Goal: Task Accomplishment & Management: Complete application form

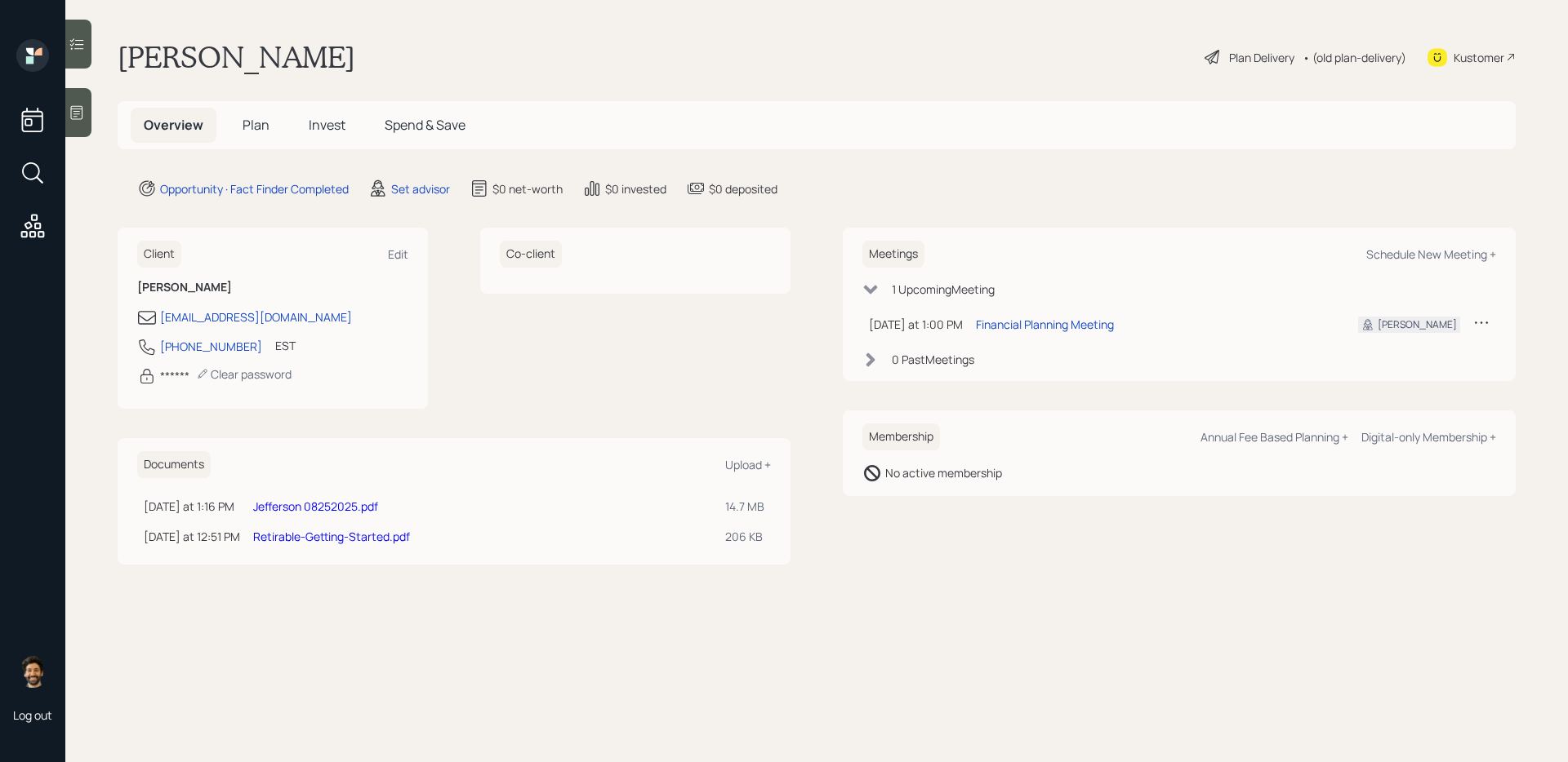
click at [258, 118] on span "Plan" at bounding box center [255, 125] width 27 height 18
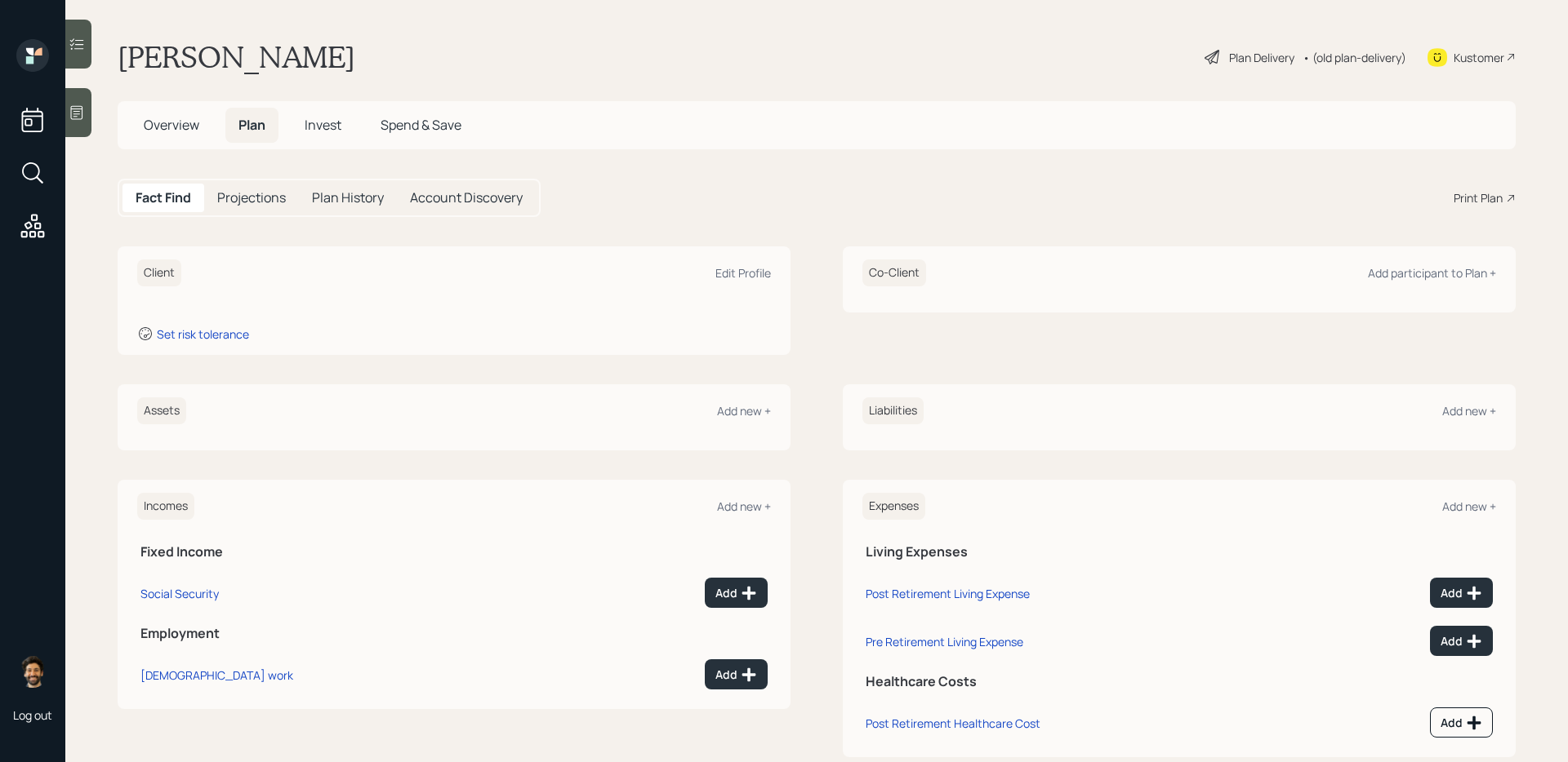
click at [180, 118] on span "Overview" at bounding box center [171, 125] width 55 height 18
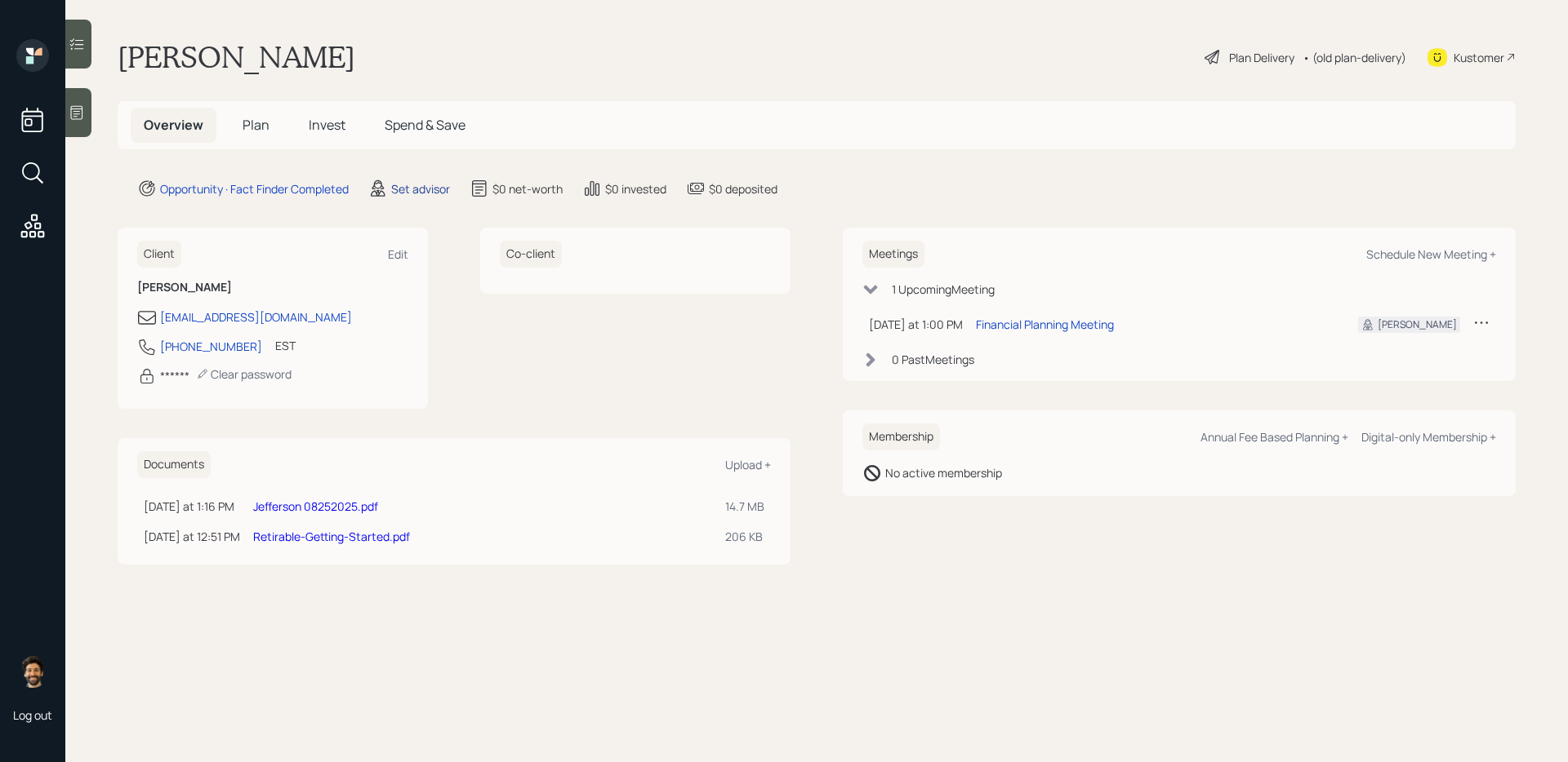
click at [414, 182] on div "Set advisor" at bounding box center [421, 189] width 59 height 17
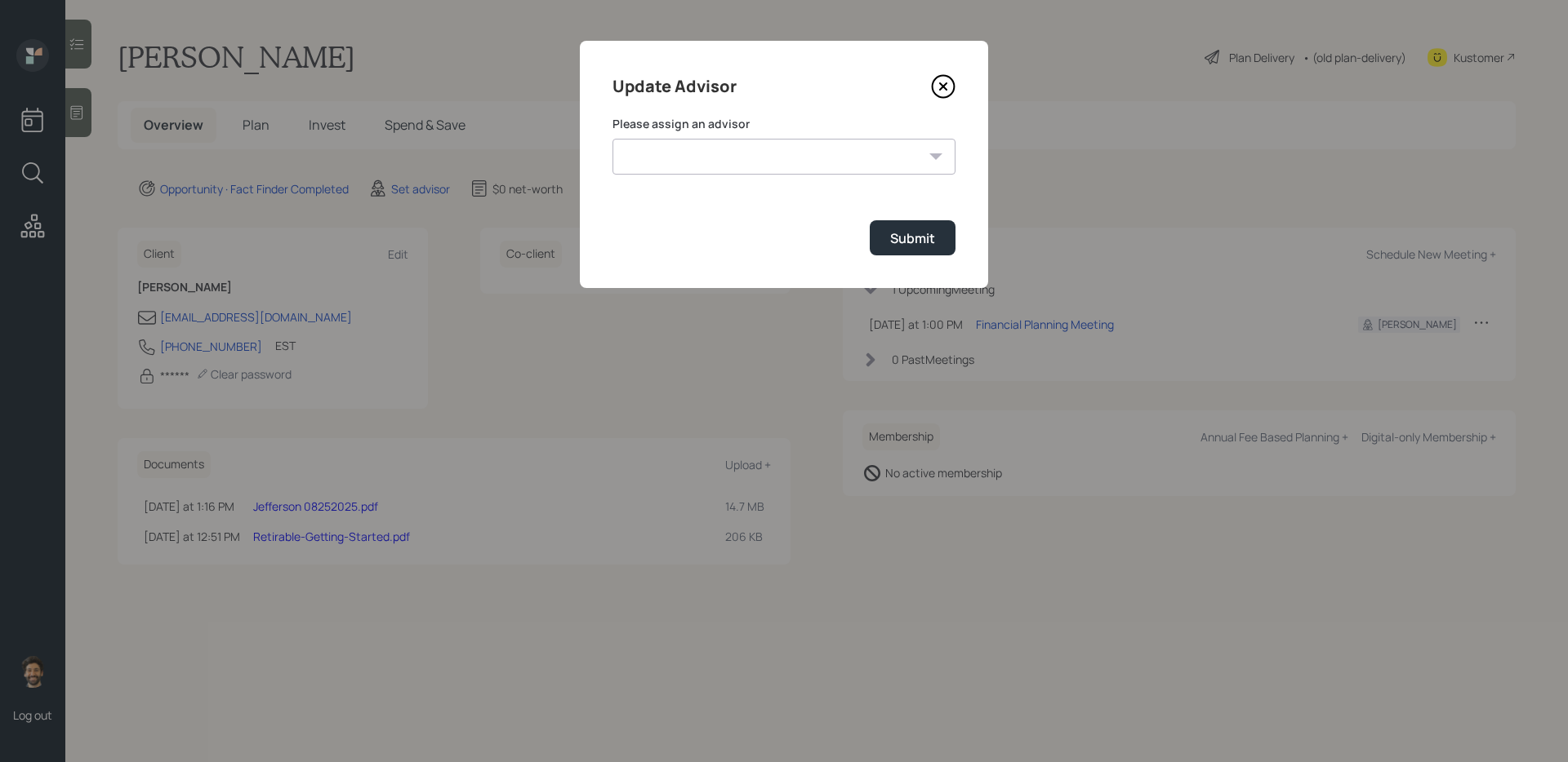
click at [643, 157] on select "James DiStasi Robby Grisanti Jonah Coleman Tyler End Treva Nostdahl Eric Schwar…" at bounding box center [784, 157] width 343 height 36
select select "f14b762f-c7c2-4b89-9227-8fa891345eea"
click at [613, 138] on select "James DiStasi Robby Grisanti Jonah Coleman Tyler End Treva Nostdahl Eric Schwar…" at bounding box center [784, 157] width 343 height 36
click at [917, 241] on div "Submit" at bounding box center [913, 238] width 45 height 18
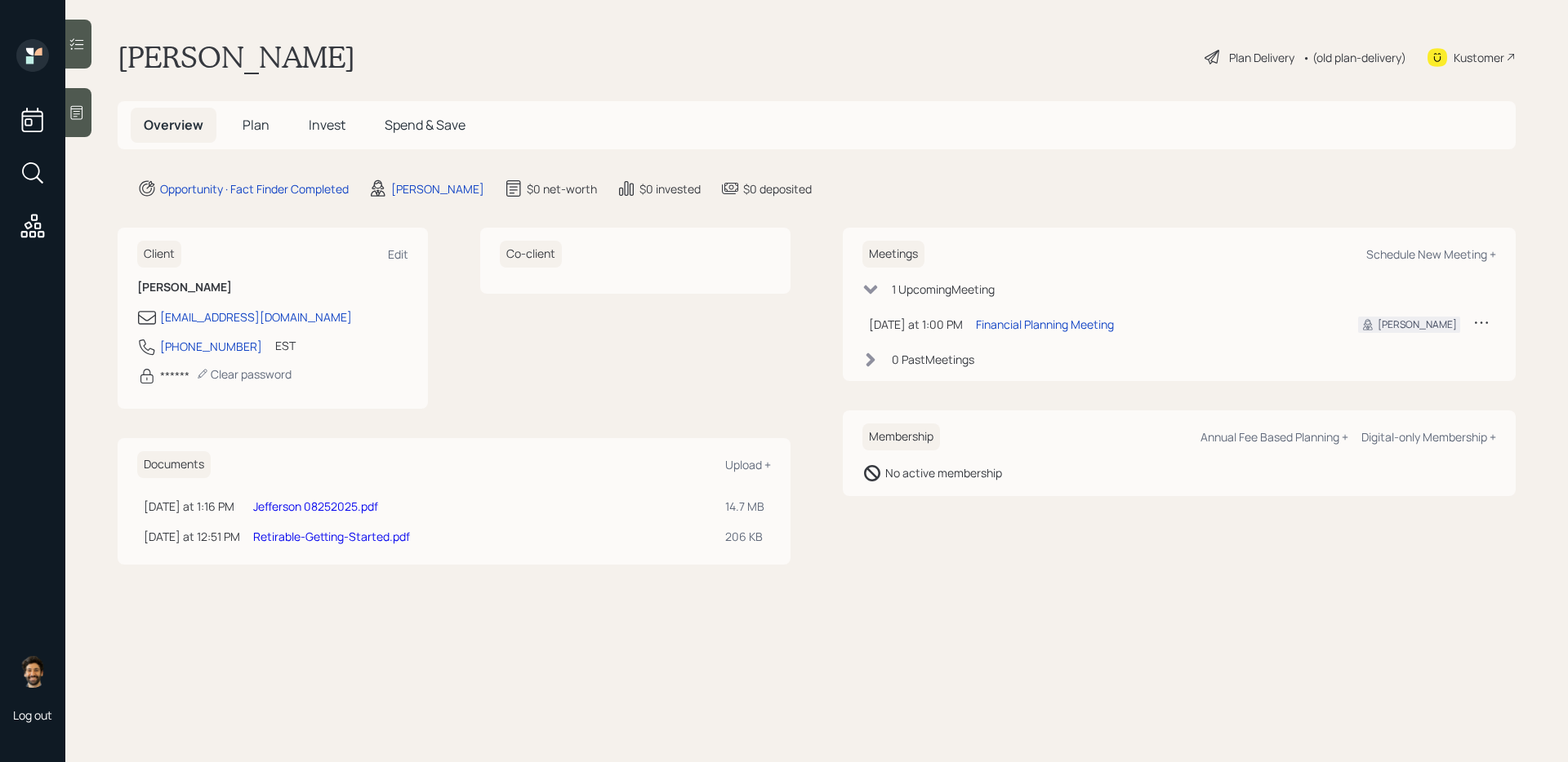
click at [254, 123] on span "Plan" at bounding box center [255, 125] width 27 height 18
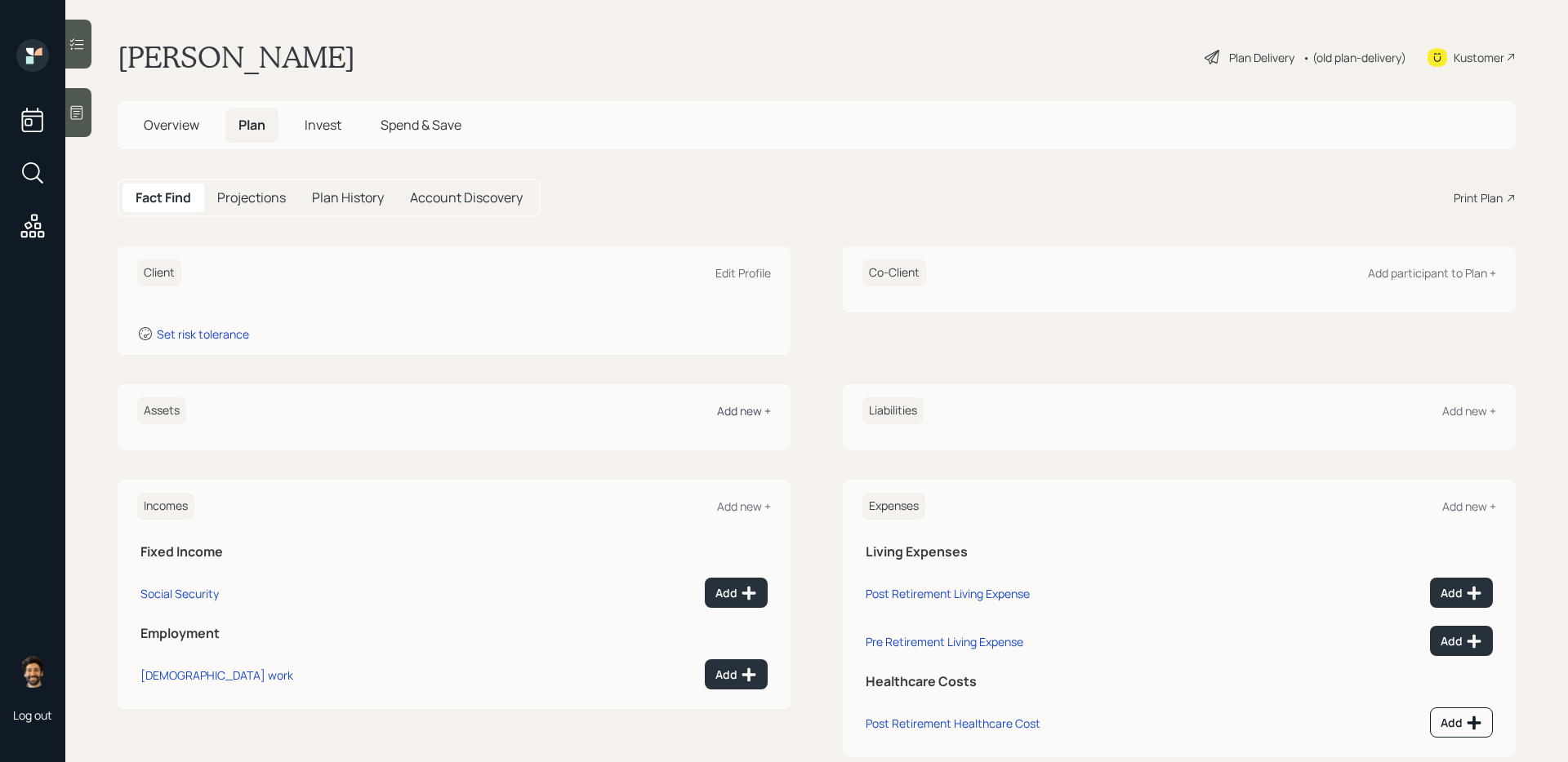
click at [736, 407] on div "Add new +" at bounding box center [744, 411] width 54 height 16
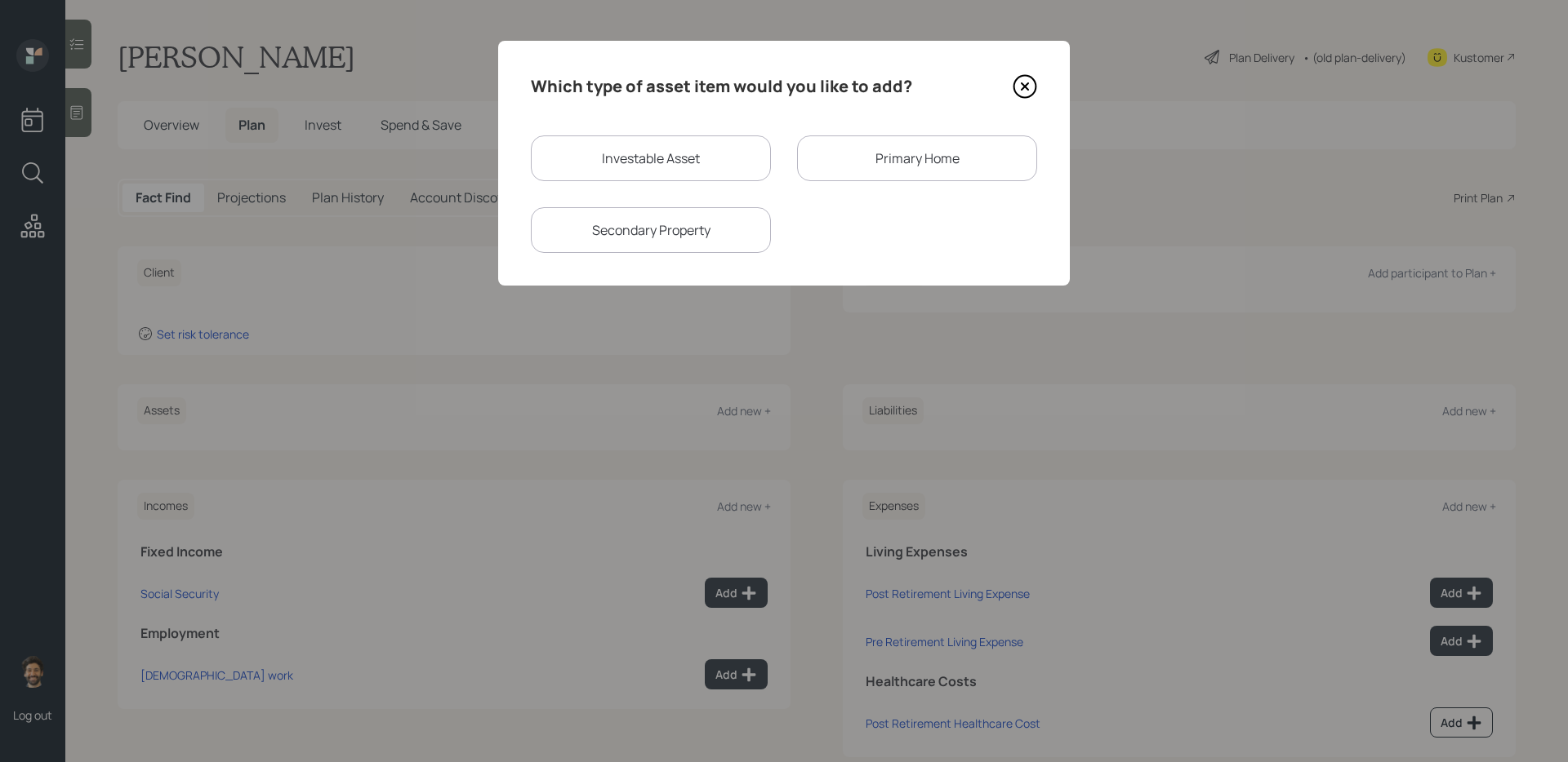
click at [622, 163] on div "Investable Asset" at bounding box center [650, 158] width 240 height 46
select select "taxable"
select select "balanced"
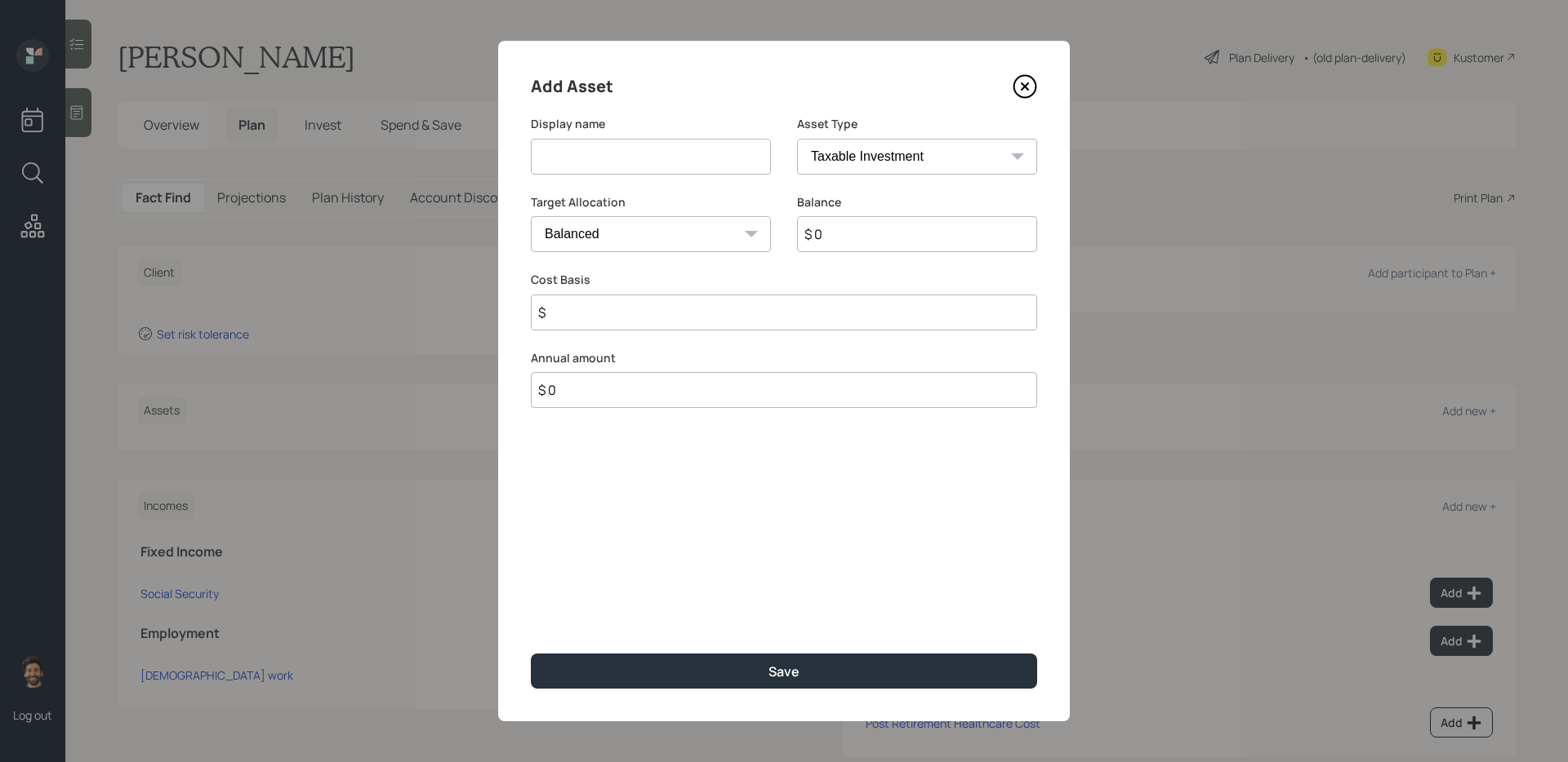
click at [598, 160] on input at bounding box center [650, 157] width 240 height 36
type input "403B"
click at [850, 235] on input "$ 0" at bounding box center [916, 234] width 240 height 36
type input "$ 110,000"
click at [828, 161] on select "SEP IRA IRA Roth IRA 401(k) Roth 401(k) 403(b) Roth 403(b) 457(b) Roth 457(b) H…" at bounding box center [916, 157] width 240 height 36
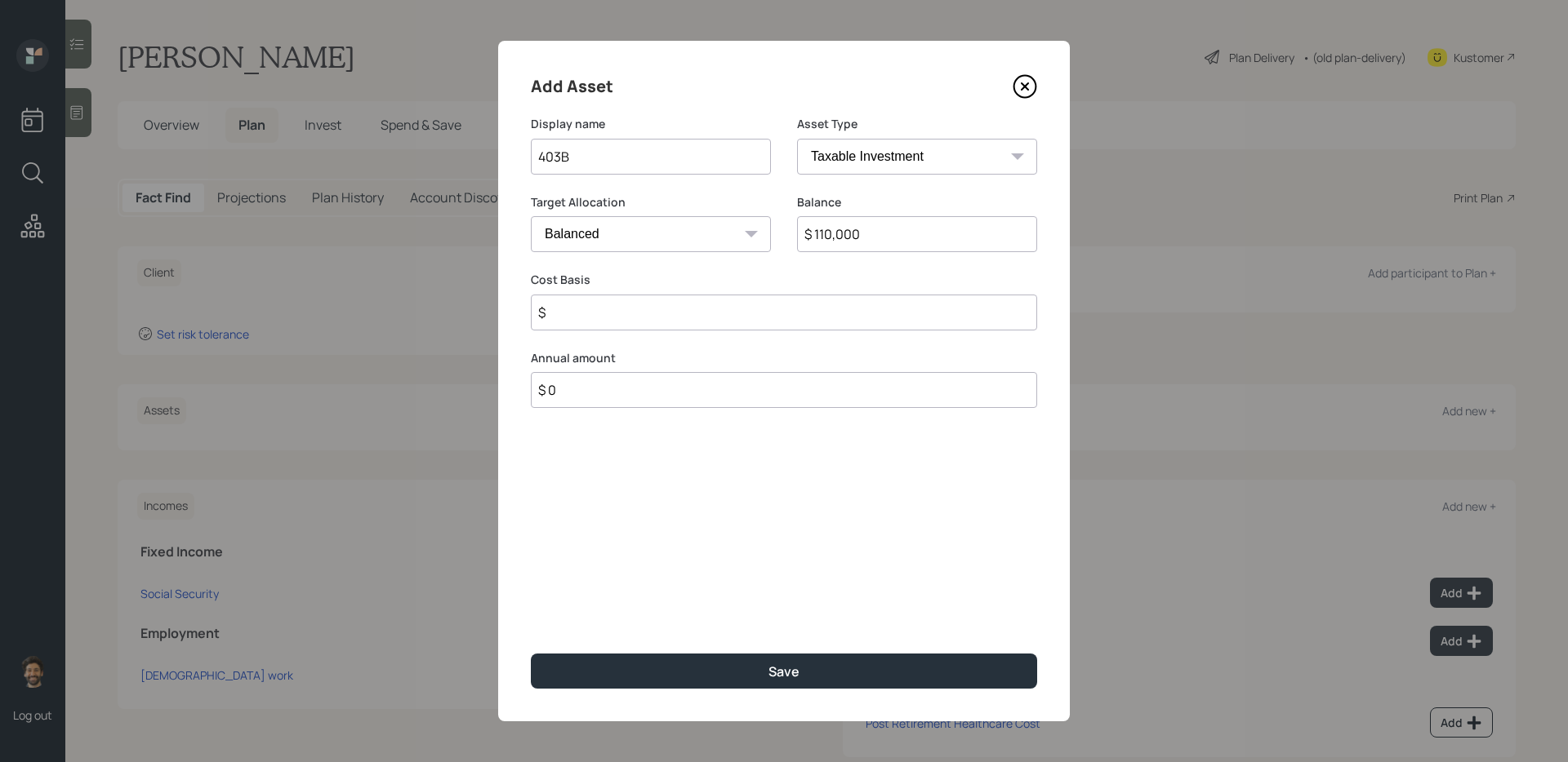
select select "public_school_sponsored"
click at [797, 138] on select "SEP IRA IRA Roth IRA 401(k) Roth 401(k) 403(b) Roth 403(b) 457(b) Roth 457(b) H…" at bounding box center [916, 157] width 240 height 36
click at [559, 317] on input "number" at bounding box center [638, 313] width 215 height 36
type input "0"
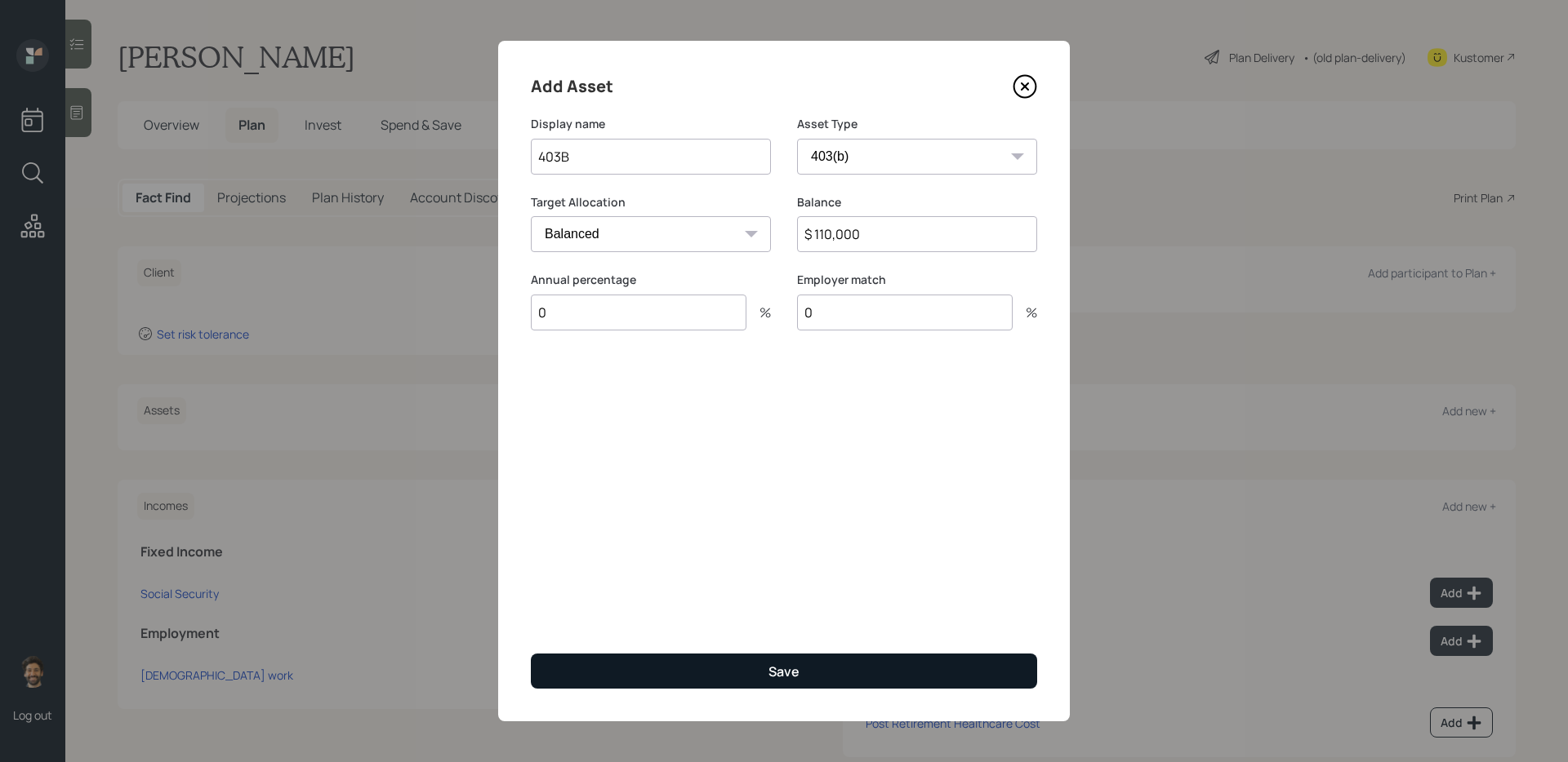
type input "0"
click at [588, 621] on button "Save" at bounding box center [783, 671] width 506 height 35
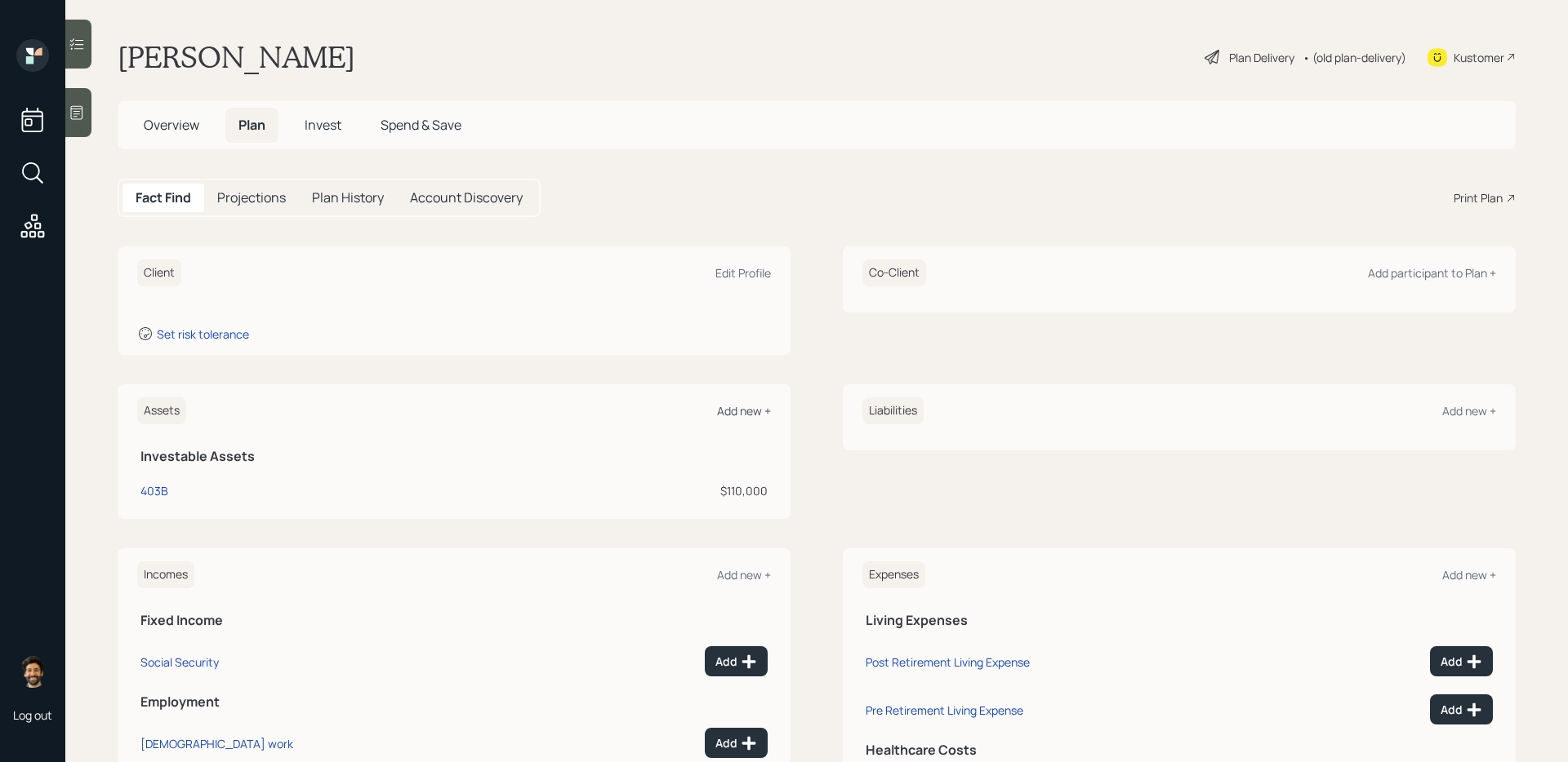
click at [745, 413] on div "Add new +" at bounding box center [744, 411] width 54 height 16
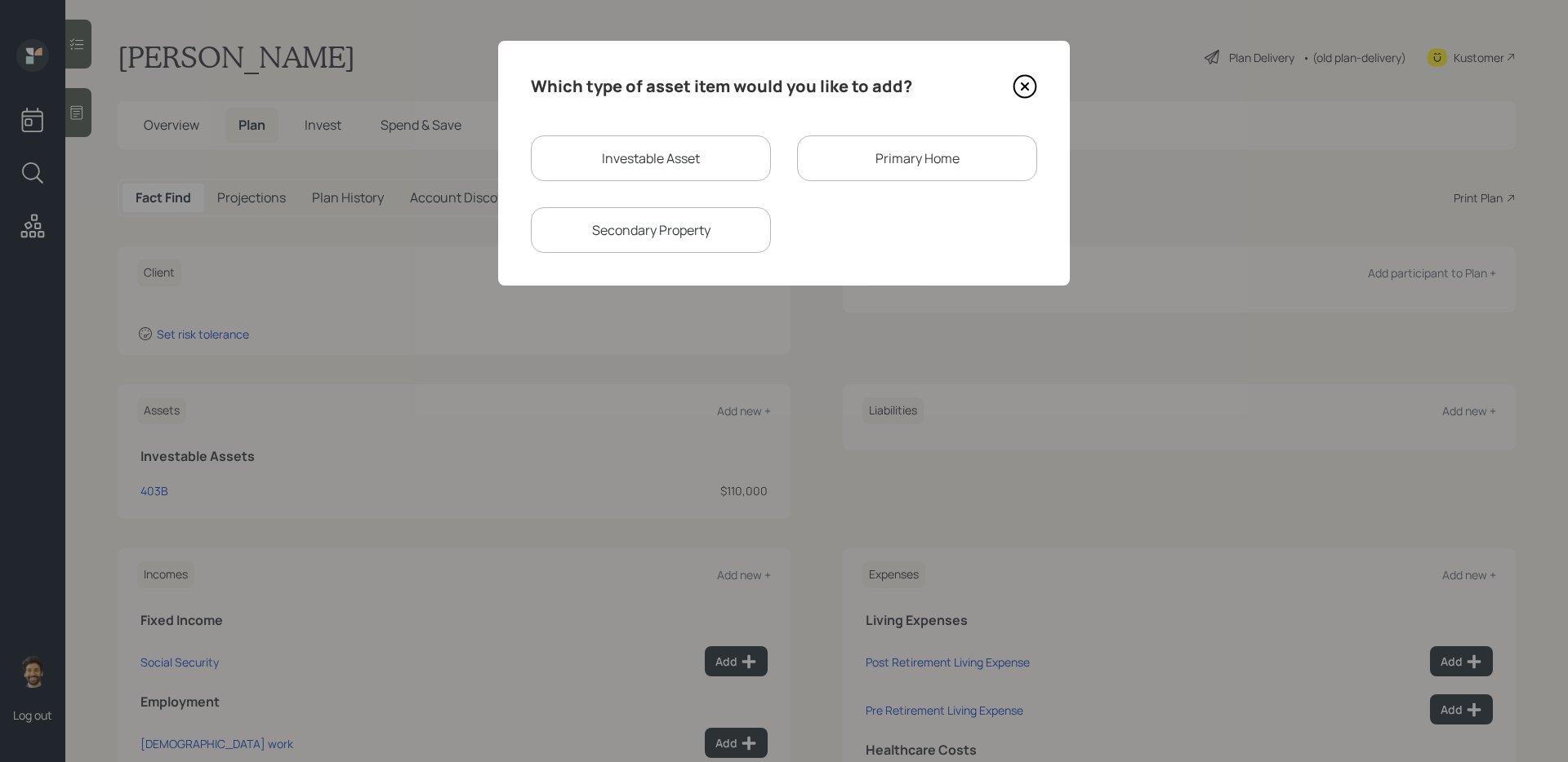
click at [652, 177] on div "Investable Asset" at bounding box center [650, 158] width 240 height 46
select select "taxable"
select select "balanced"
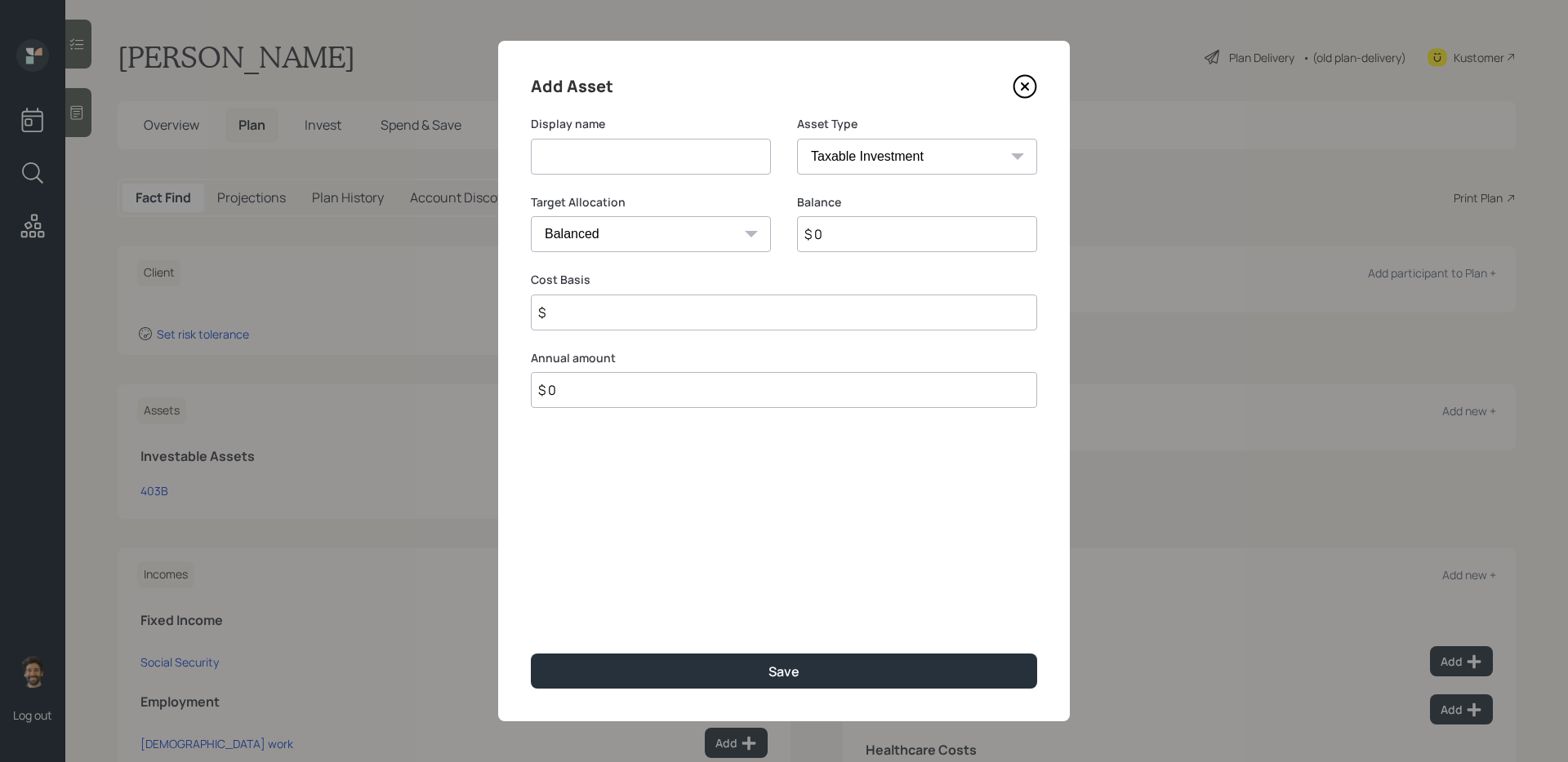
click at [605, 161] on input at bounding box center [650, 157] width 240 height 36
click at [543, 160] on input "roth IRA" at bounding box center [650, 157] width 240 height 36
type input "[PERSON_NAME]"
click at [822, 225] on input "$ 0" at bounding box center [916, 234] width 240 height 36
type input "$ 7,000"
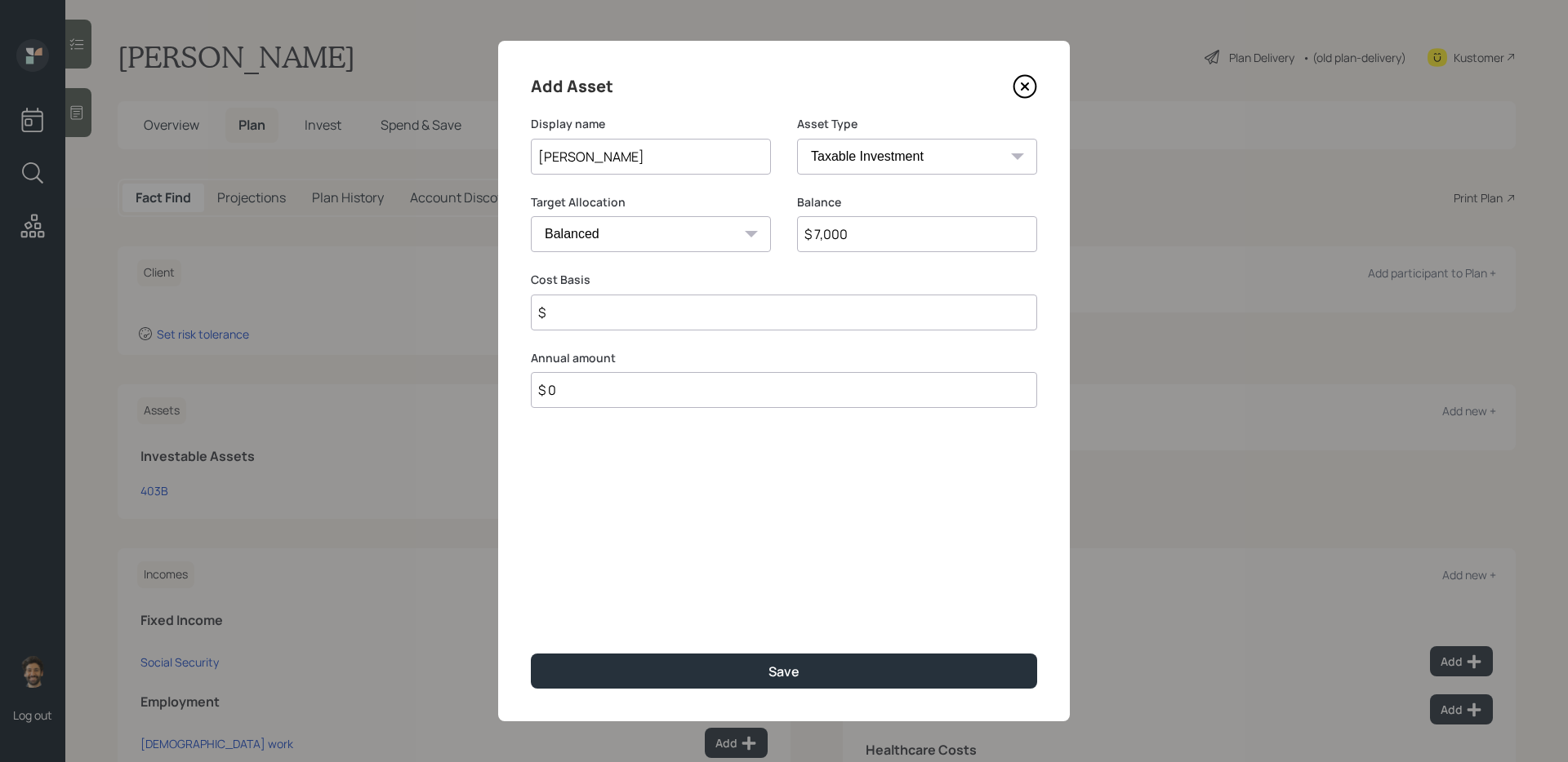
click at [849, 154] on select "SEP IRA IRA Roth IRA 401(k) Roth 401(k) 403(b) Roth 403(b) 457(b) Roth 457(b) H…" at bounding box center [916, 157] width 240 height 36
select select "roth_ira"
click at [797, 138] on select "SEP IRA IRA Roth IRA 401(k) Roth 401(k) 403(b) Roth 403(b) 457(b) Roth 457(b) H…" at bounding box center [916, 157] width 240 height 36
click at [618, 303] on input "$" at bounding box center [783, 313] width 506 height 36
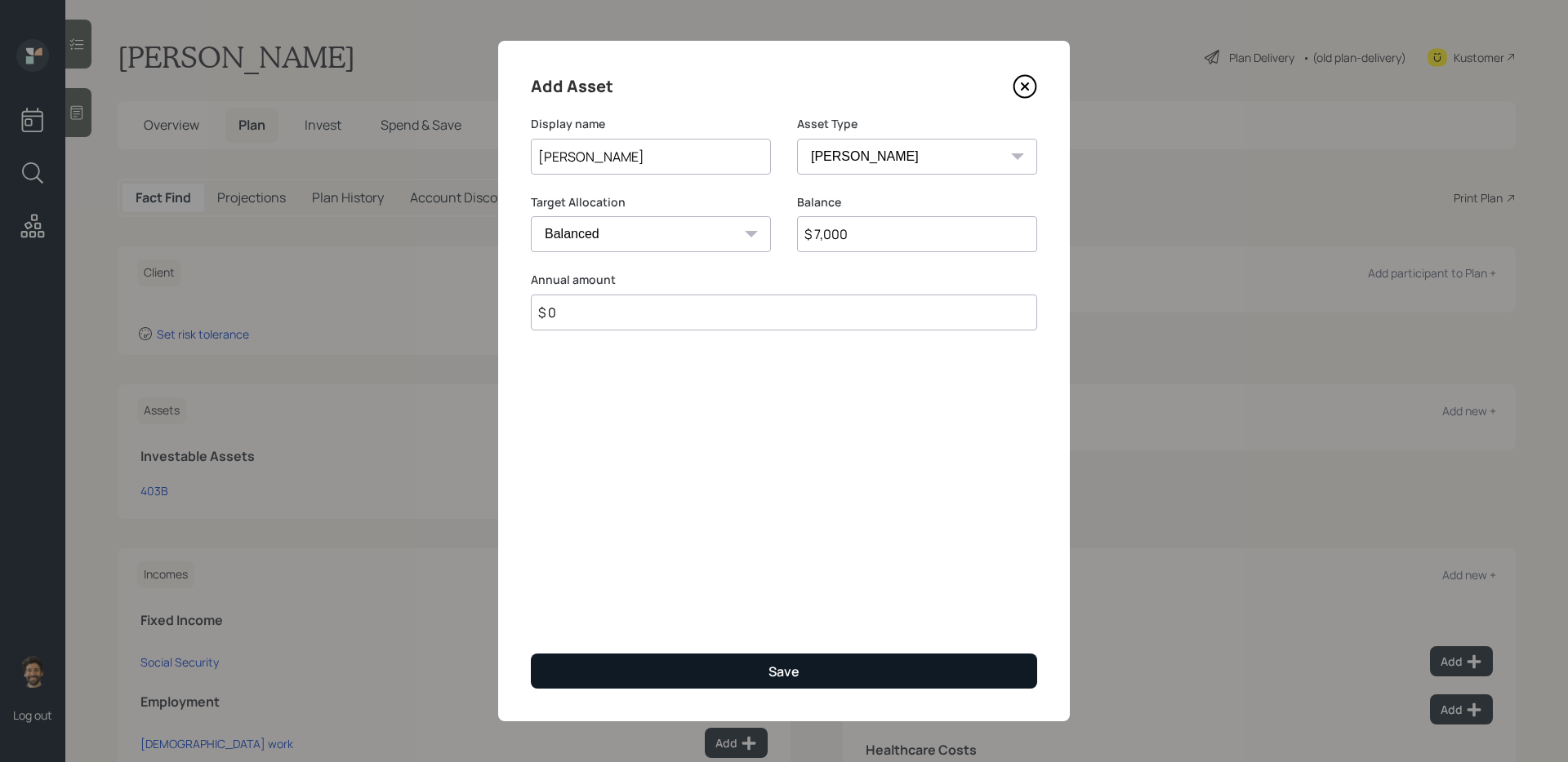
type input "$ 0"
click at [618, 621] on button "Save" at bounding box center [783, 671] width 506 height 35
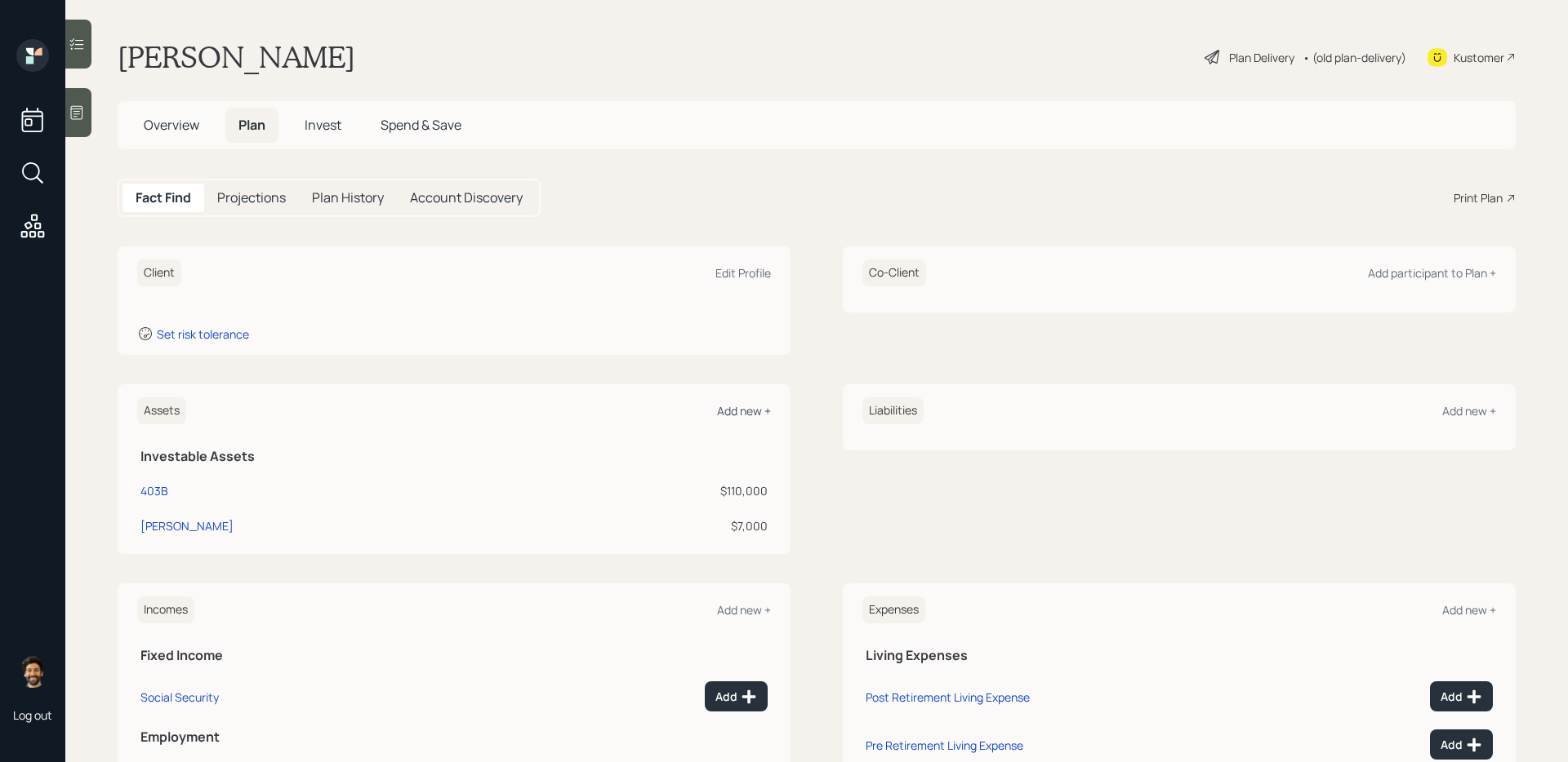
click at [741, 413] on div "Add new +" at bounding box center [744, 411] width 54 height 16
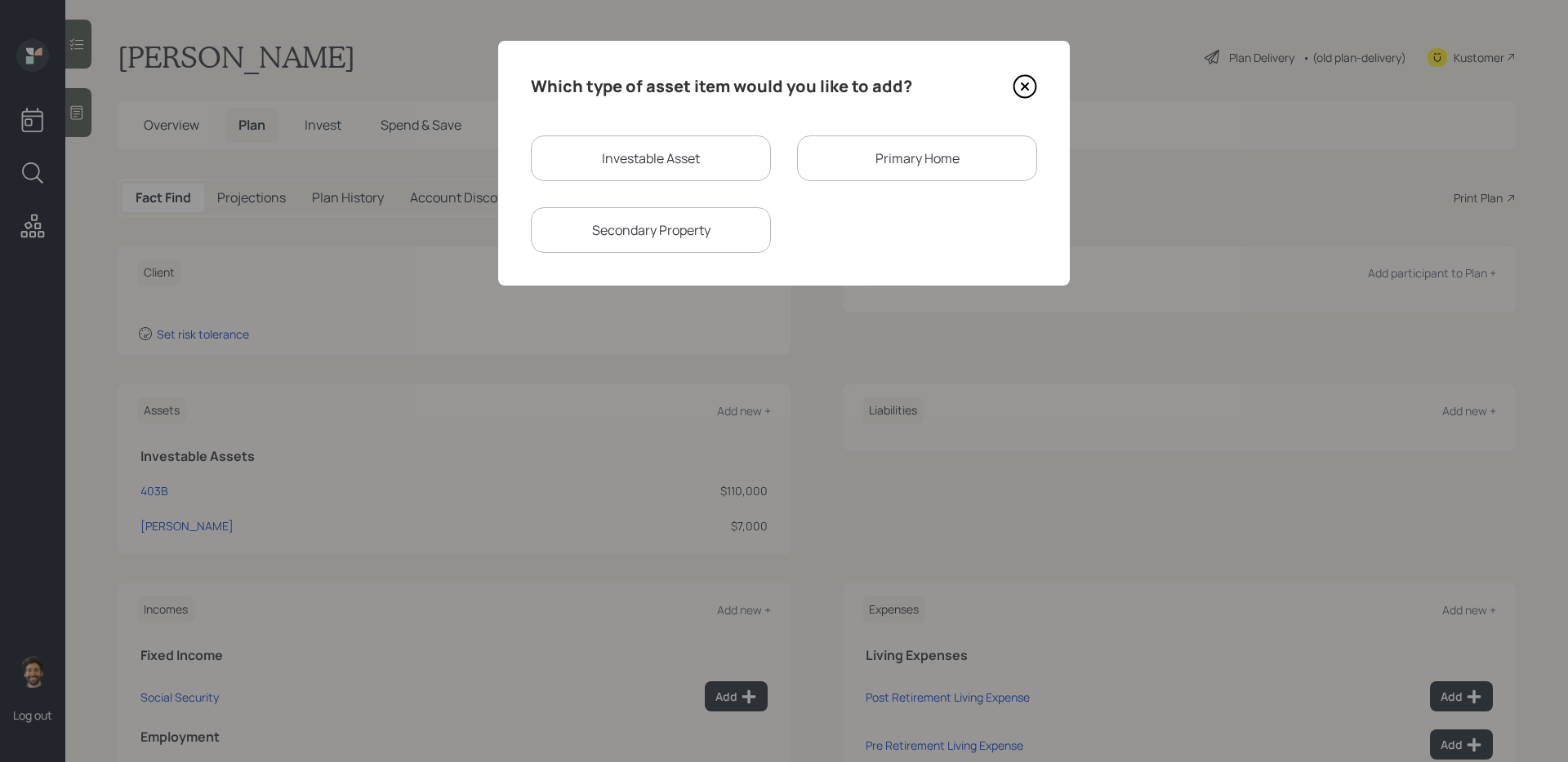
click at [636, 170] on div "Investable Asset" at bounding box center [650, 158] width 240 height 46
select select "taxable"
select select "balanced"
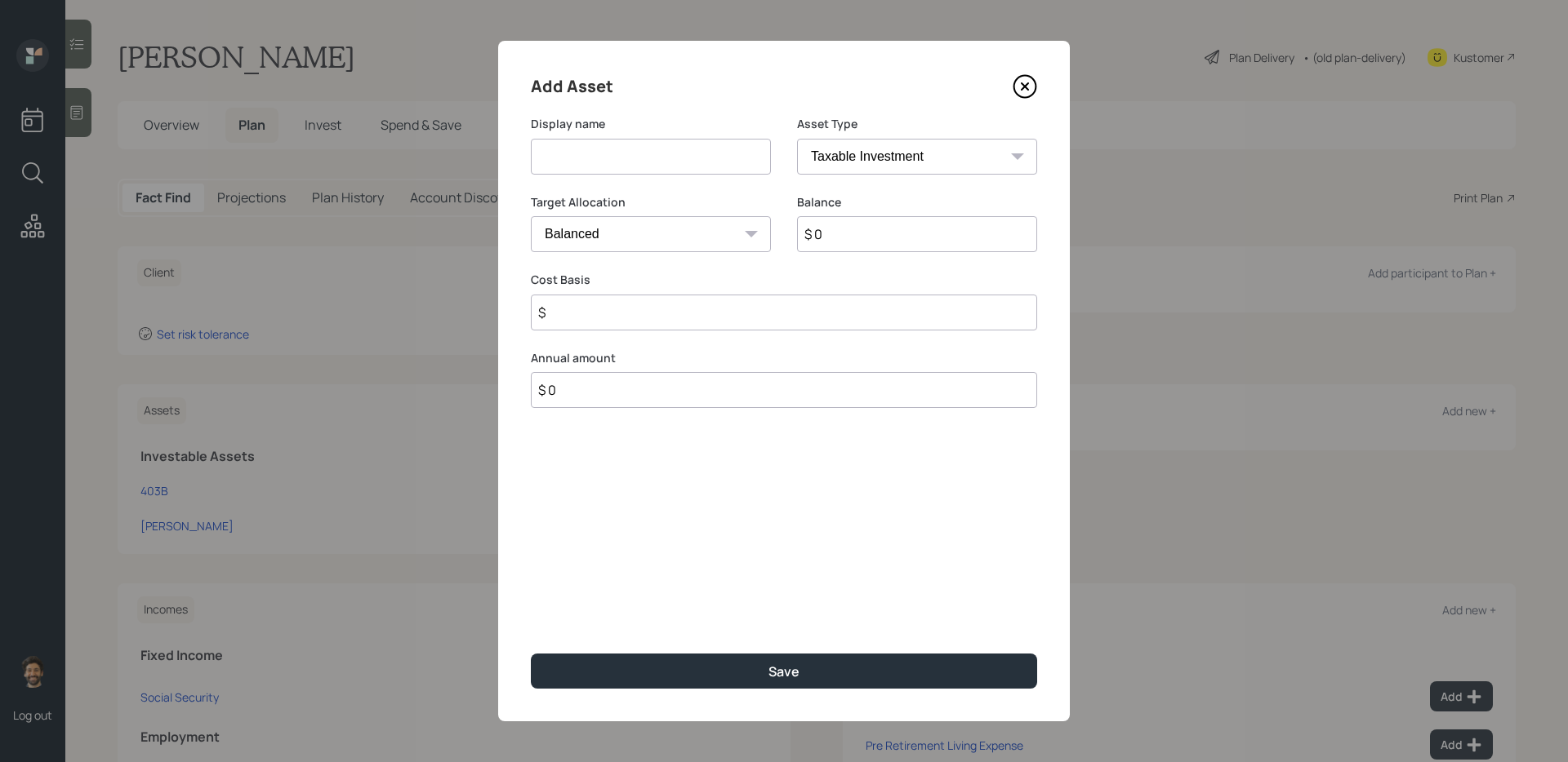
click at [588, 158] on input at bounding box center [650, 157] width 240 height 36
type input "Employee Stock"
click at [861, 233] on input "$ 0" at bounding box center [916, 234] width 240 height 36
type input "$ 20,000"
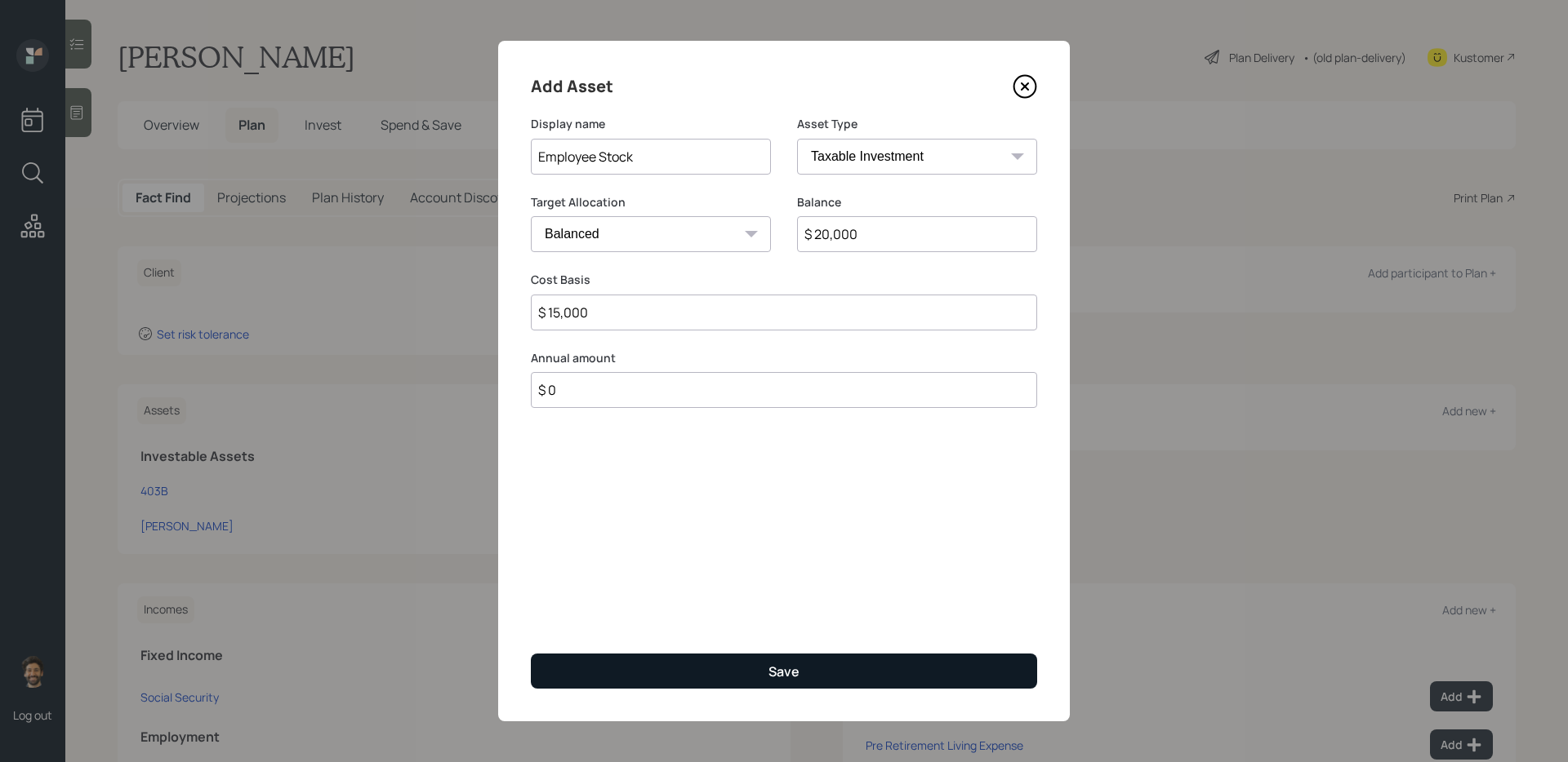
type input "$ 15,000"
click at [723, 621] on button "Save" at bounding box center [783, 671] width 506 height 35
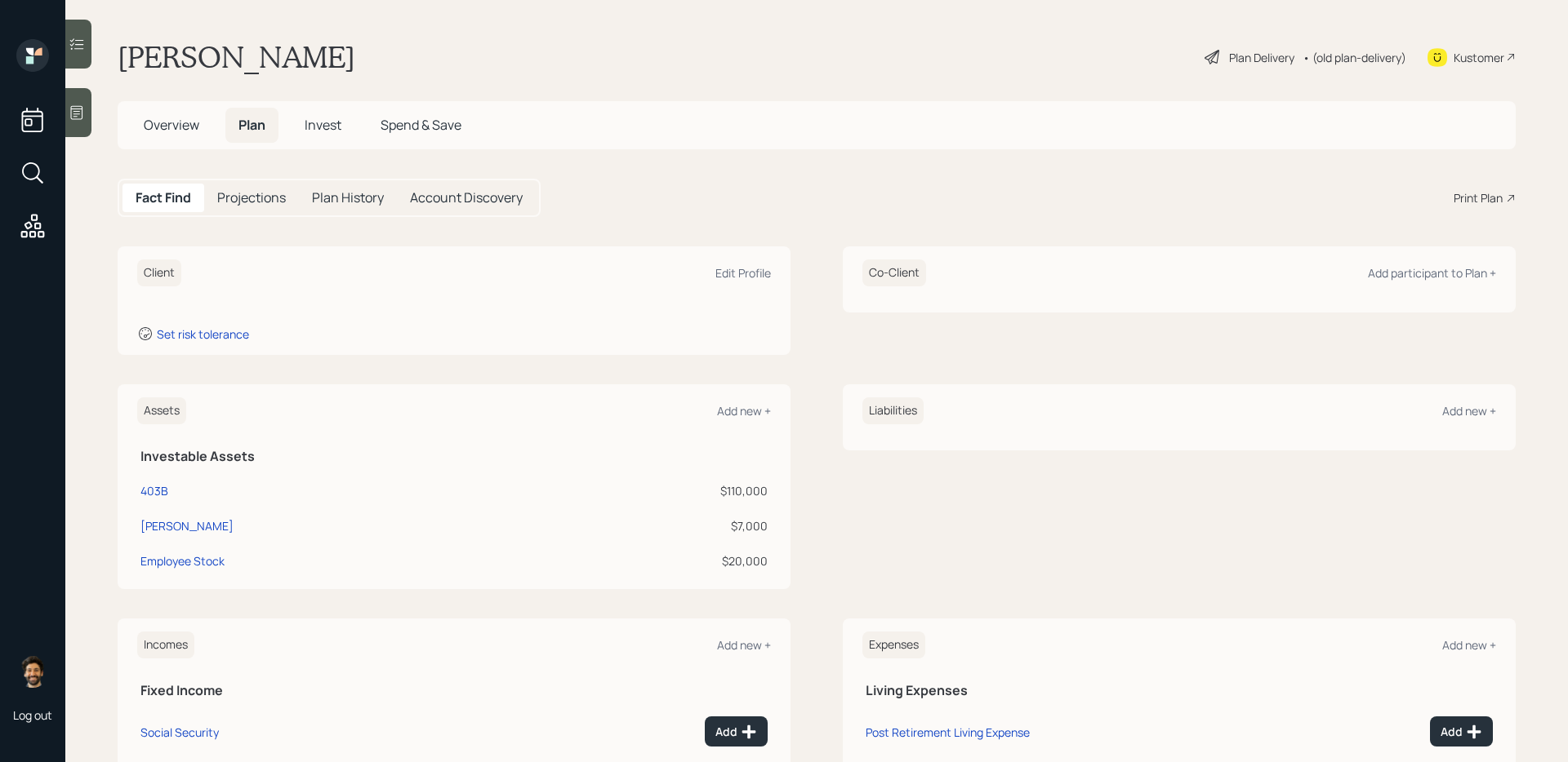
click at [738, 398] on div "Assets Add new +" at bounding box center [454, 411] width 633 height 27
click at [741, 413] on div "Add new +" at bounding box center [744, 411] width 54 height 16
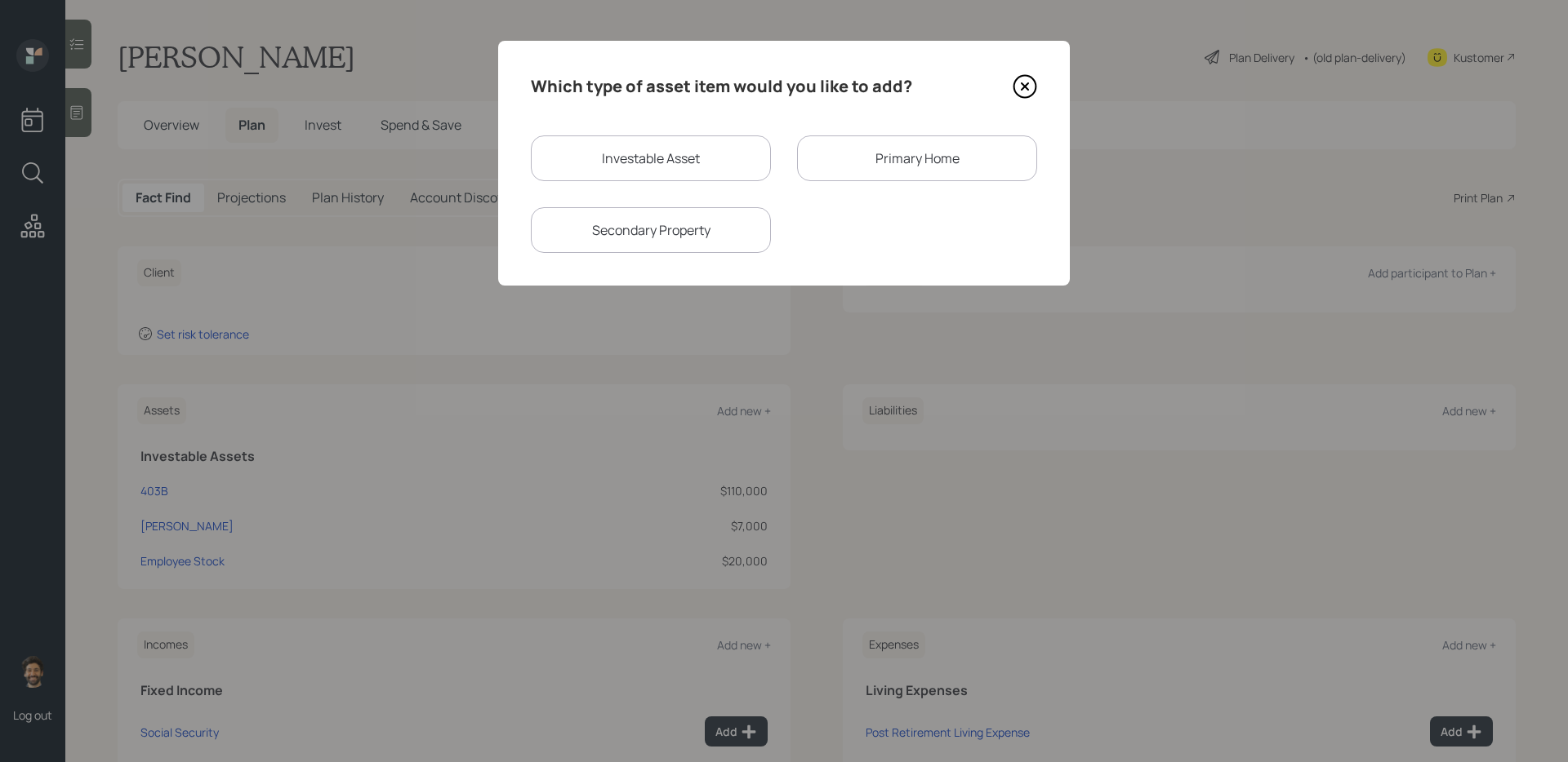
click at [586, 142] on div "Investable Asset" at bounding box center [650, 158] width 240 height 46
select select "taxable"
select select "balanced"
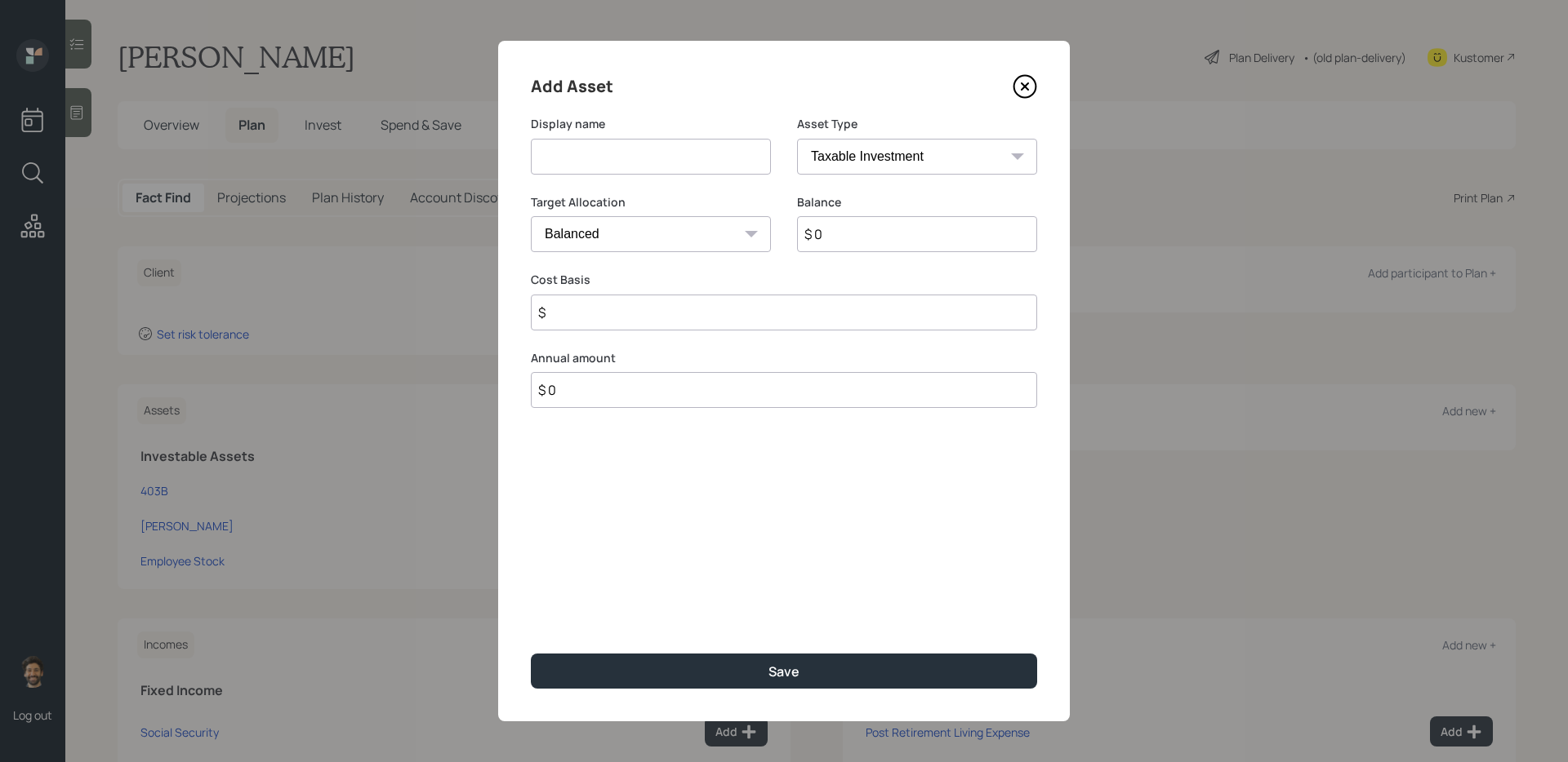
click at [584, 157] on input at bounding box center [650, 157] width 240 height 36
type input "Checking / Savings"
click at [826, 241] on input "$ 0" at bounding box center [916, 234] width 240 height 36
type input "$ 3,000"
click at [604, 329] on input "$" at bounding box center [783, 313] width 506 height 36
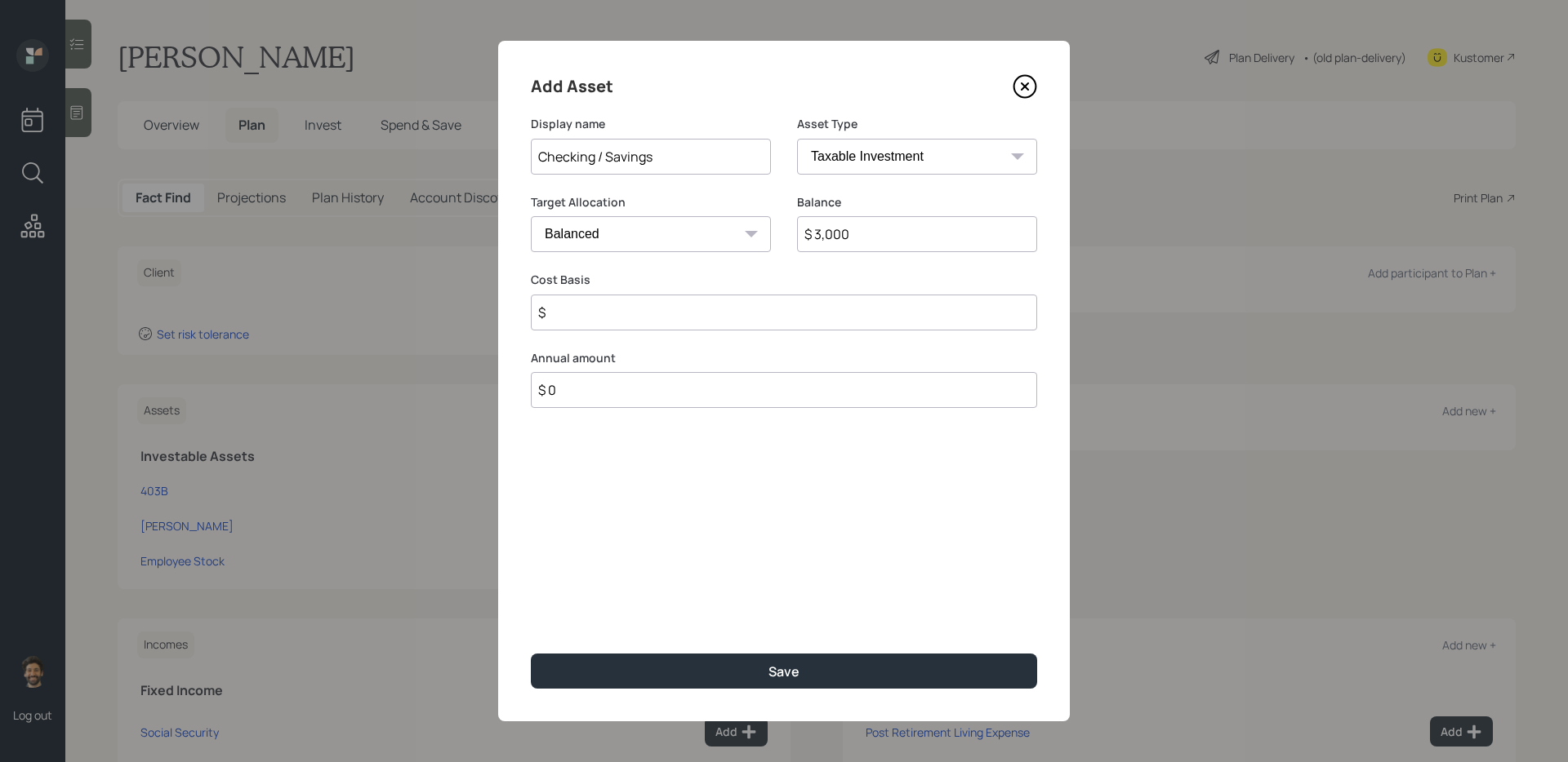
click at [845, 154] on select "SEP IRA IRA Roth IRA 401(k) Roth 401(k) 403(b) Roth 403(b) 457(b) Roth 457(b) H…" at bounding box center [916, 157] width 240 height 36
select select "emergency_fund"
click at [797, 138] on select "SEP IRA IRA Roth IRA 401(k) Roth 401(k) 403(b) Roth 403(b) 457(b) Roth 457(b) H…" at bounding box center [916, 157] width 240 height 36
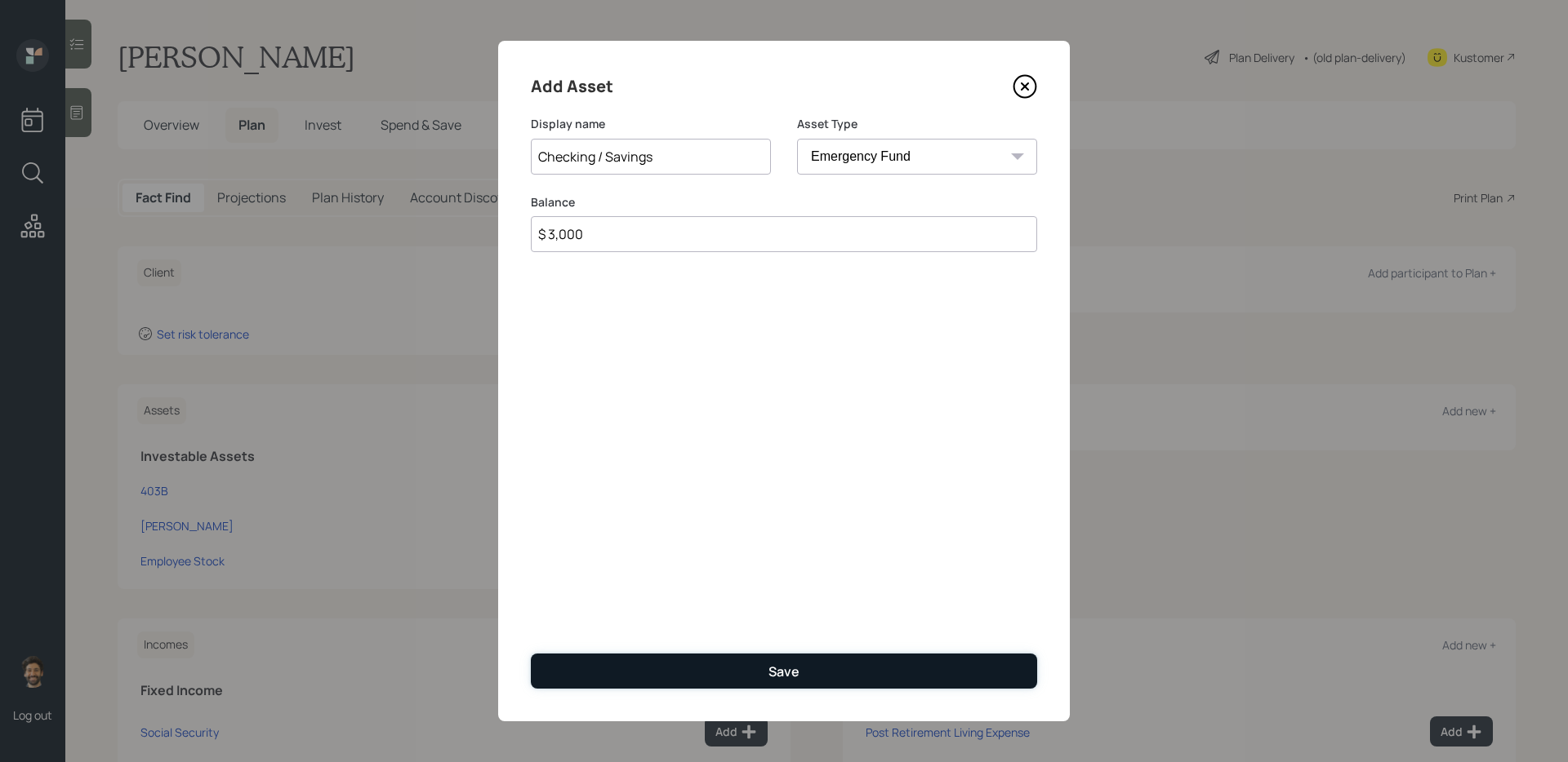
click at [605, 621] on button "Save" at bounding box center [783, 671] width 506 height 35
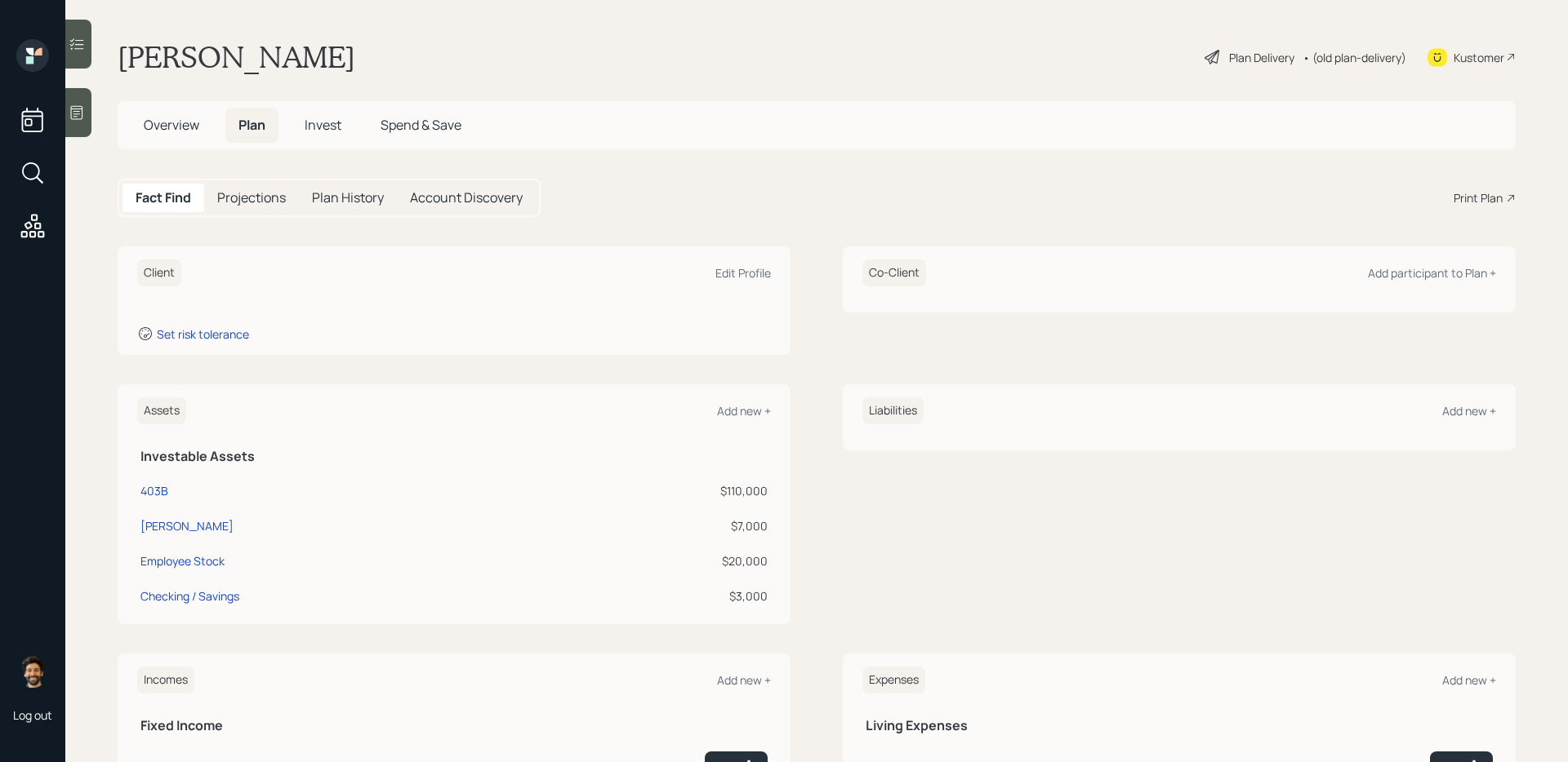
scroll to position [208, 0]
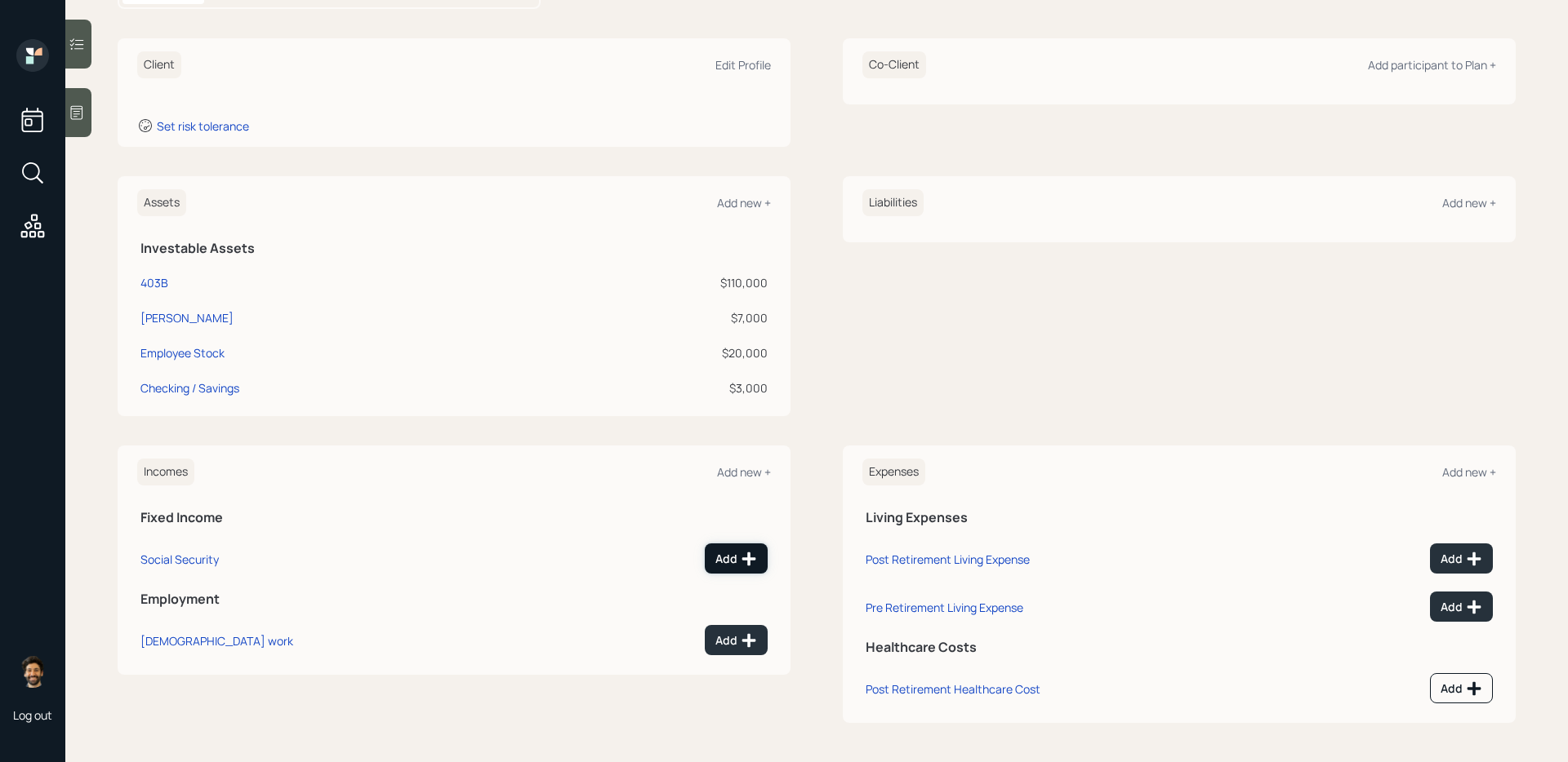
click at [734, 558] on div "Add" at bounding box center [736, 559] width 42 height 16
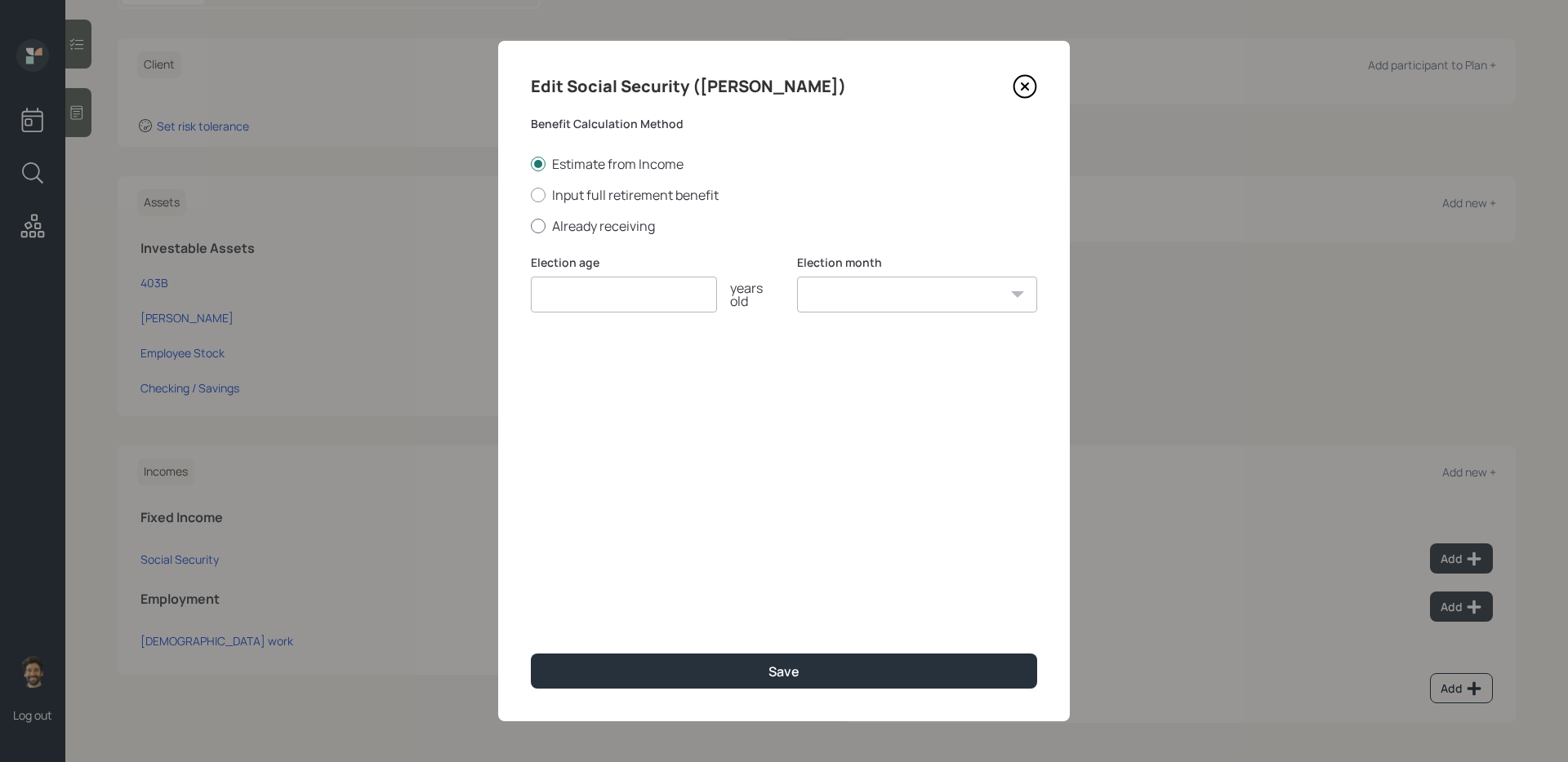
click at [558, 229] on label "Already receiving" at bounding box center [783, 226] width 506 height 18
click at [530, 226] on input "Already receiving" at bounding box center [530, 225] width 1 height 1
radio input "true"
click at [563, 371] on input "$" at bounding box center [783, 373] width 506 height 36
type input "$ 2,400"
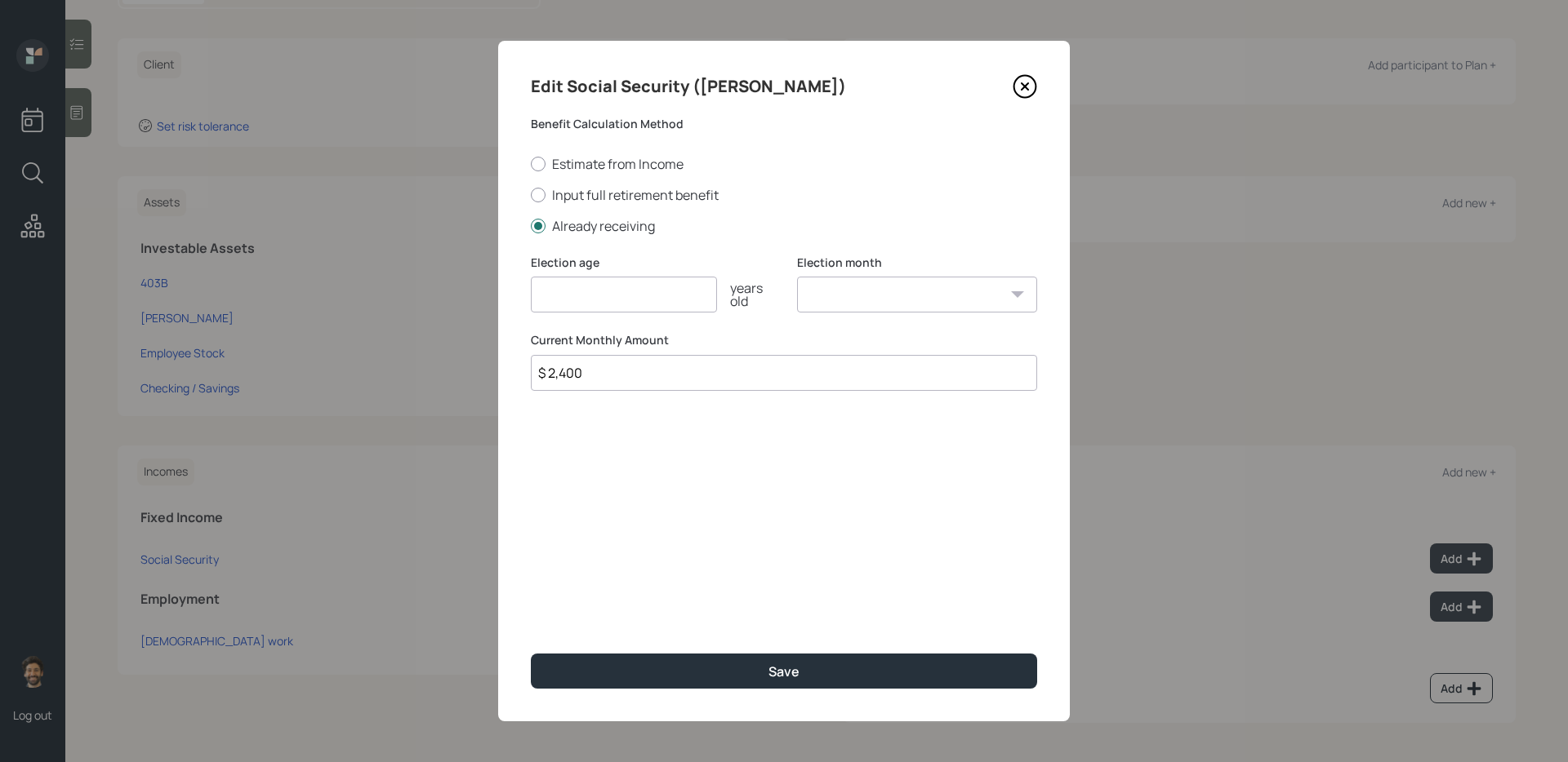
click at [611, 305] on input "number" at bounding box center [623, 295] width 186 height 36
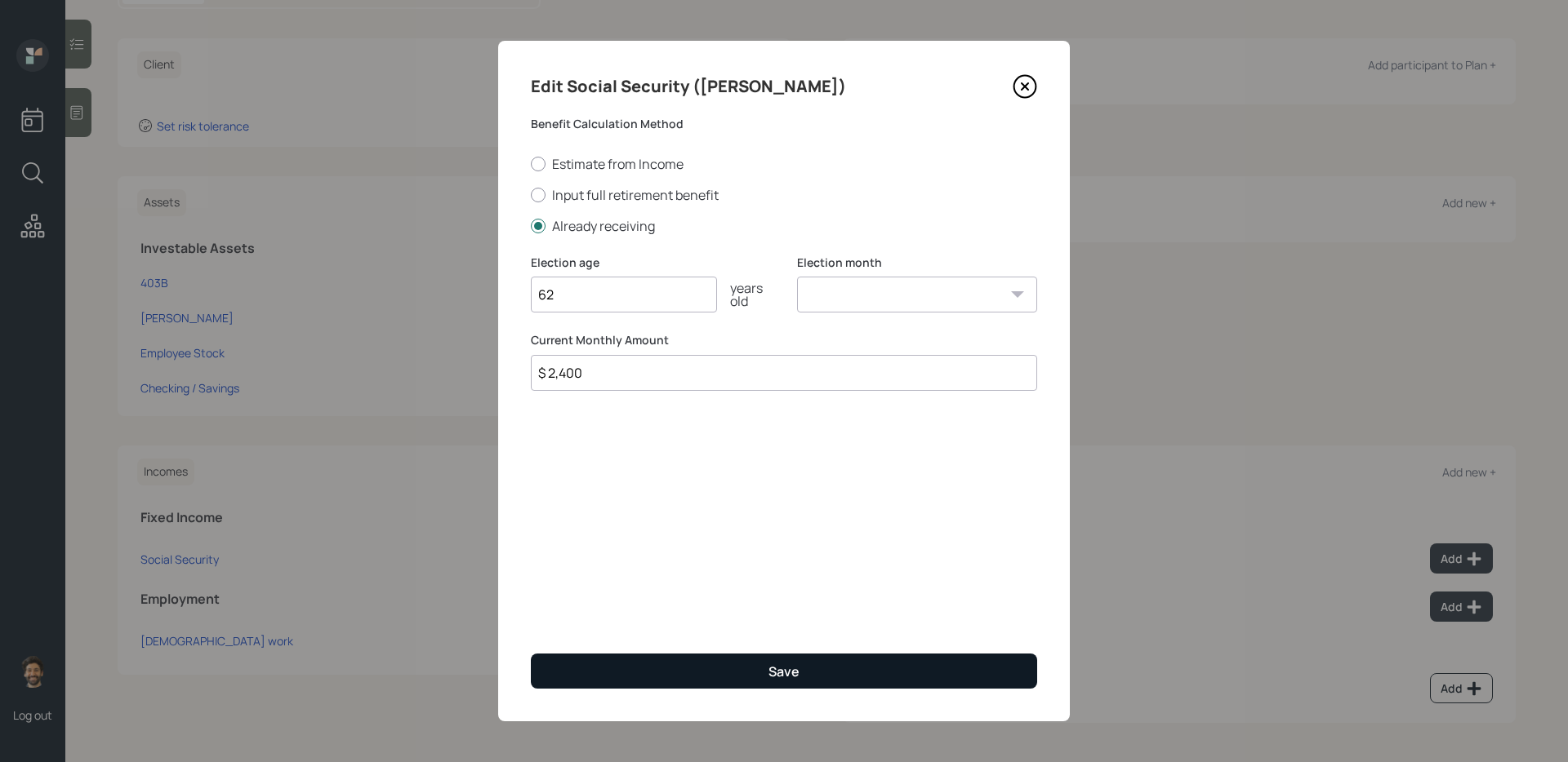
type input "62"
click at [621, 621] on button "Save" at bounding box center [783, 671] width 506 height 35
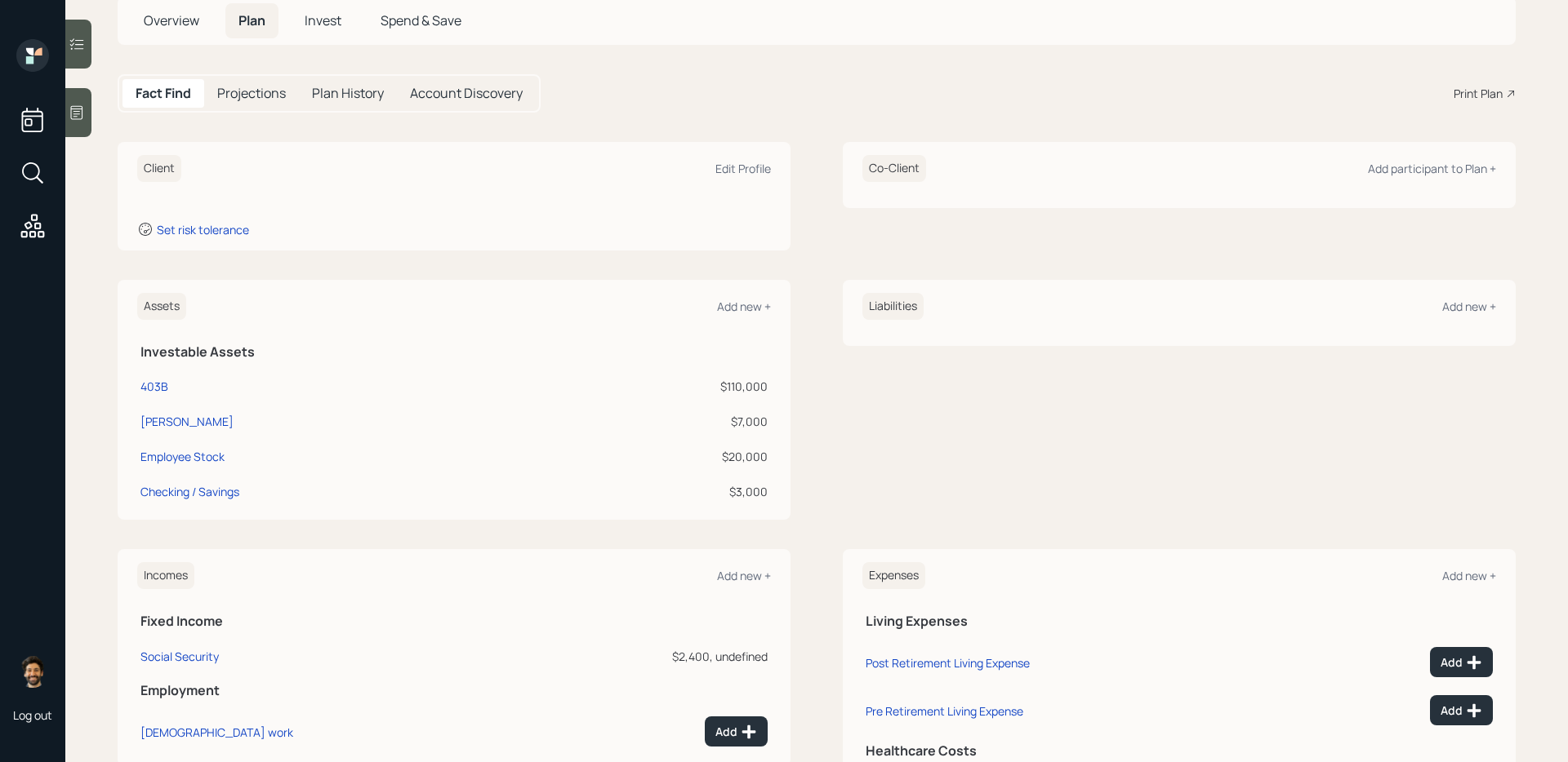
scroll to position [118, 0]
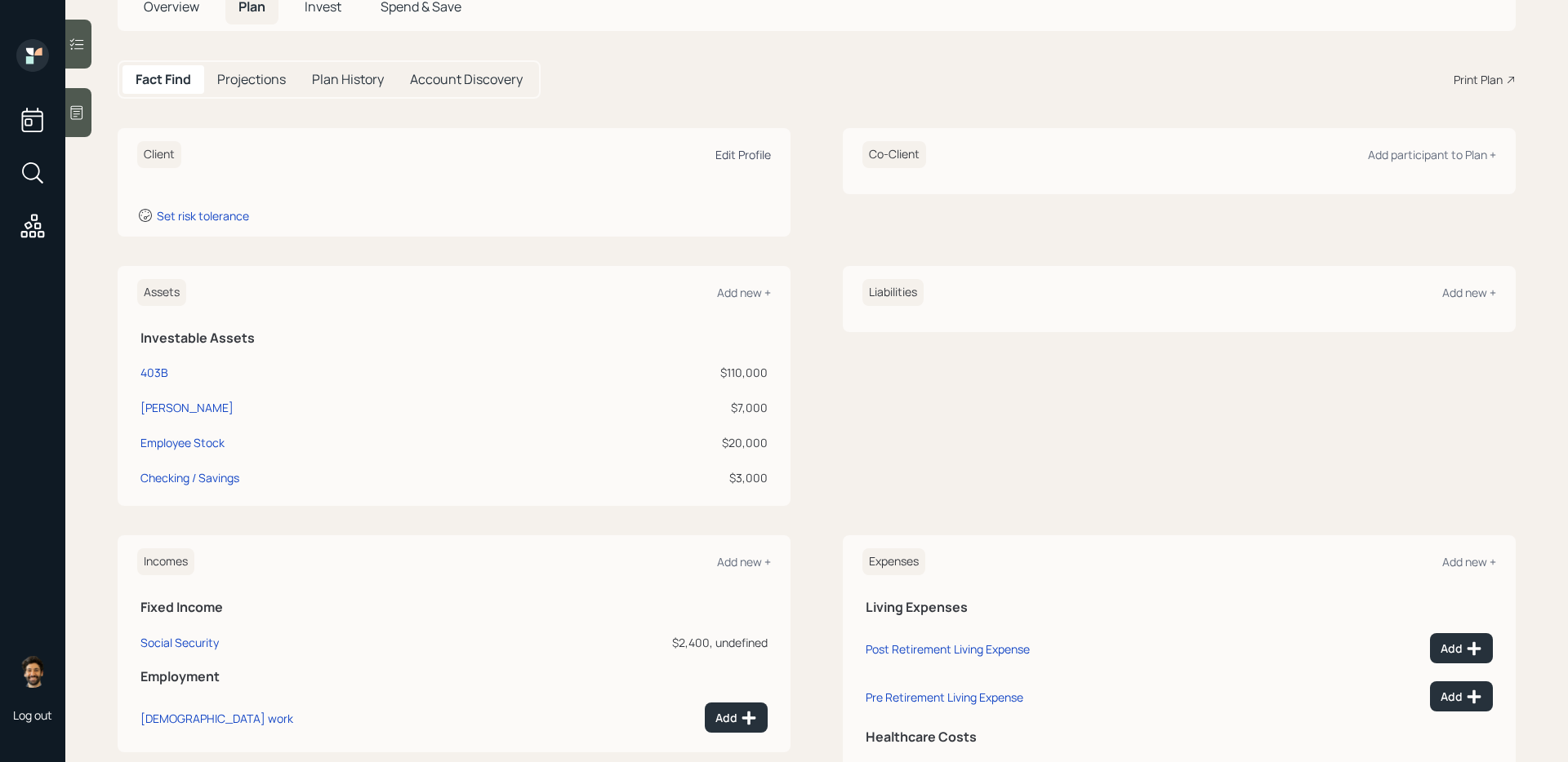
click at [750, 152] on div "Edit Profile" at bounding box center [743, 155] width 55 height 16
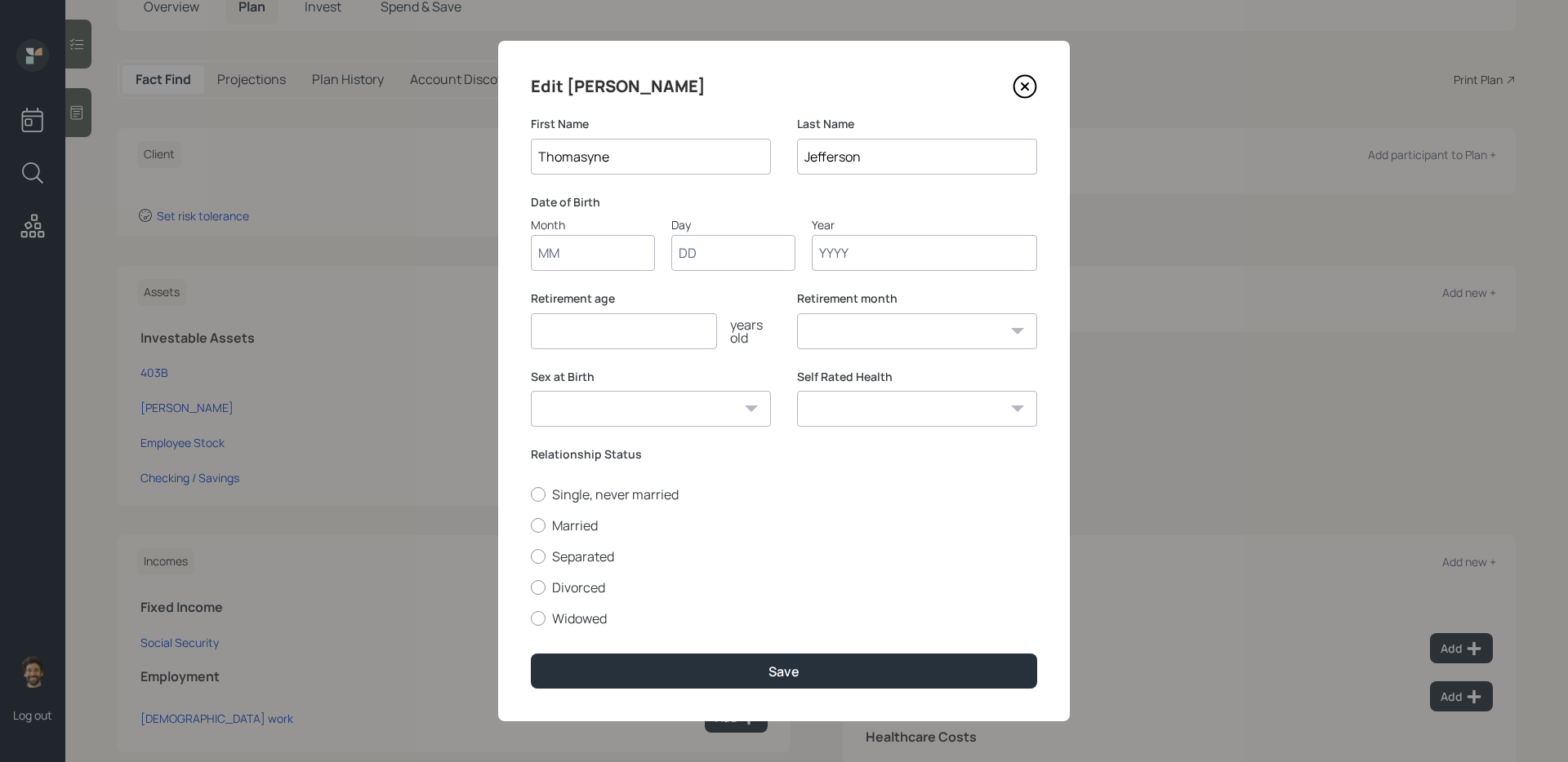
click at [620, 259] on input "Month" at bounding box center [592, 253] width 124 height 36
type input "01"
type input "1960"
select select "1"
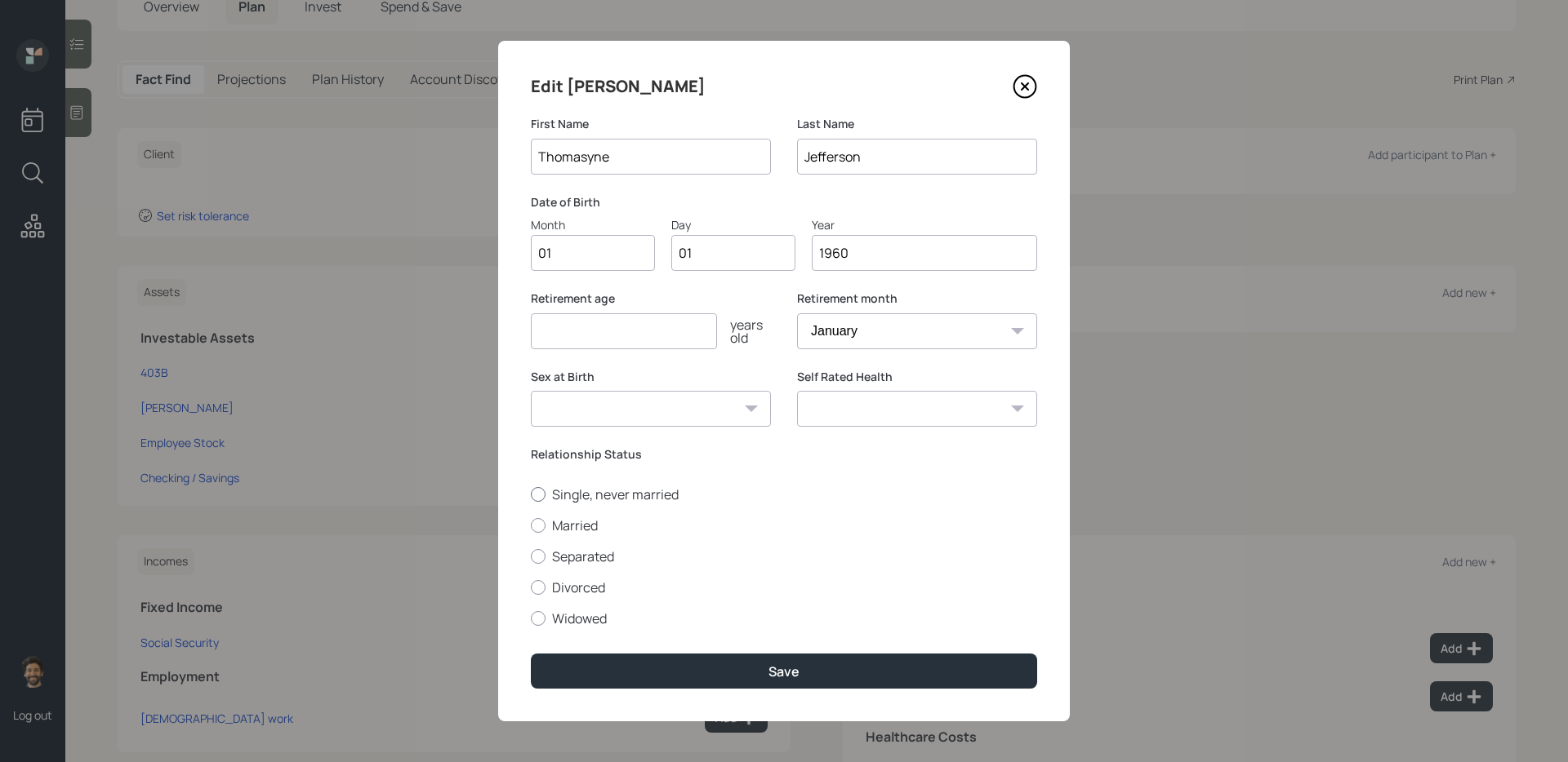
type input "1960"
click at [580, 491] on label "Single, never married" at bounding box center [783, 494] width 506 height 18
click at [530, 494] on input "Single, never married" at bounding box center [530, 494] width 1 height 1
radio input "true"
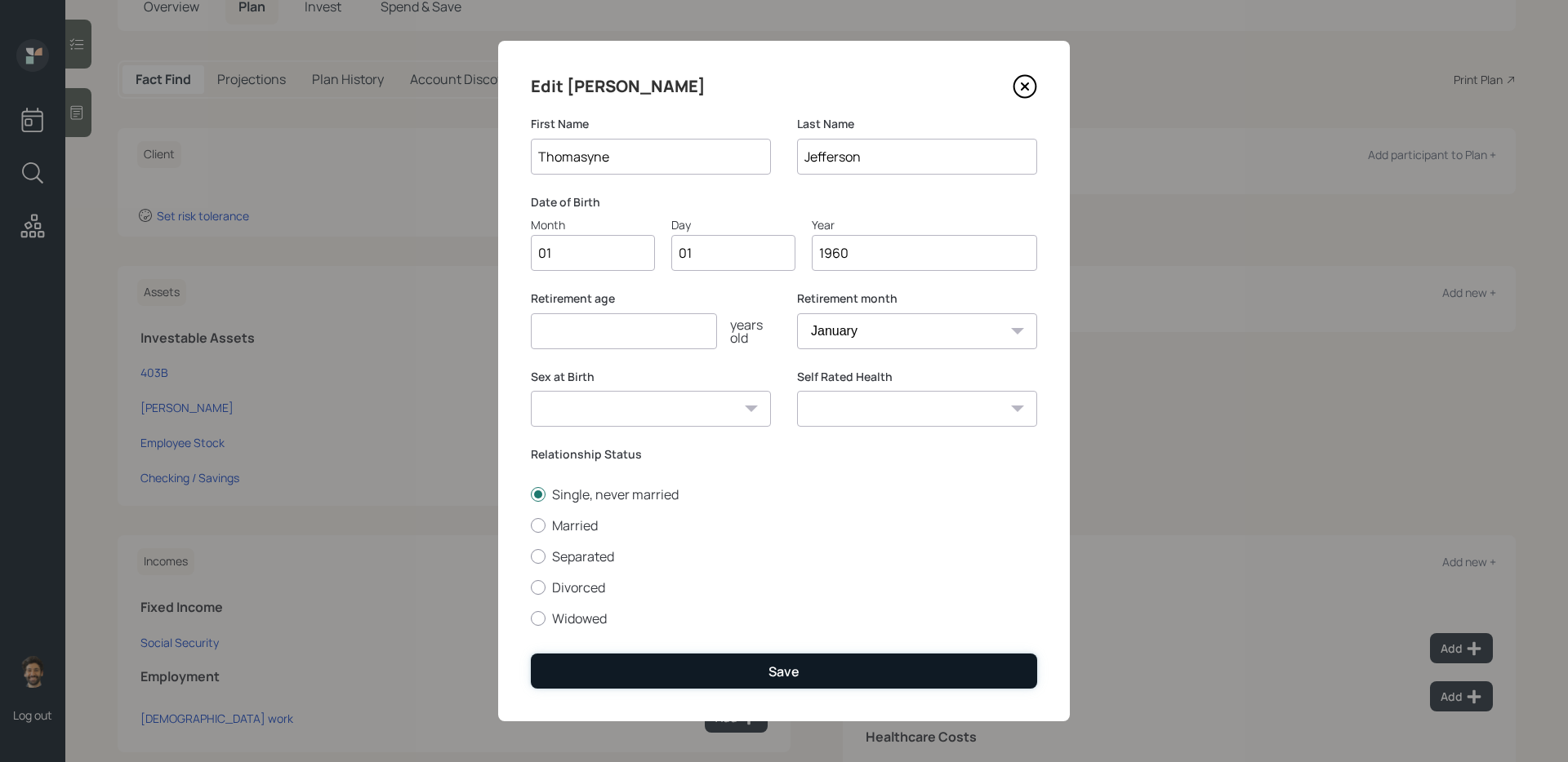
click at [577, 621] on button "Save" at bounding box center [783, 671] width 506 height 35
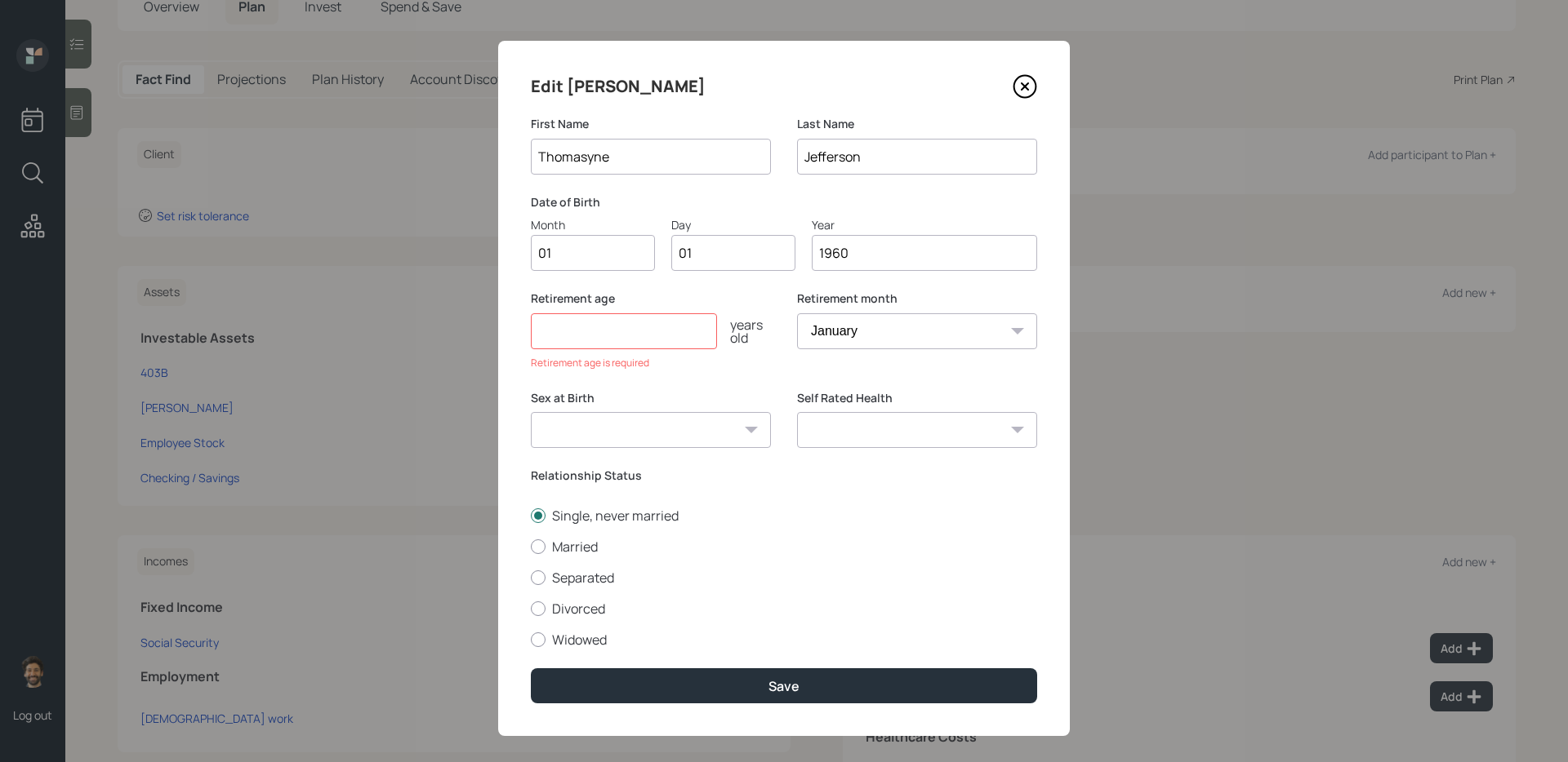
click at [641, 335] on input "number" at bounding box center [623, 331] width 186 height 36
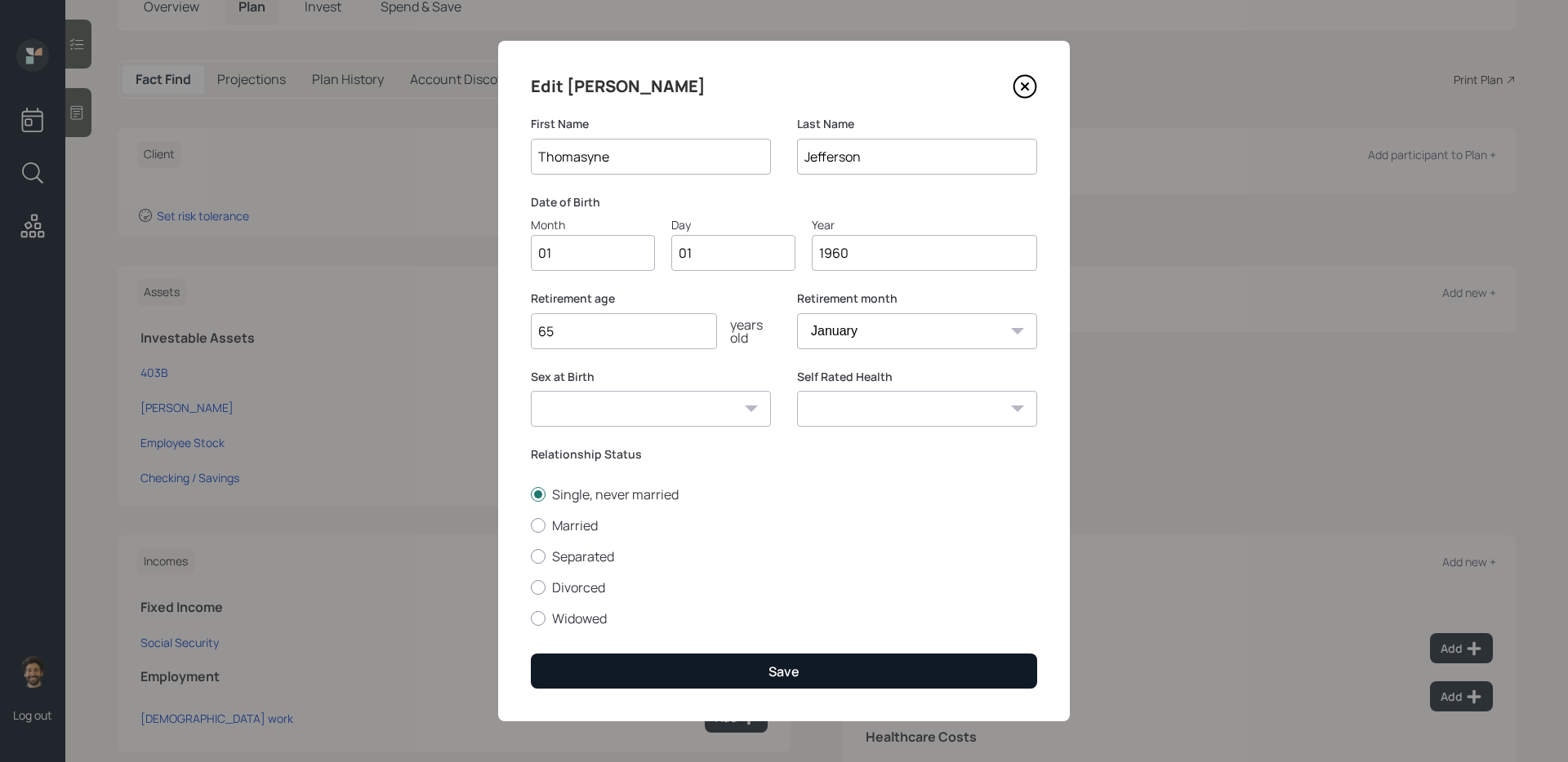
type input "65"
click at [637, 621] on button "Save" at bounding box center [783, 671] width 506 height 35
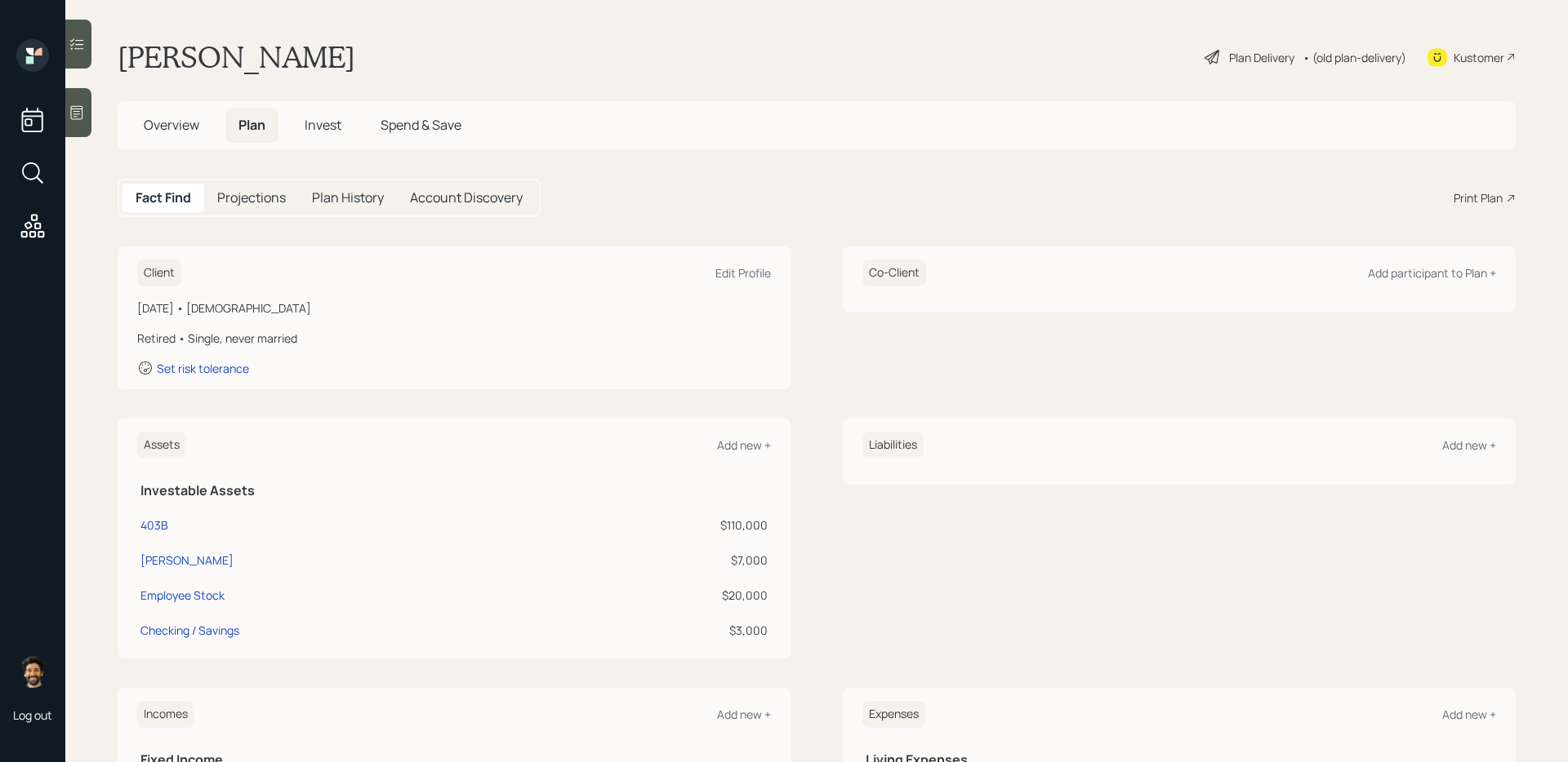
click at [245, 212] on div "Projections" at bounding box center [251, 197] width 94 height 29
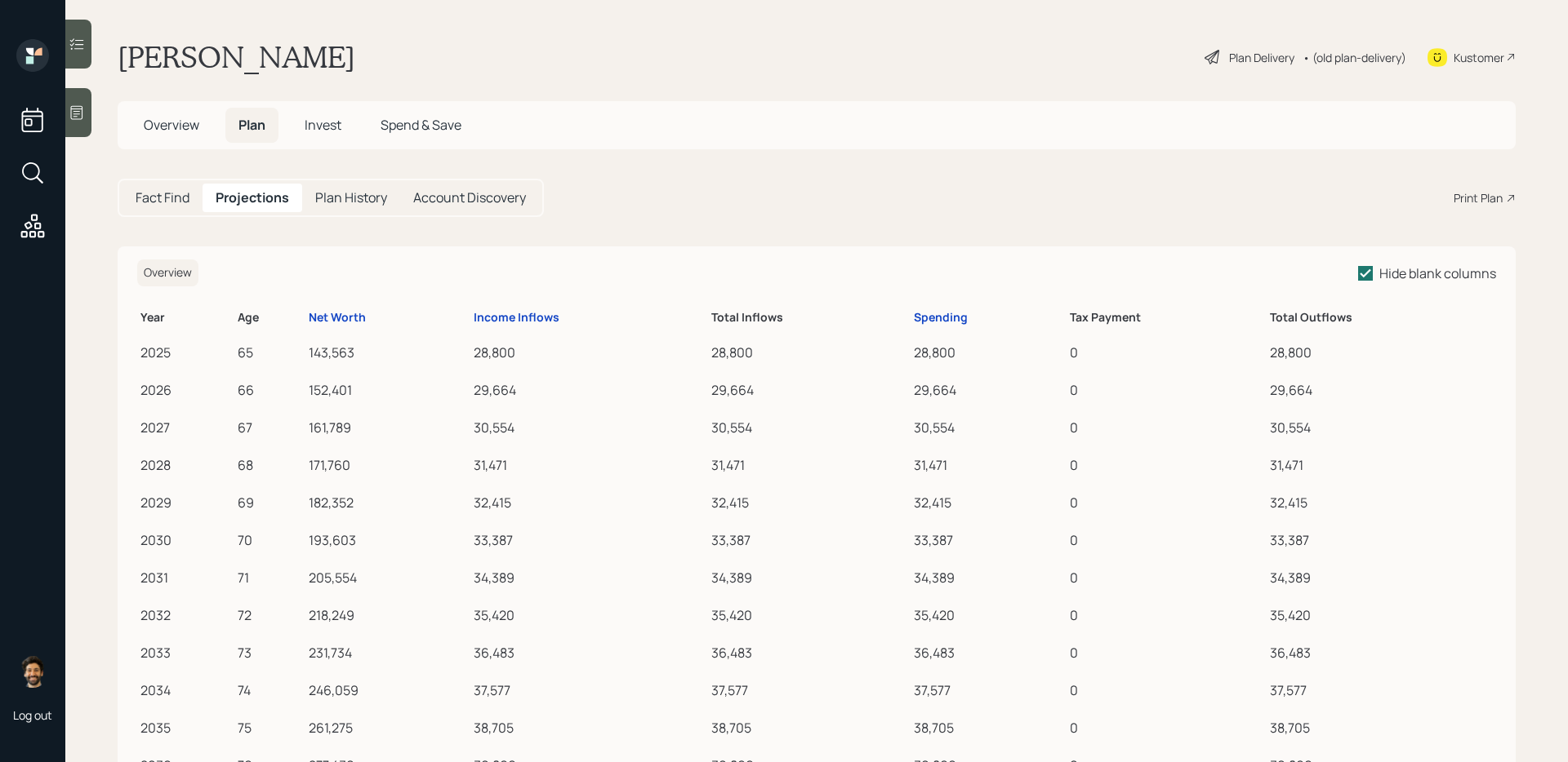
click at [190, 204] on h5 "Fact Find" at bounding box center [163, 198] width 54 height 16
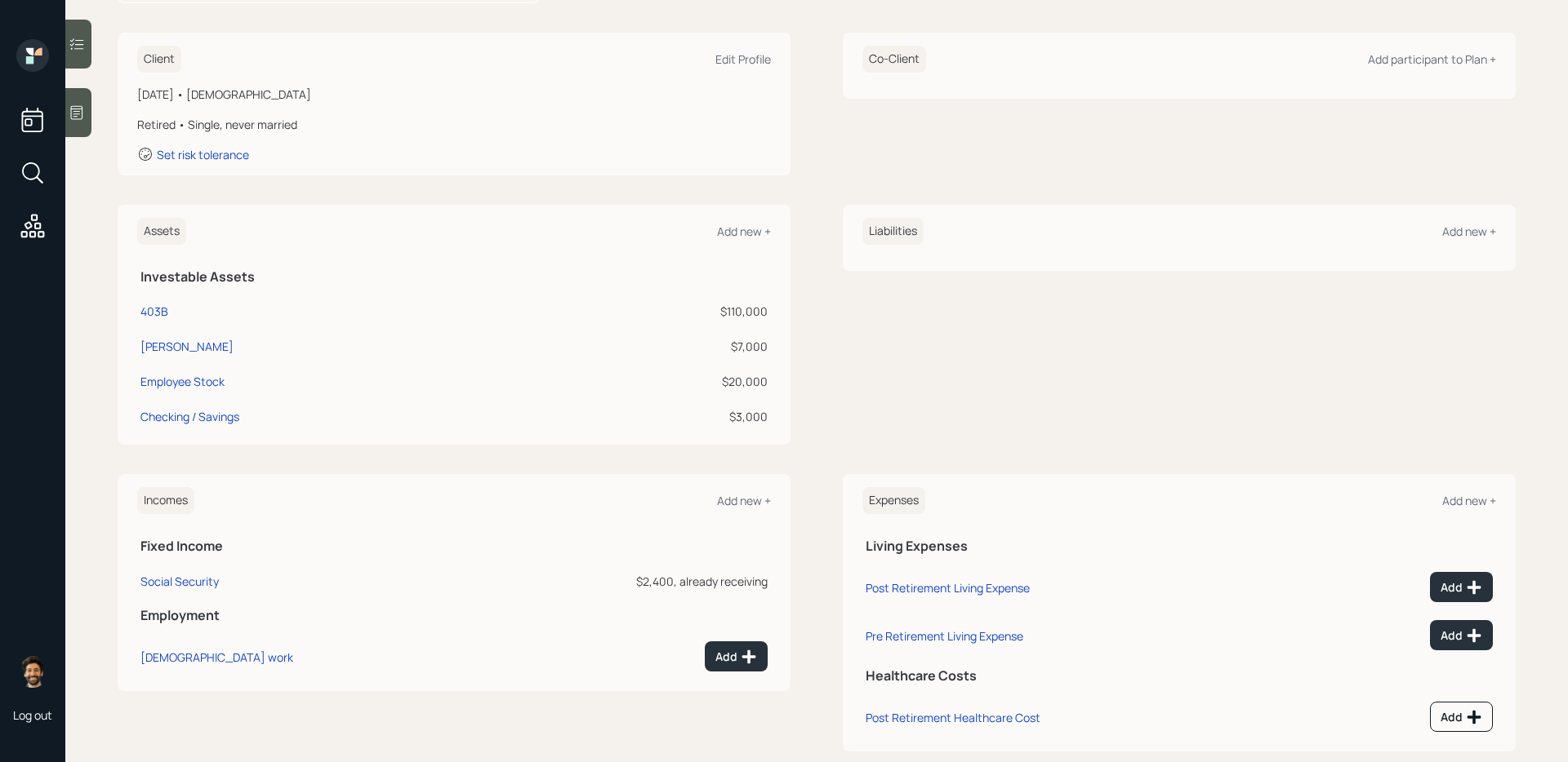
scroll to position [224, 0]
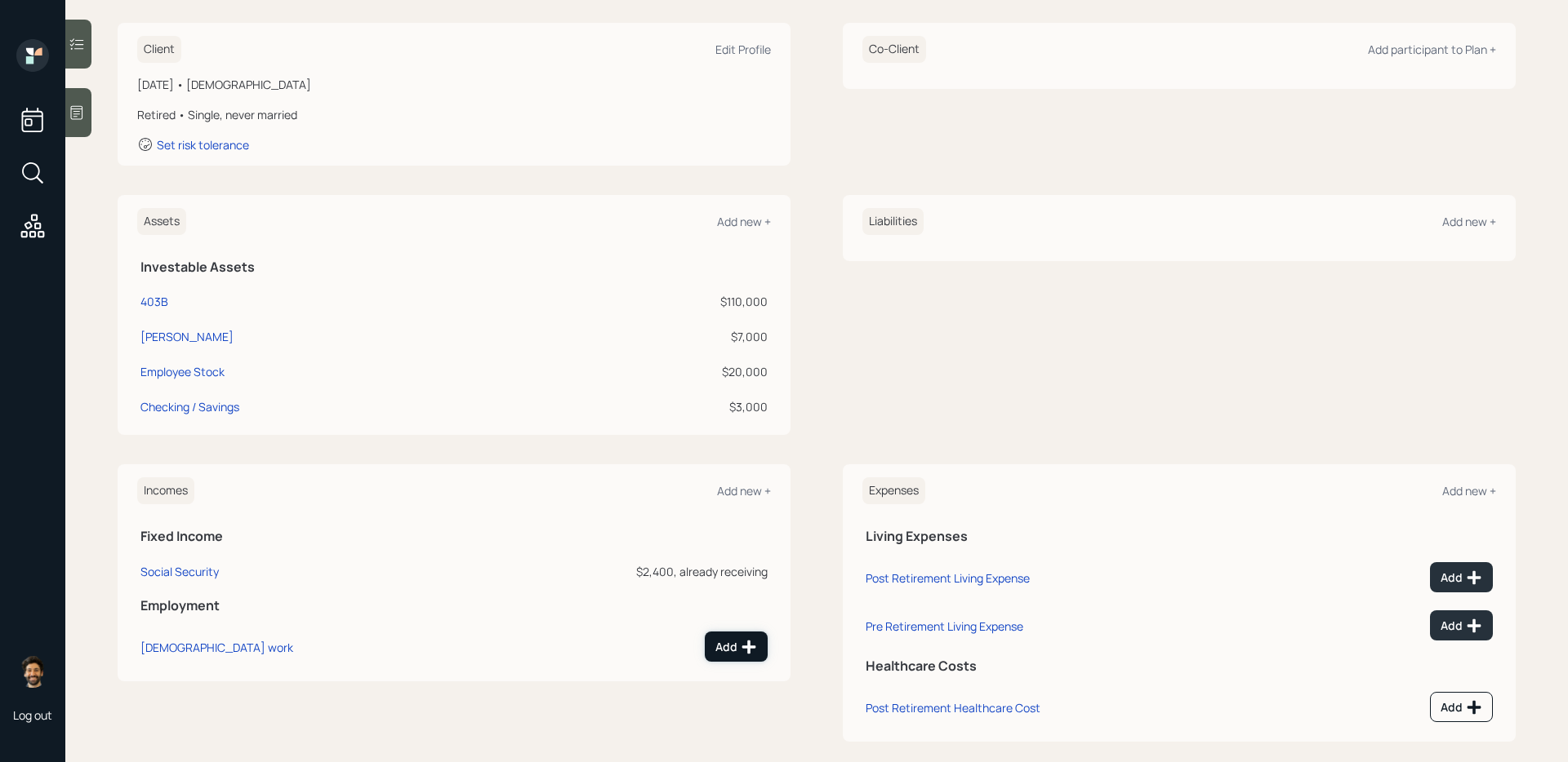
click at [728, 621] on button "Add" at bounding box center [736, 646] width 63 height 30
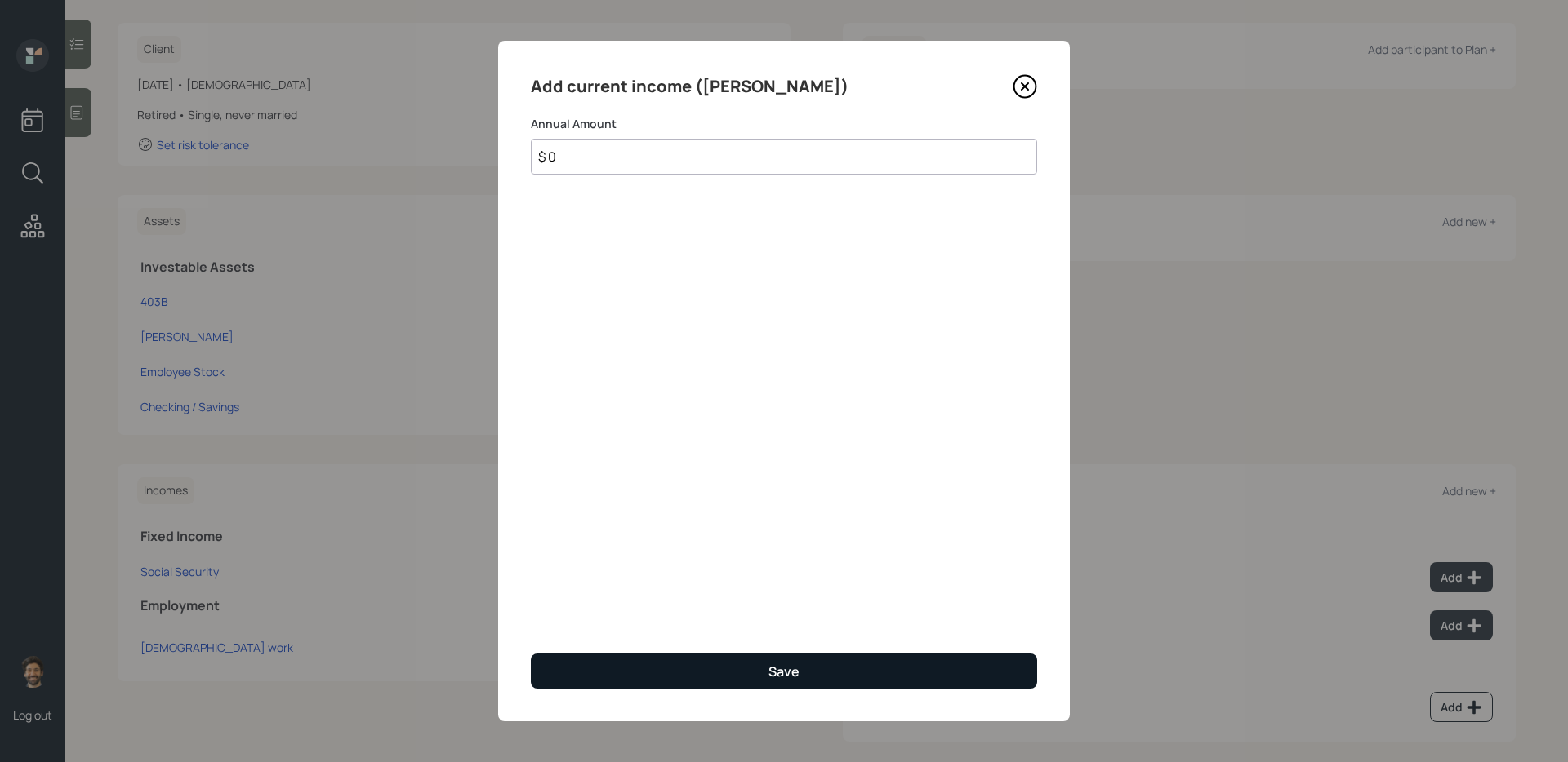
type input "$ 0"
click at [667, 621] on button "Save" at bounding box center [783, 671] width 506 height 35
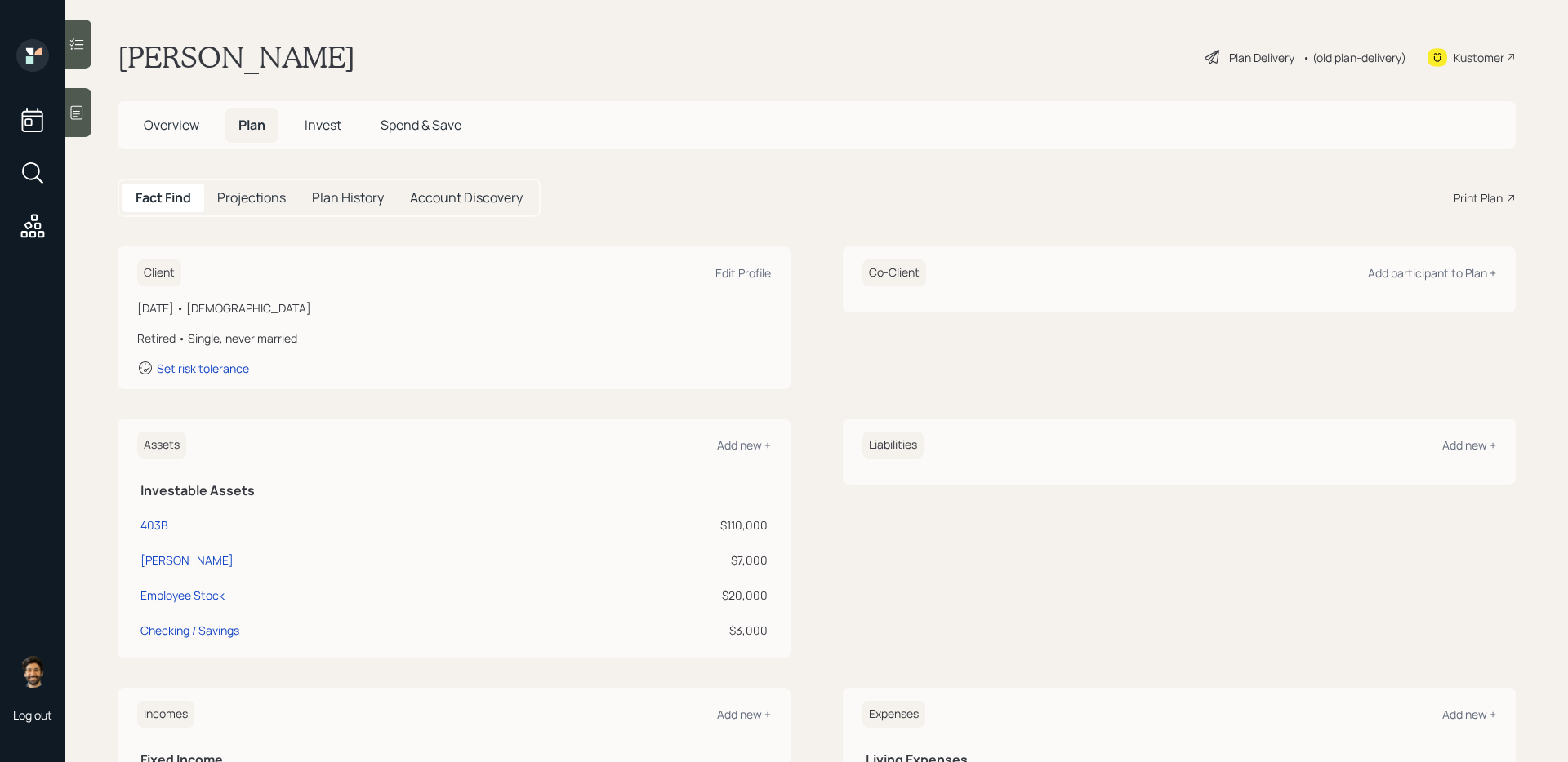
click at [268, 195] on h5 "Projections" at bounding box center [251, 198] width 68 height 16
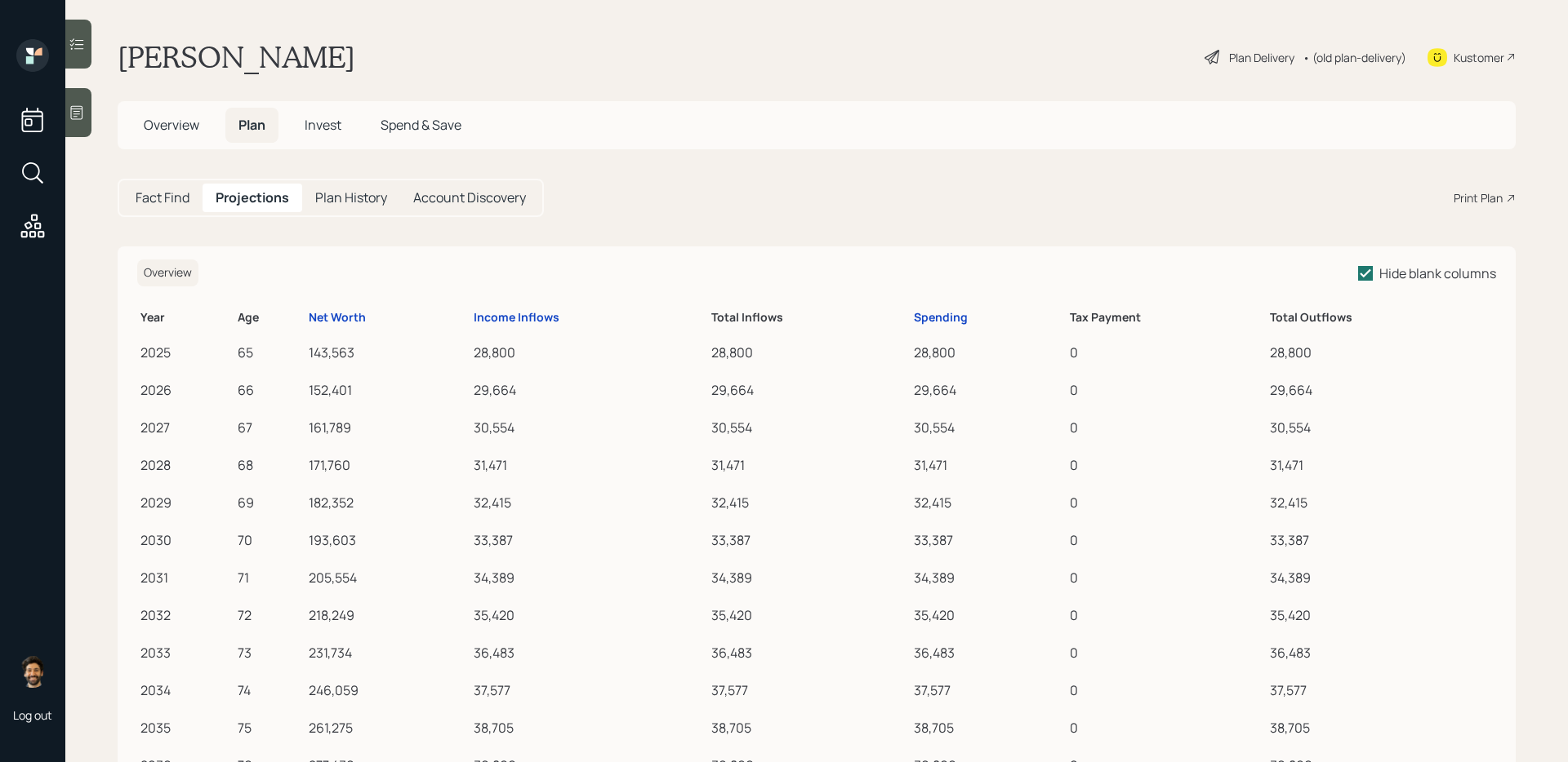
click at [158, 200] on h5 "Fact Find" at bounding box center [163, 198] width 54 height 16
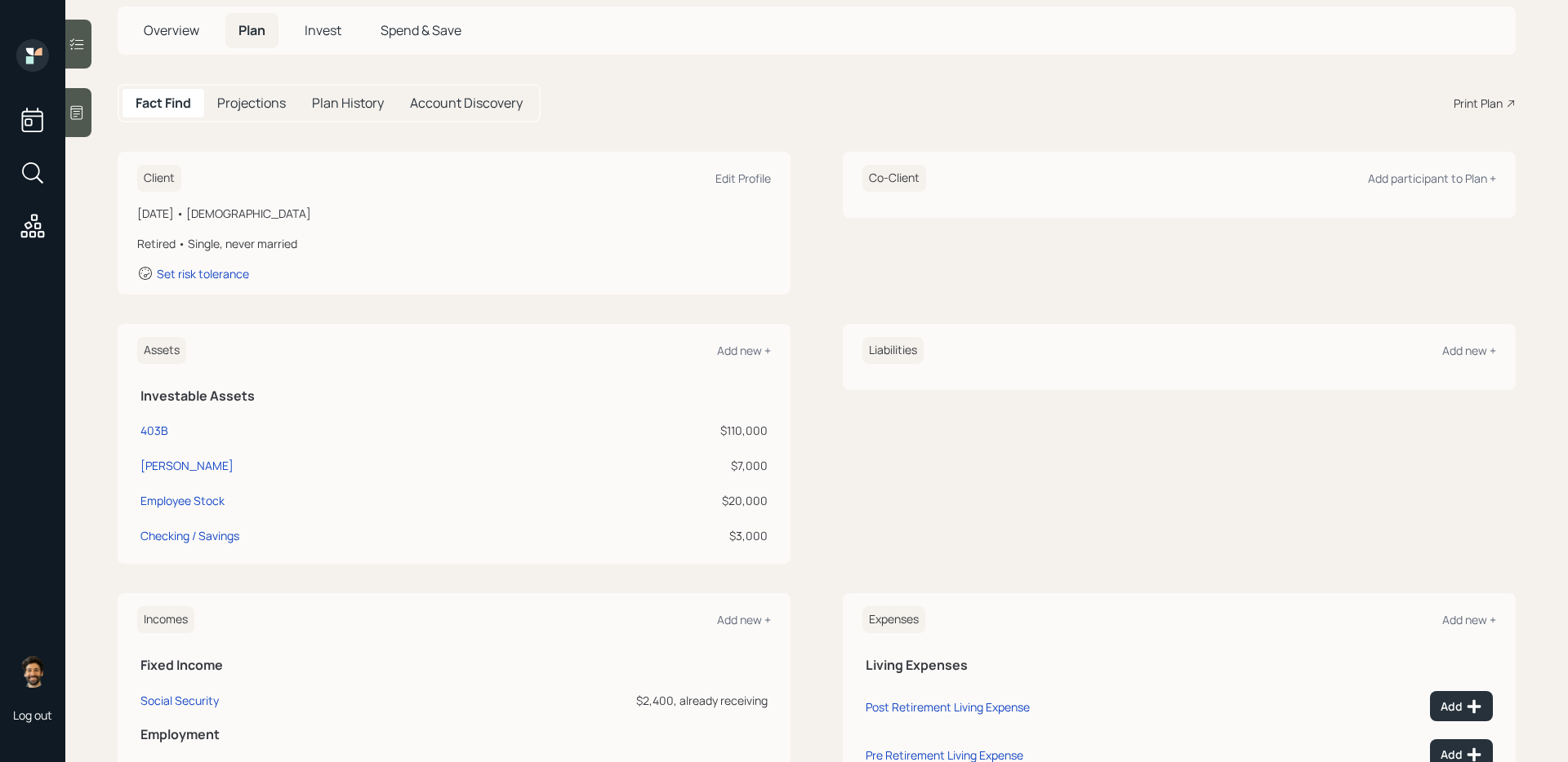
scroll to position [242, 0]
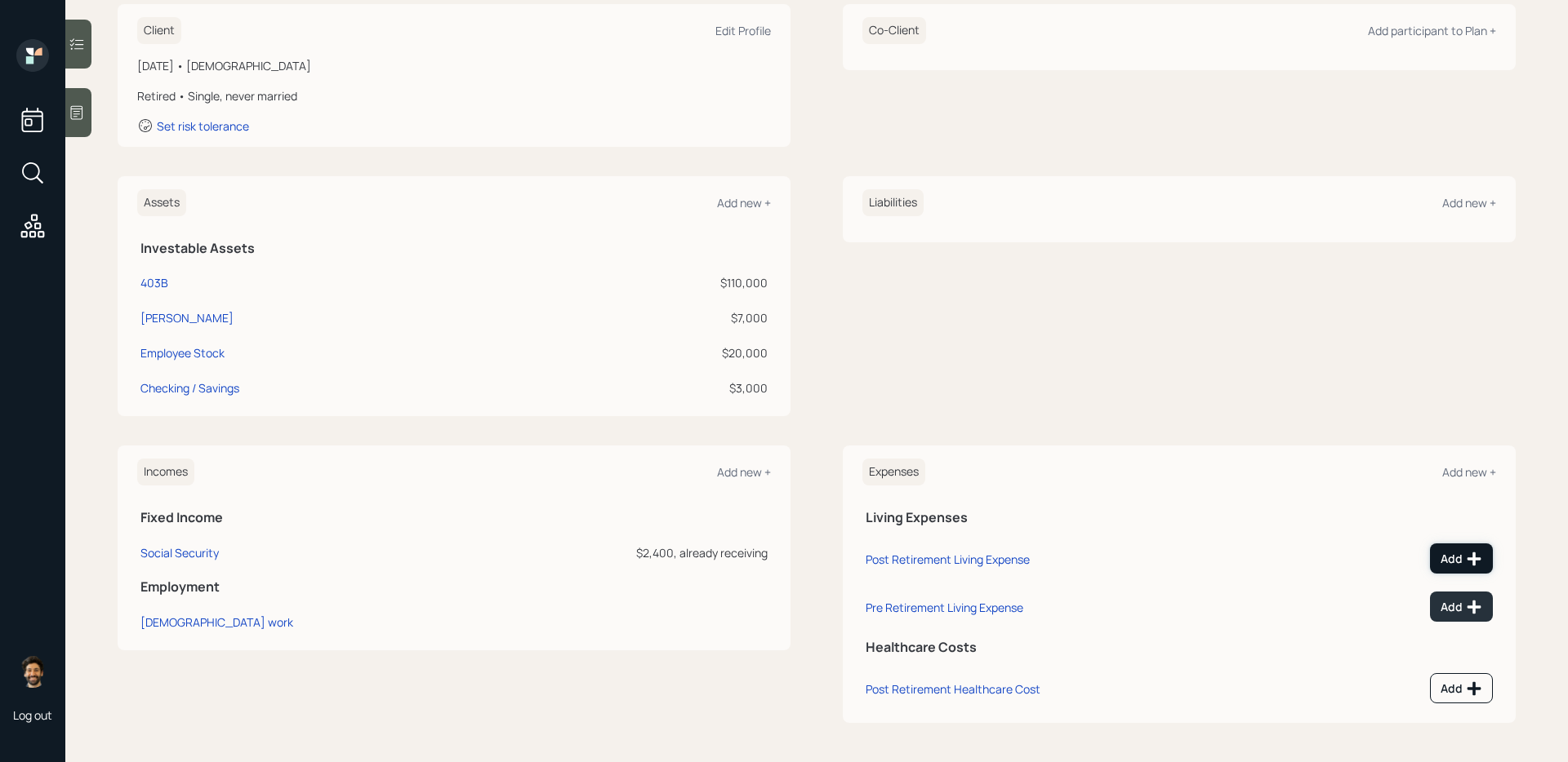
click at [1199, 555] on div "Add" at bounding box center [1462, 559] width 42 height 16
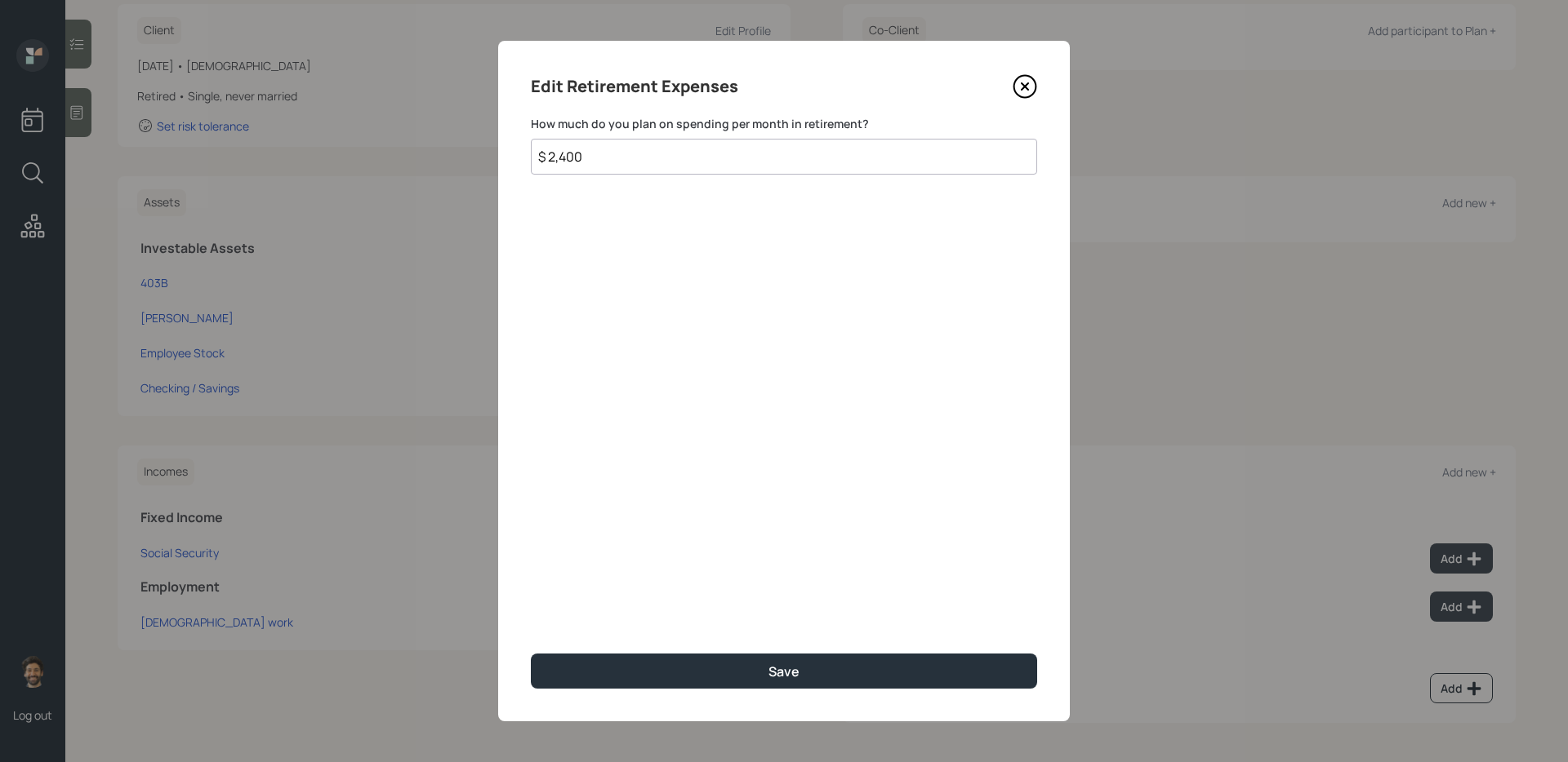
type input "$ 2,400"
click at [601, 621] on div "Edit Retirement Expenses How much do you plan on spending per month in retireme…" at bounding box center [784, 381] width 572 height 681
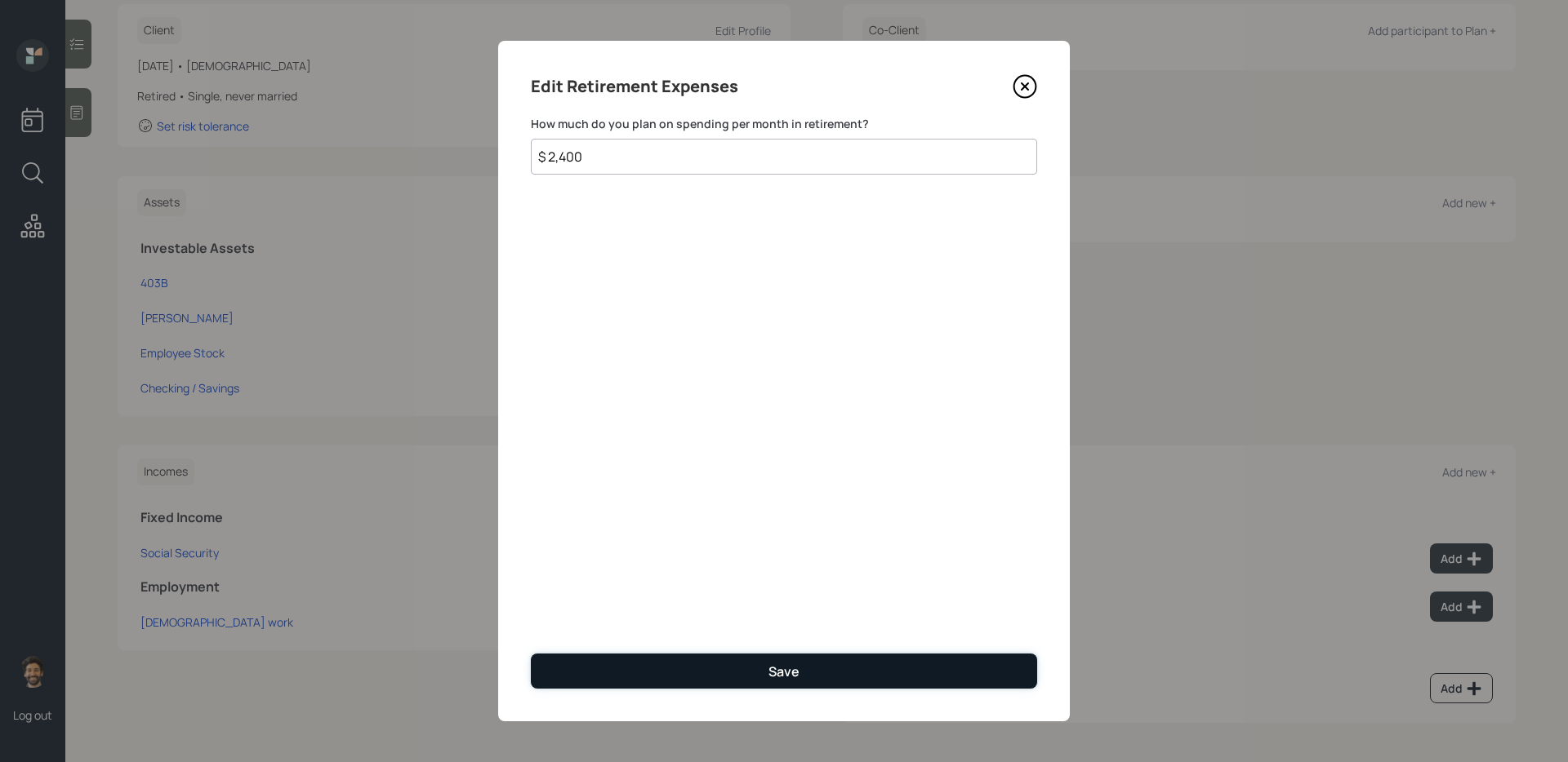
click at [612, 621] on button "Save" at bounding box center [783, 671] width 506 height 35
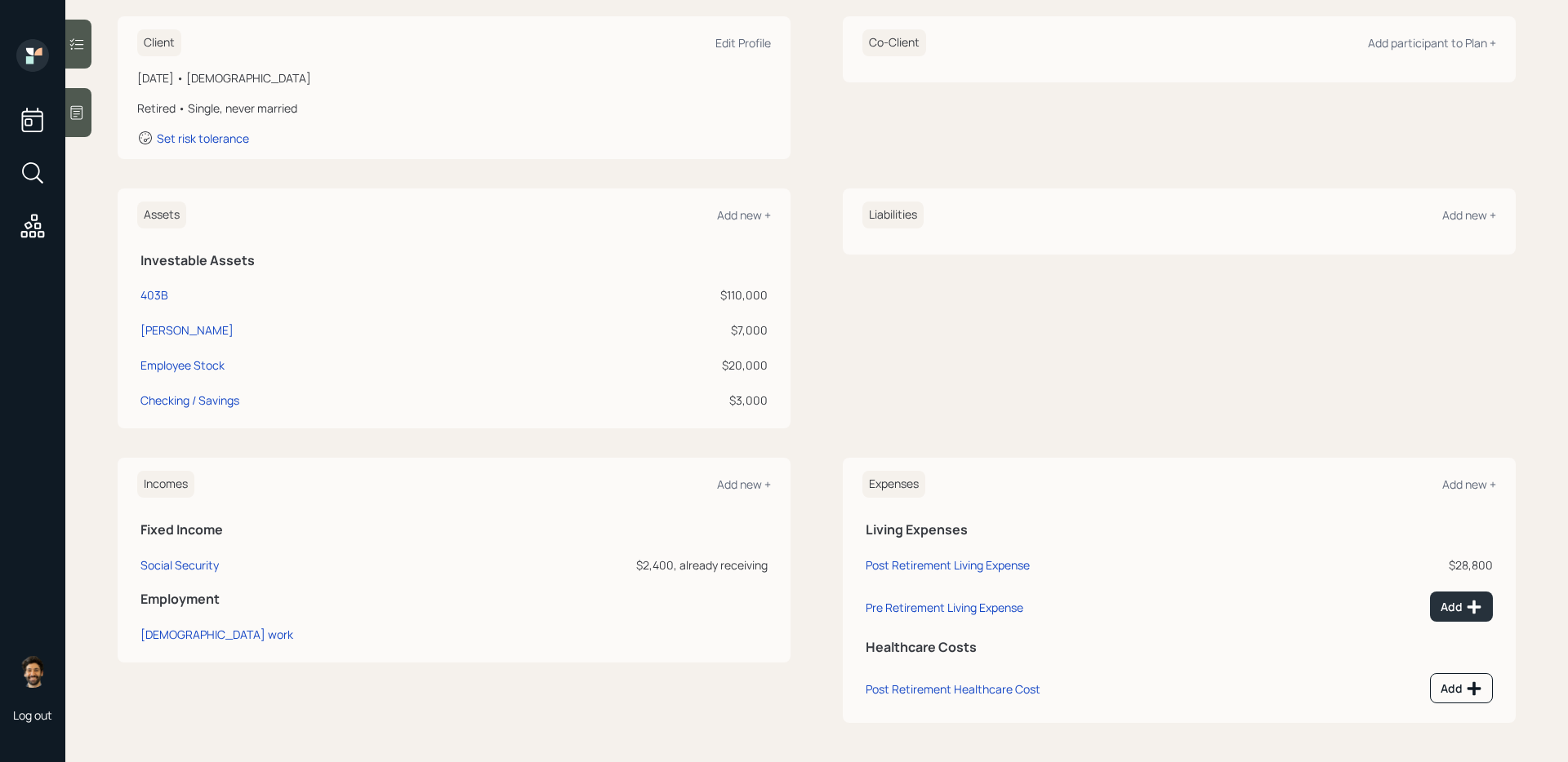
scroll to position [230, 0]
click at [1199, 605] on icon at bounding box center [1475, 607] width 14 height 14
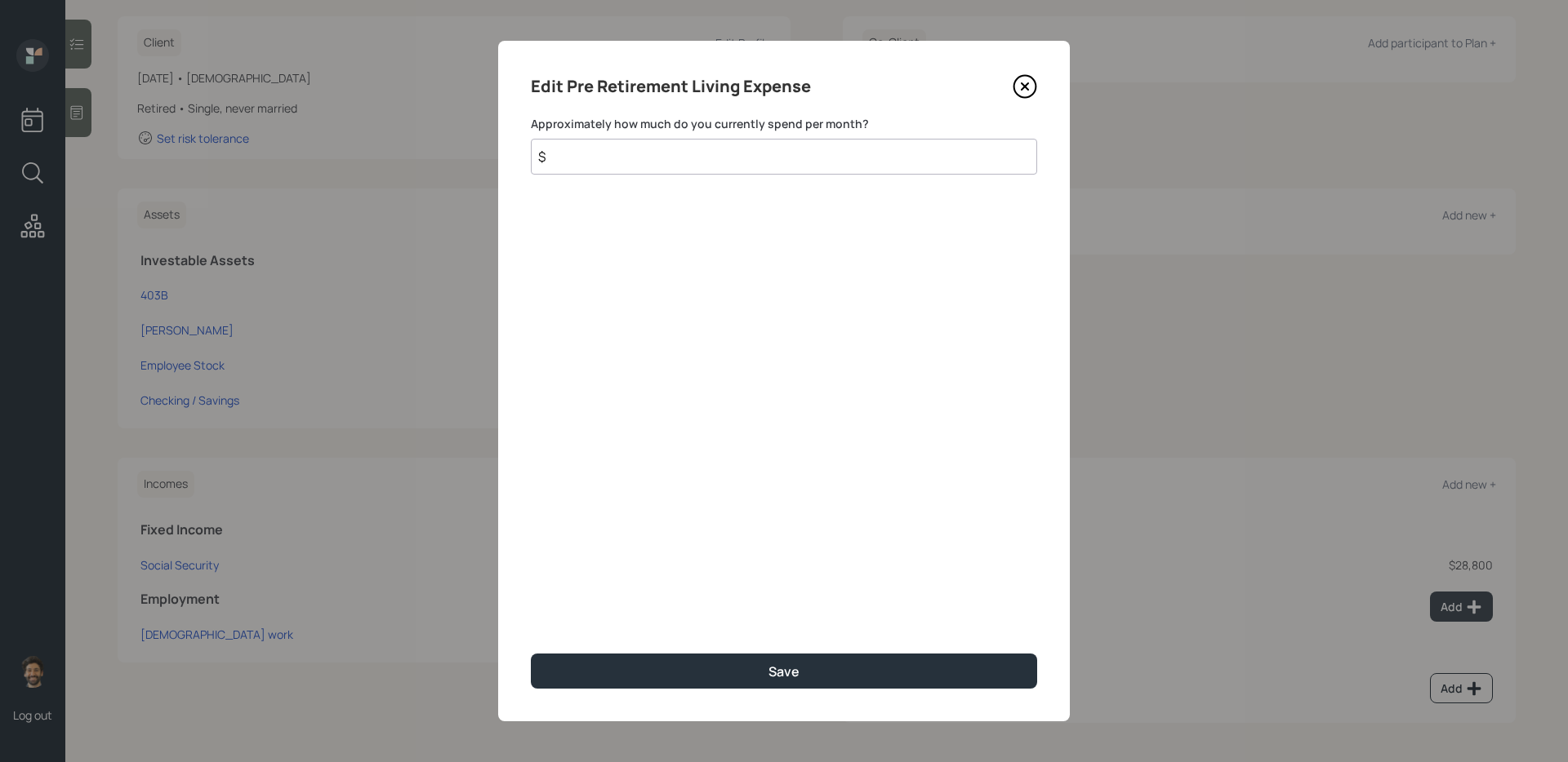
click at [738, 157] on input "$" at bounding box center [783, 157] width 506 height 36
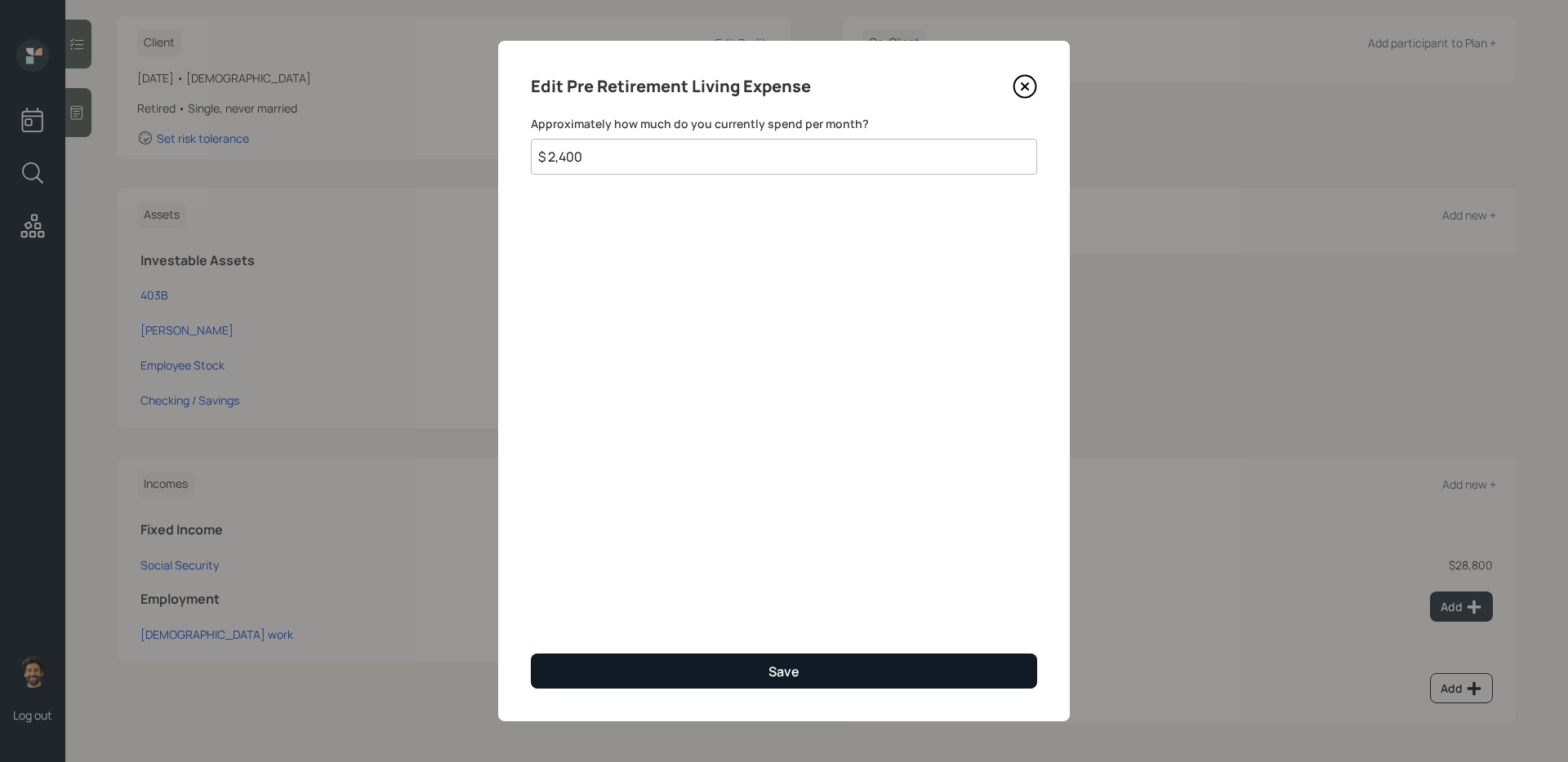
type input "$ 2,400"
click at [643, 621] on button "Save" at bounding box center [783, 671] width 506 height 35
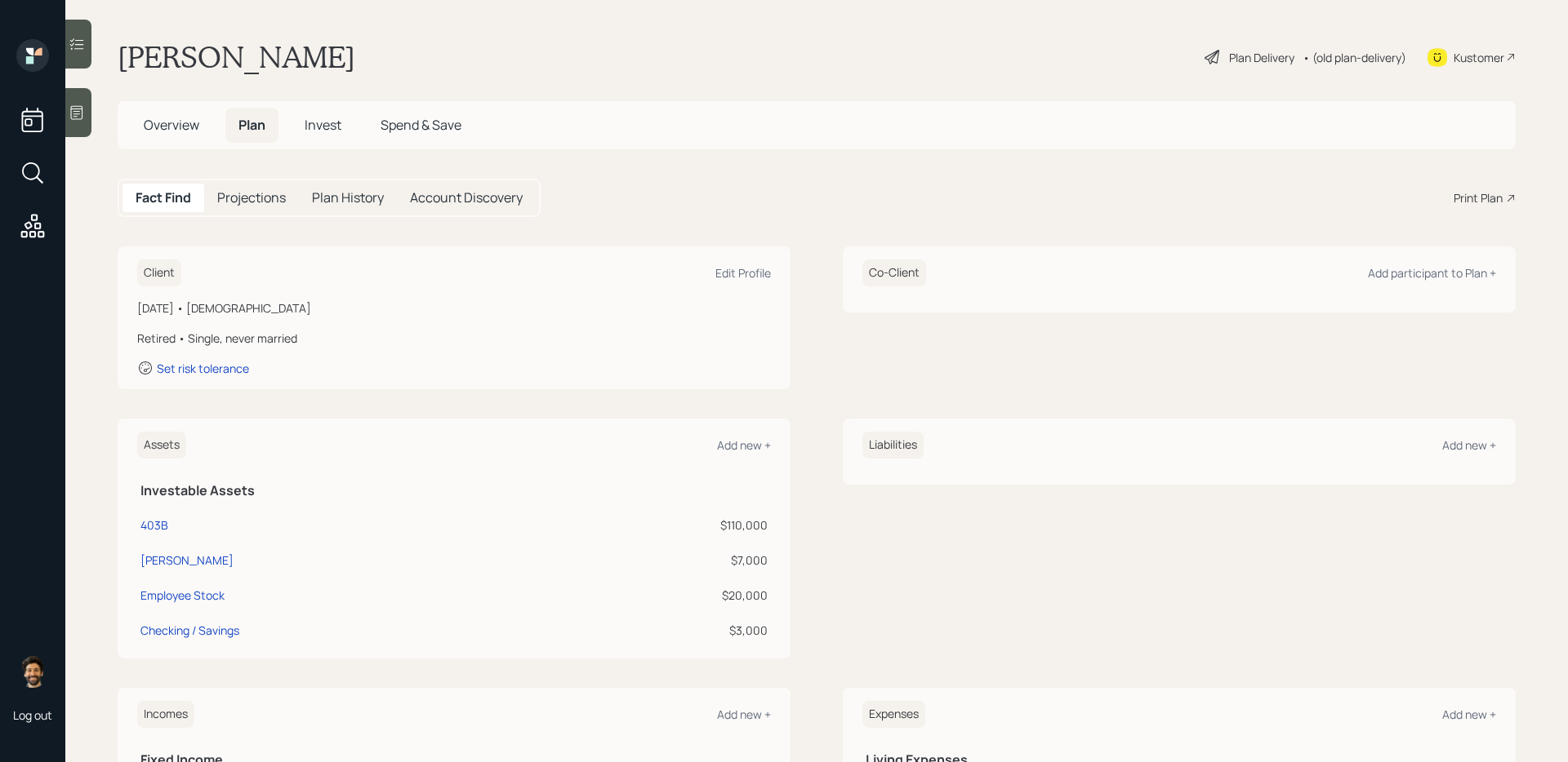
click at [266, 201] on h5 "Projections" at bounding box center [251, 198] width 68 height 16
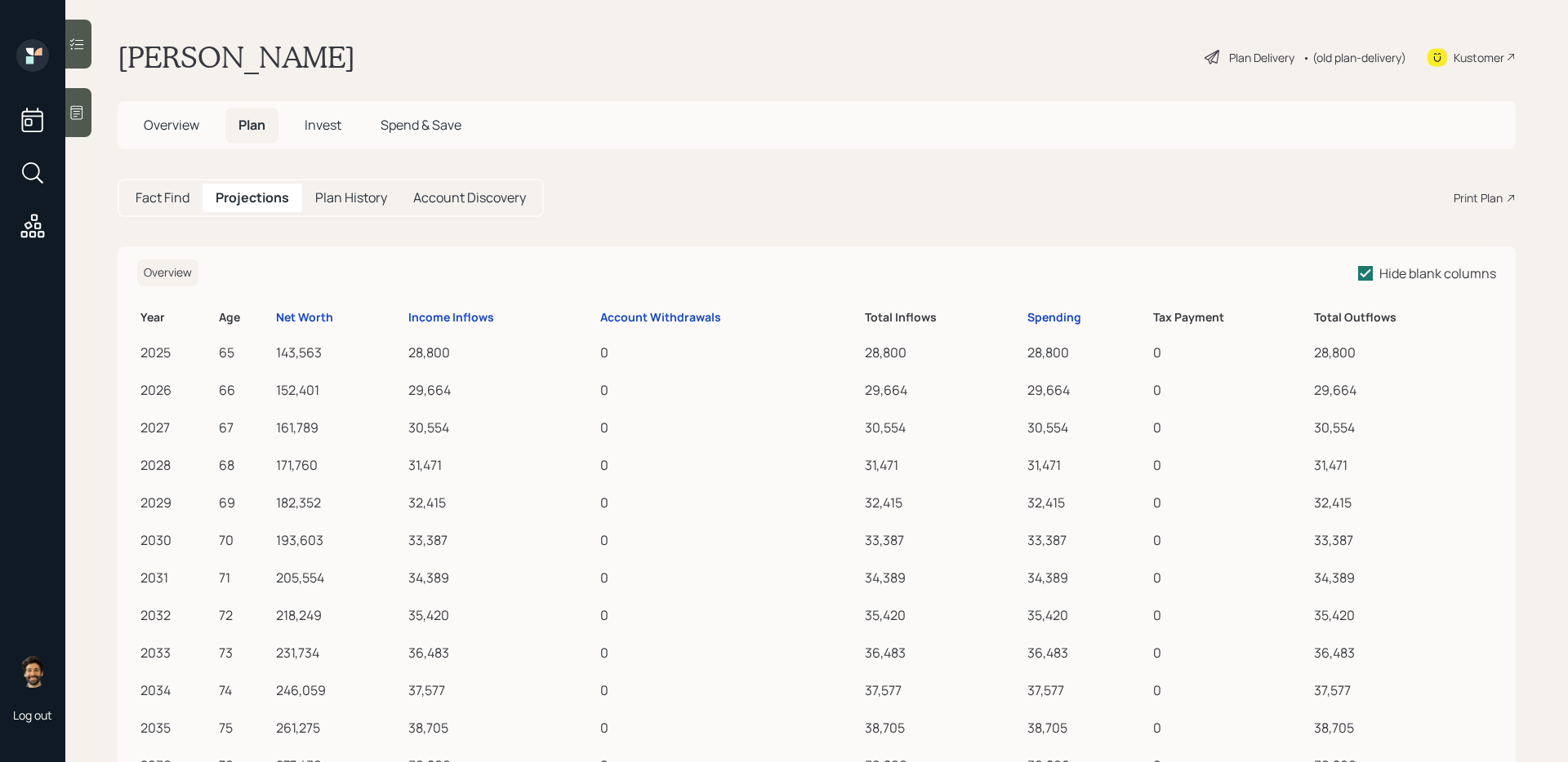
click at [158, 201] on h5 "Fact Find" at bounding box center [163, 198] width 54 height 16
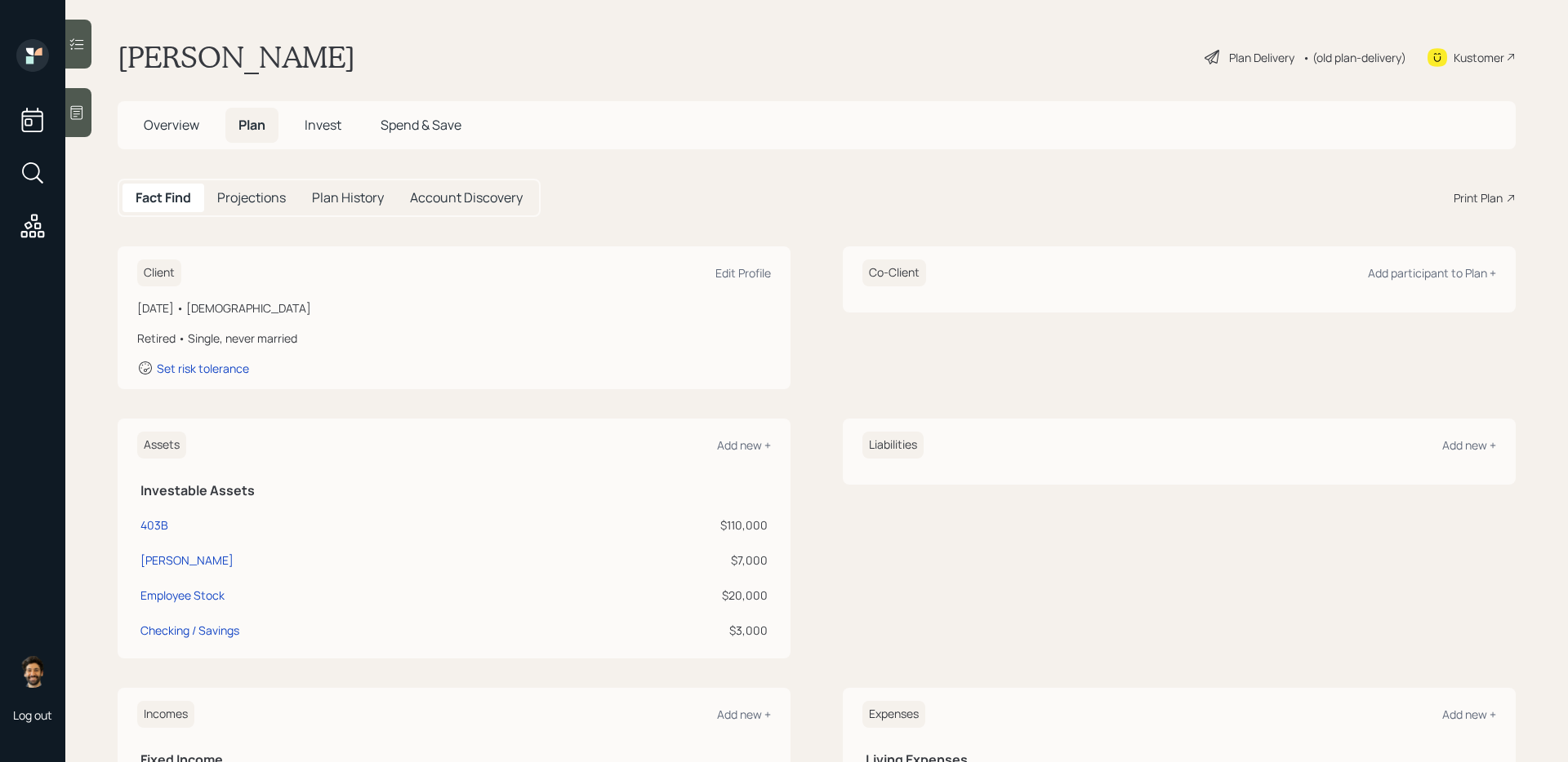
scroll to position [218, 0]
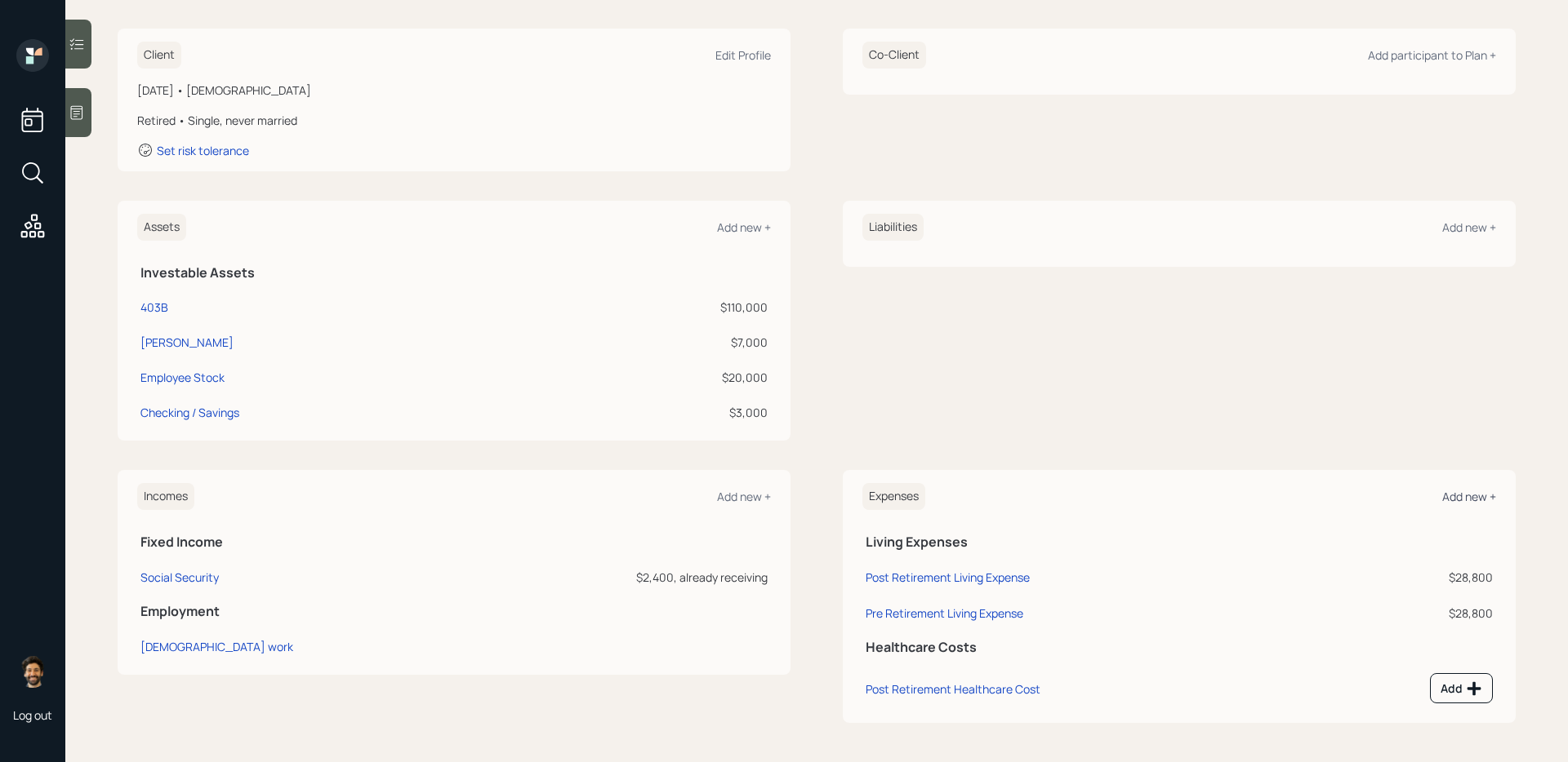
click at [1199, 490] on div "Add new +" at bounding box center [1469, 496] width 54 height 16
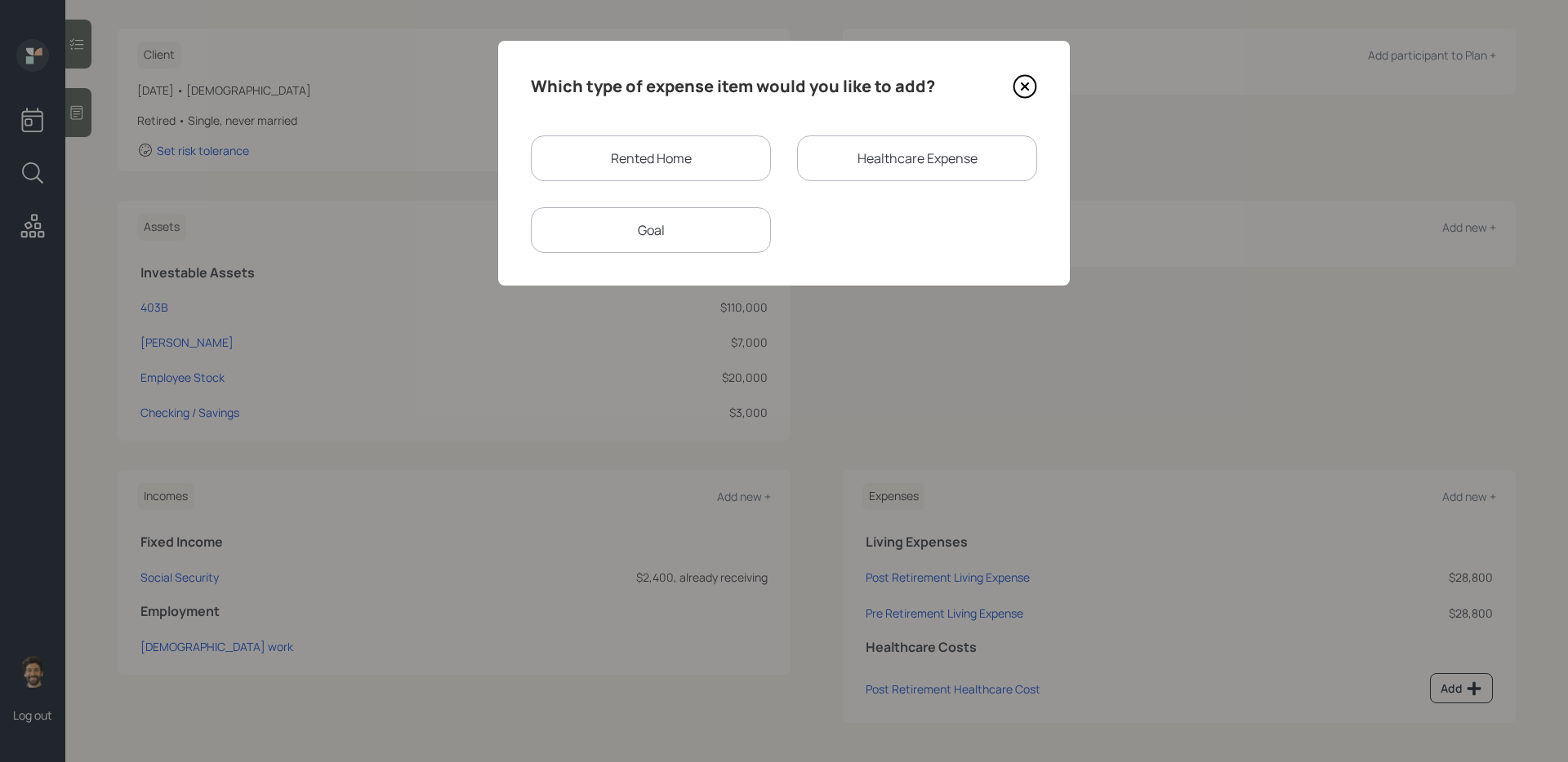
click at [653, 216] on div "Goal" at bounding box center [650, 230] width 240 height 46
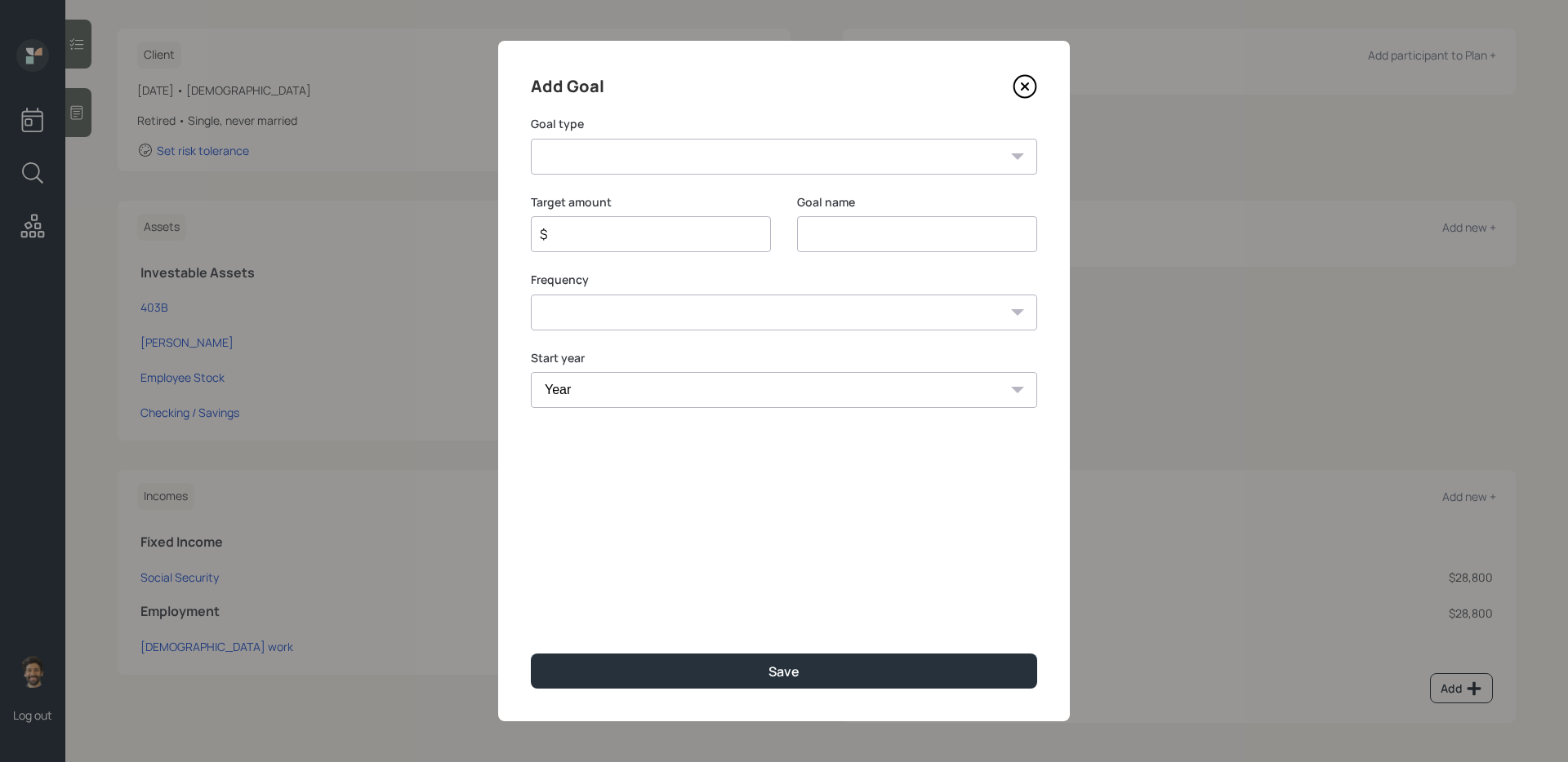
click at [644, 144] on select "Create an emergency fund Donate to charity Purchase a home Make a purchase Supp…" at bounding box center [783, 157] width 506 height 36
select select "other"
click at [530, 138] on select "Create an emergency fund Donate to charity Purchase a home Make a purchase Supp…" at bounding box center [783, 157] width 506 height 36
click at [824, 243] on input "Other" at bounding box center [916, 234] width 240 height 36
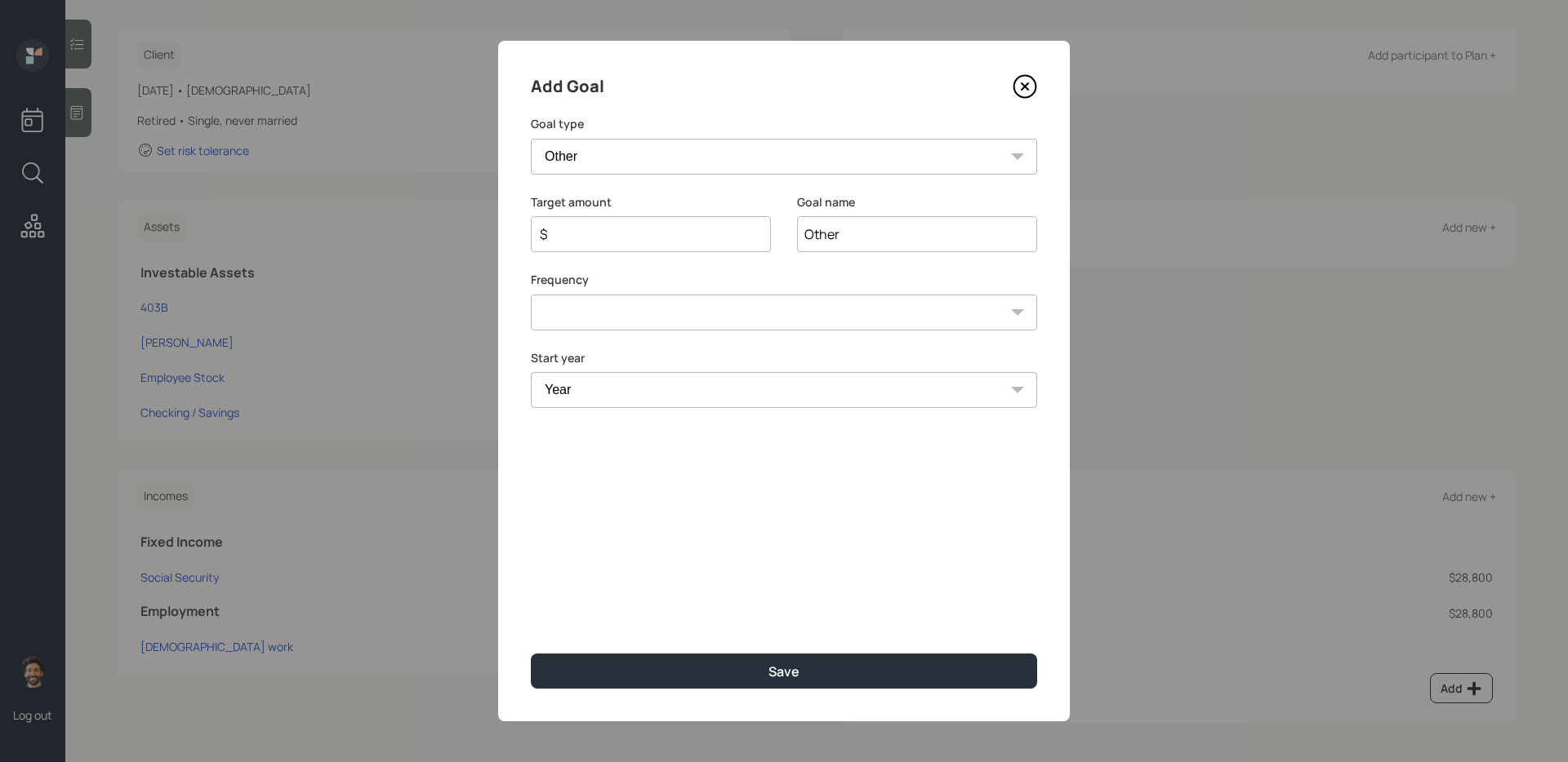
click at [824, 243] on input "Other" at bounding box center [916, 234] width 240 height 36
type input "403B withdrawal"
click at [635, 229] on input "$" at bounding box center [644, 234] width 212 height 20
type input "$ 19,200"
click at [617, 307] on select "One time Every 1 year Every 2 years Every 3 years Every 4 years Every 5 years E…" at bounding box center [783, 313] width 506 height 36
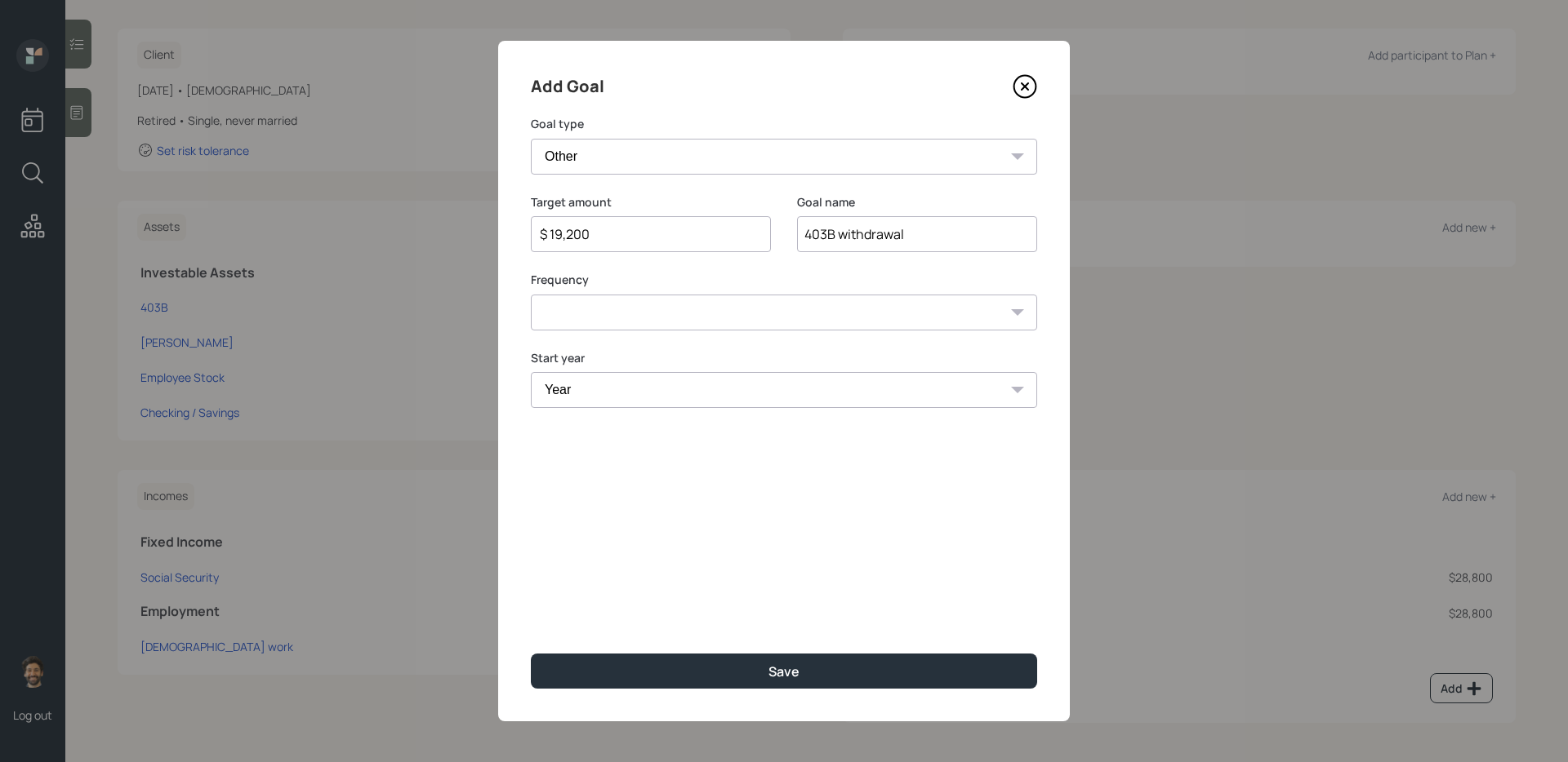
select select "1"
click at [530, 295] on select "One time Every 1 year Every 2 years Every 3 years Every 4 years Every 5 years E…" at bounding box center [783, 313] width 506 height 36
click at [605, 389] on select "Year 2025 2026 2027 2028 2029 2030 2031 2032 2033 2034 2035 2036 2037 2038 2039…" at bounding box center [783, 390] width 506 height 36
select select "2025"
click at [530, 372] on select "Year 2025 2026 2027 2028 2029 2030 2031 2032 2033 2034 2035 2036 2037 2038 2039…" at bounding box center [650, 390] width 240 height 36
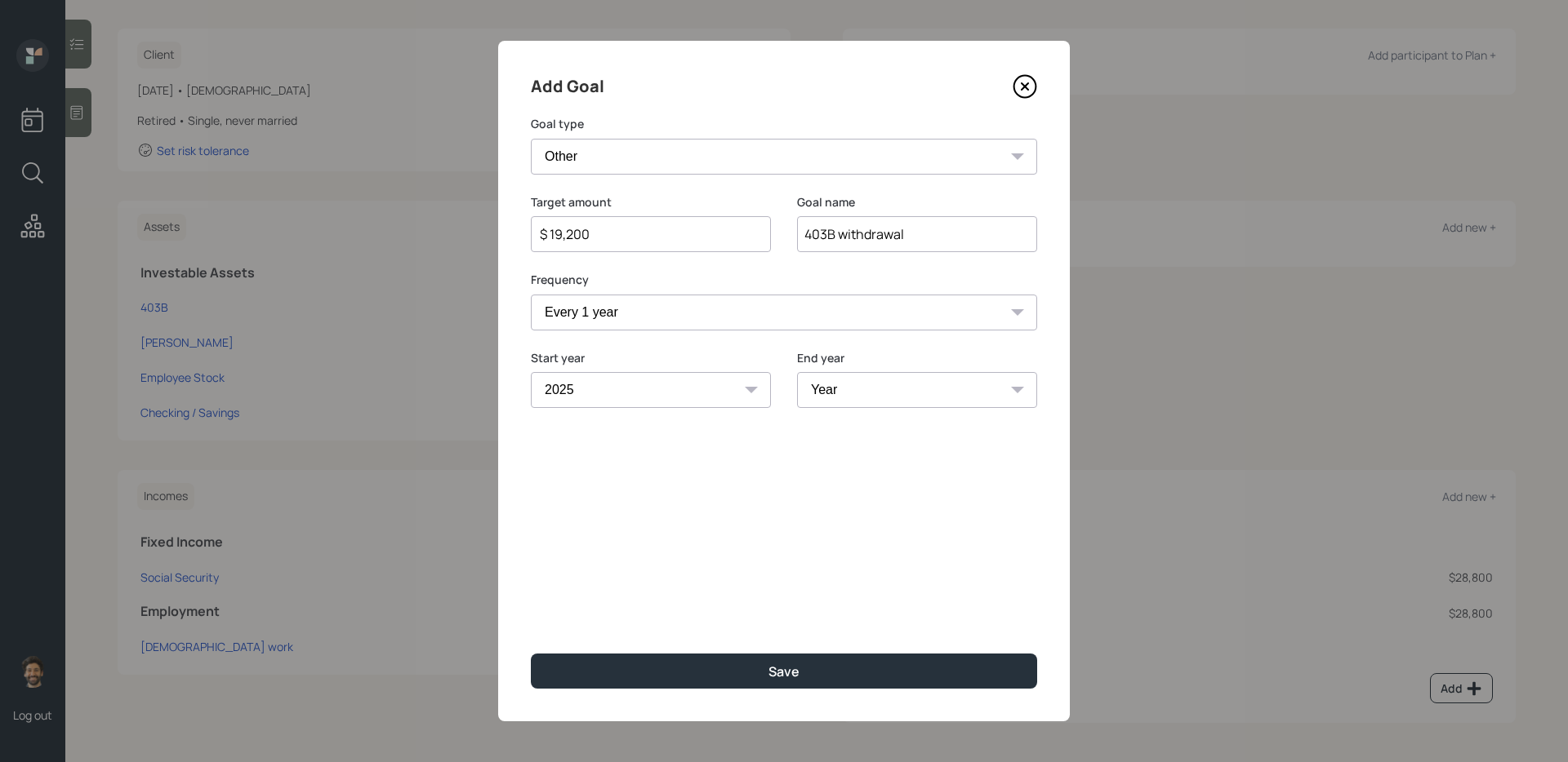
click at [866, 387] on select "Year 2025 2026 2027 2028 2029 2030 2031 2032 2033 2034 2035 2036 2037 2038 2039…" at bounding box center [916, 390] width 240 height 36
select select "2054"
click at [797, 372] on select "Year 2025 2026 2027 2028 2029 2030 2031 2032 2033 2034 2035 2036 2037 2038 2039…" at bounding box center [916, 390] width 240 height 36
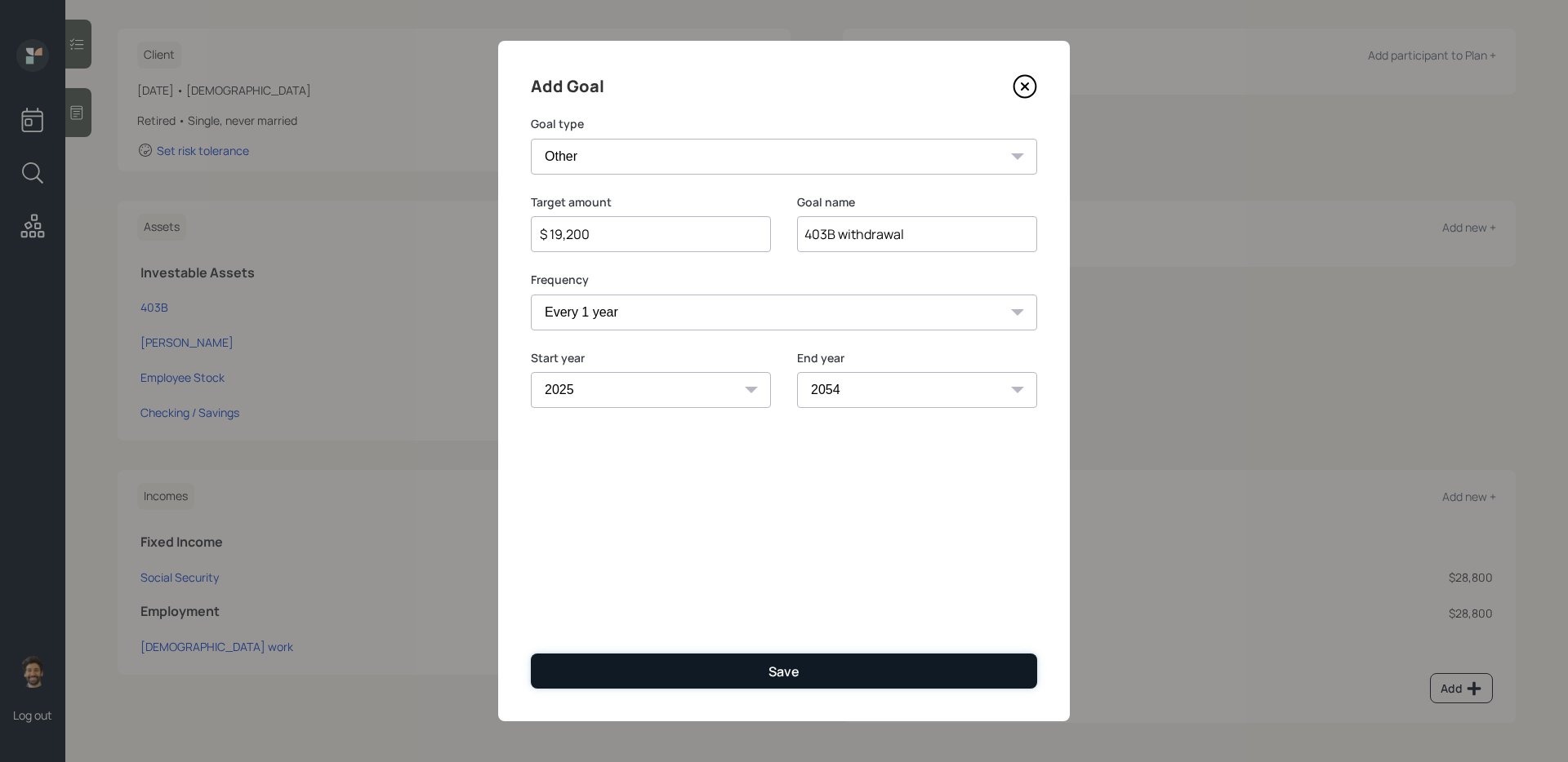
click at [723, 621] on button "Save" at bounding box center [783, 671] width 506 height 35
type input "$"
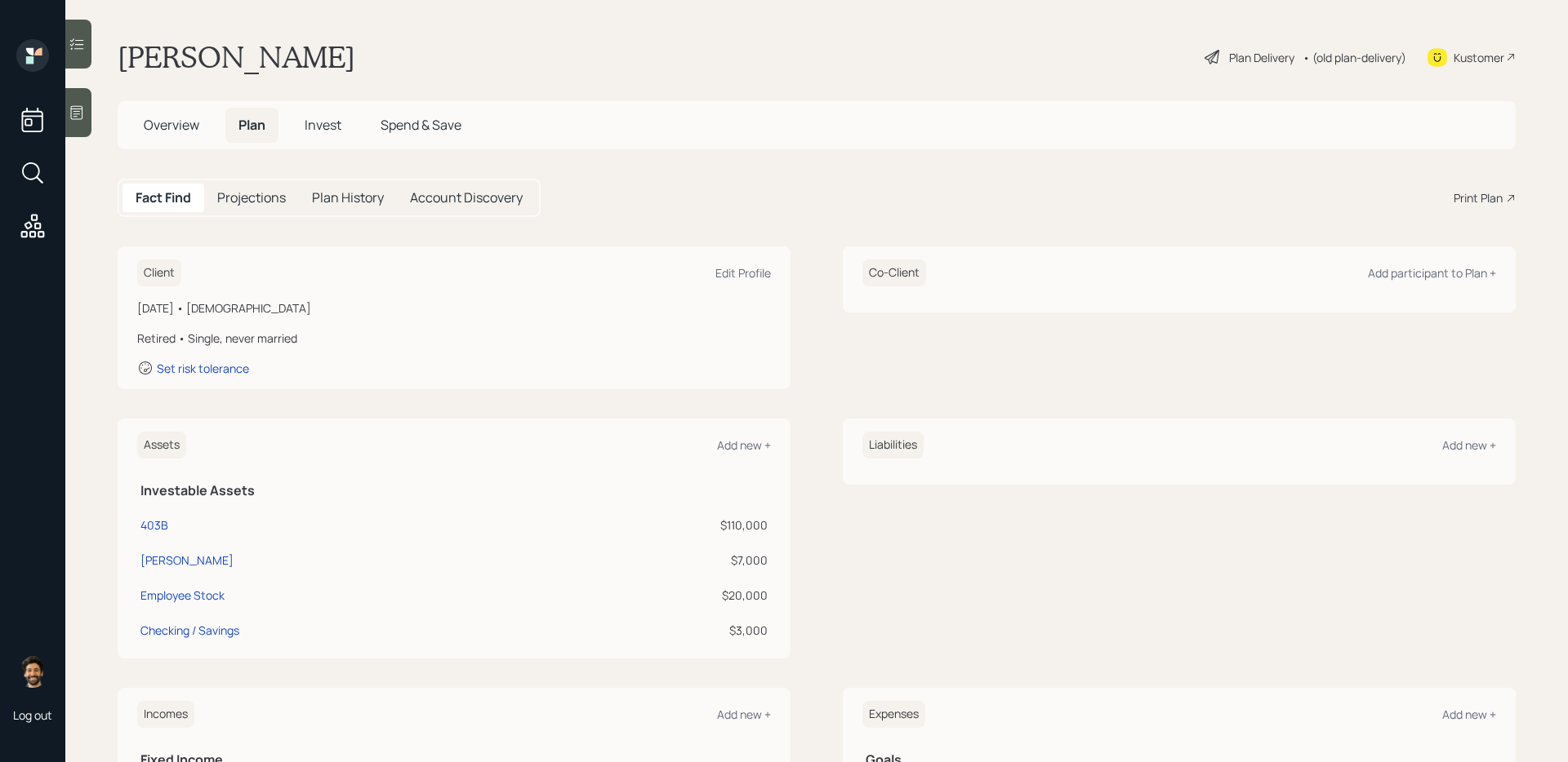
click at [257, 190] on h5 "Projections" at bounding box center [251, 198] width 68 height 16
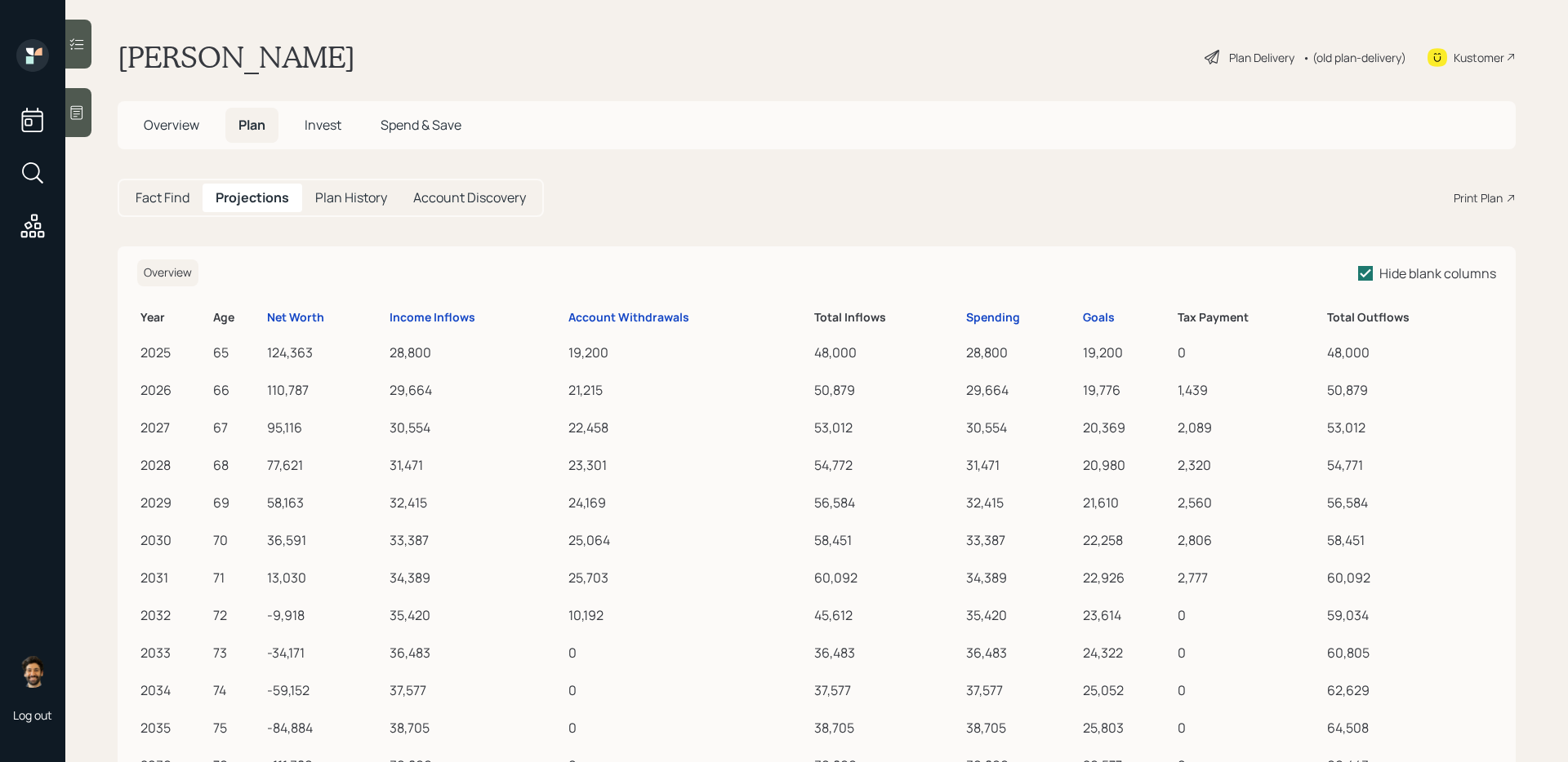
click at [179, 199] on h5 "Fact Find" at bounding box center [163, 198] width 54 height 16
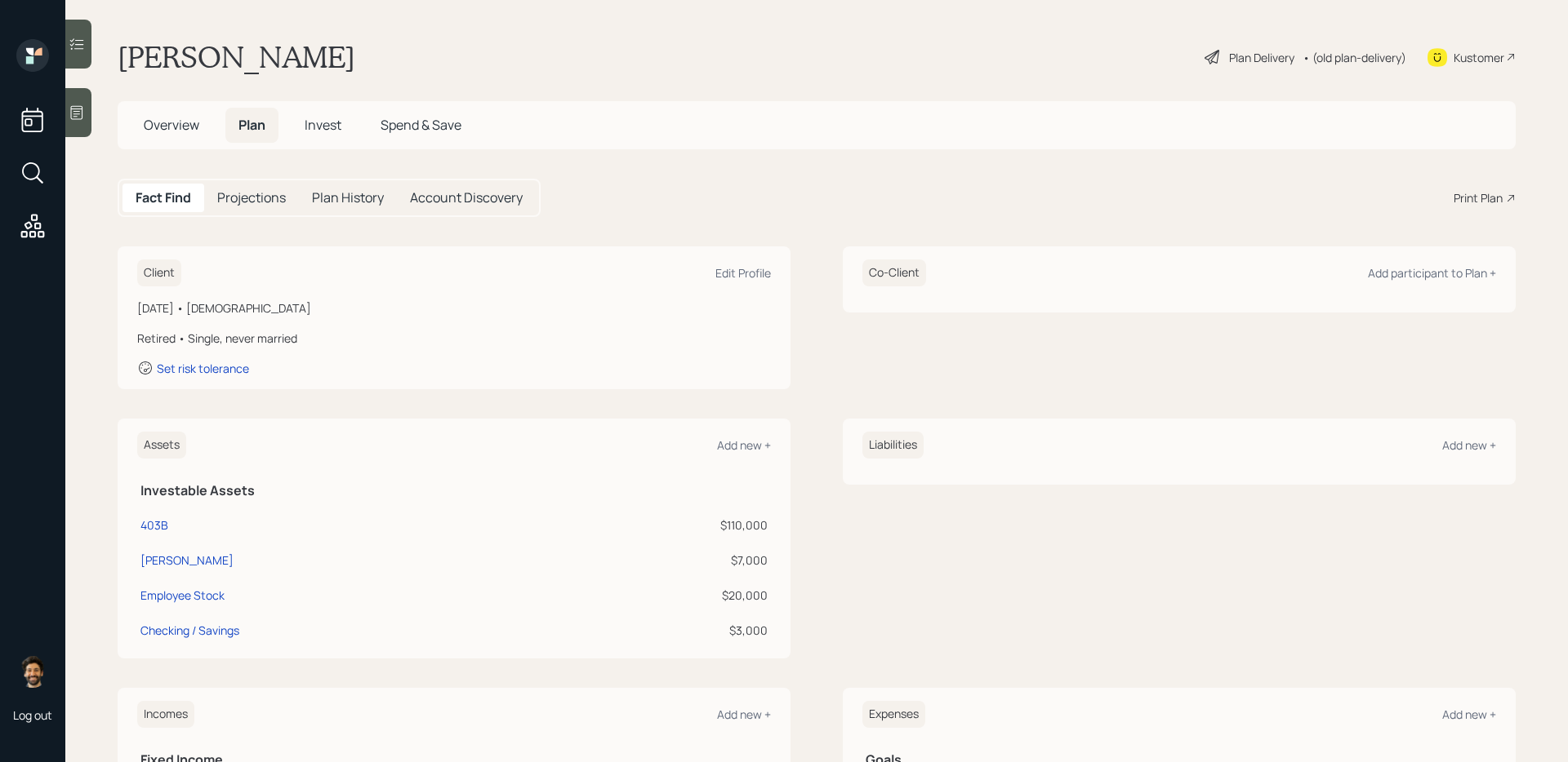
click at [187, 109] on h5 "Overview" at bounding box center [171, 125] width 81 height 35
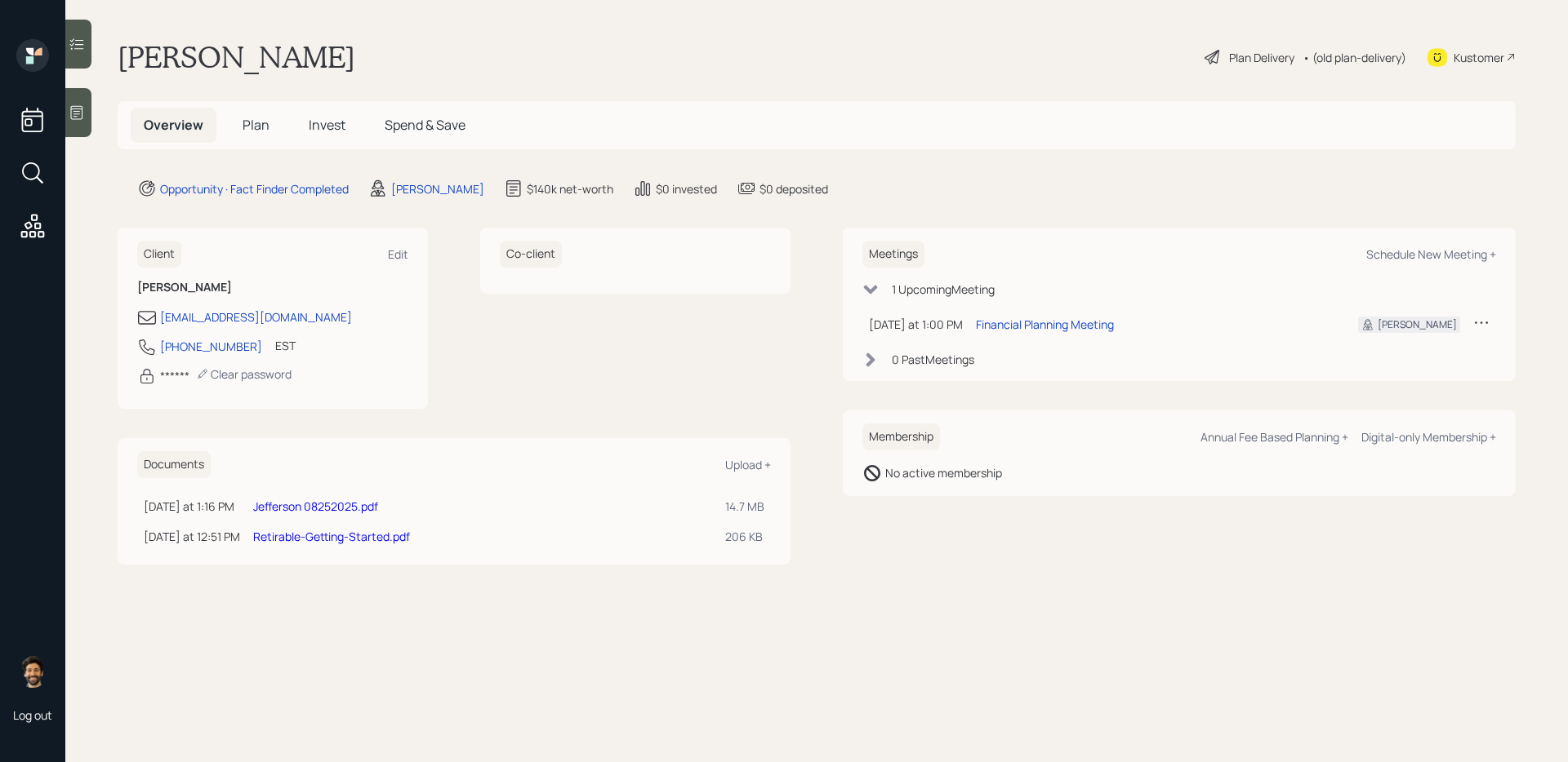
click at [326, 508] on link "Jefferson 08252025.pdf" at bounding box center [316, 507] width 125 height 16
click at [331, 534] on link "Retirable-Getting-Started.pdf" at bounding box center [331, 536] width 157 height 16
